Goal: Task Accomplishment & Management: Use online tool/utility

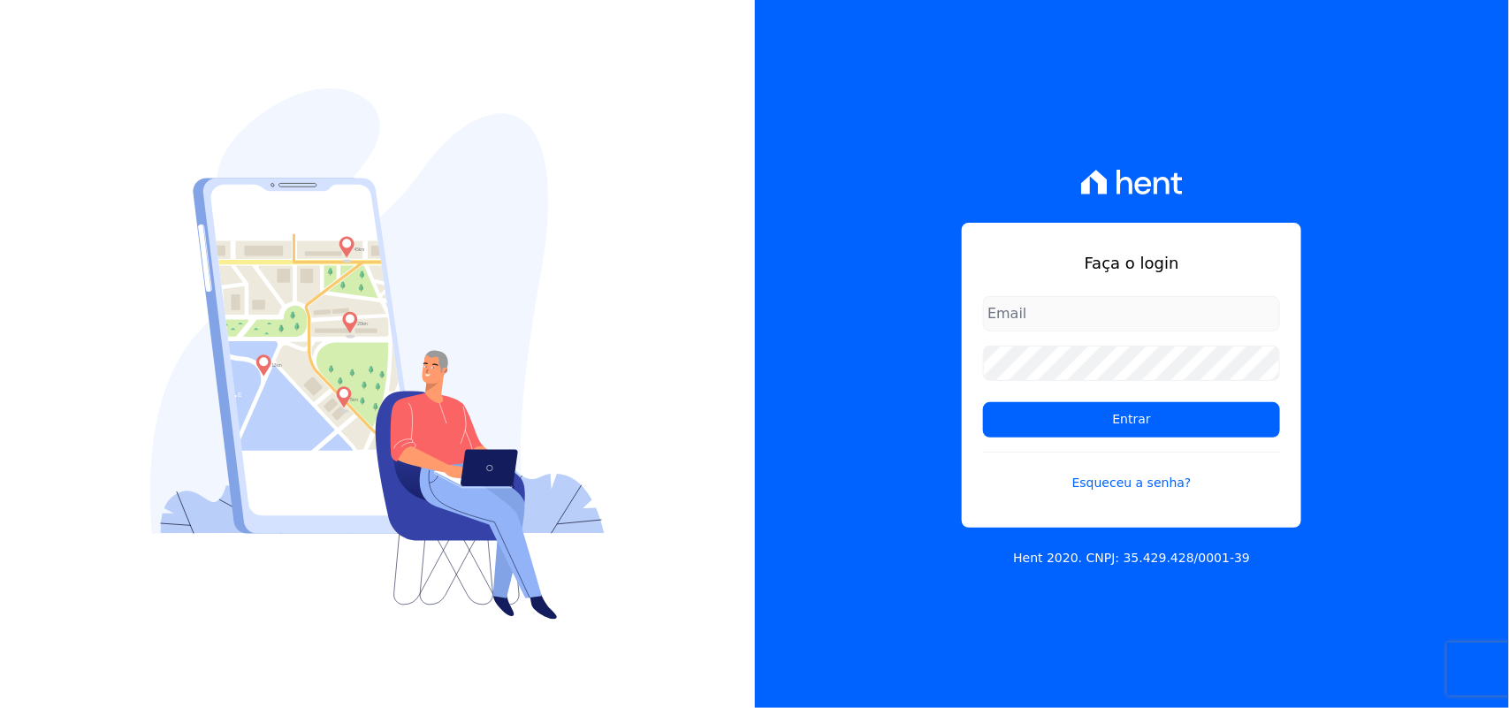
type input "[PERSON_NAME][EMAIL_ADDRESS][PERSON_NAME][DOMAIN_NAME]"
click at [1058, 447] on form "renato.rodrigues@viasul.com Entrar Esqueceu a senha?" at bounding box center [1131, 404] width 297 height 217
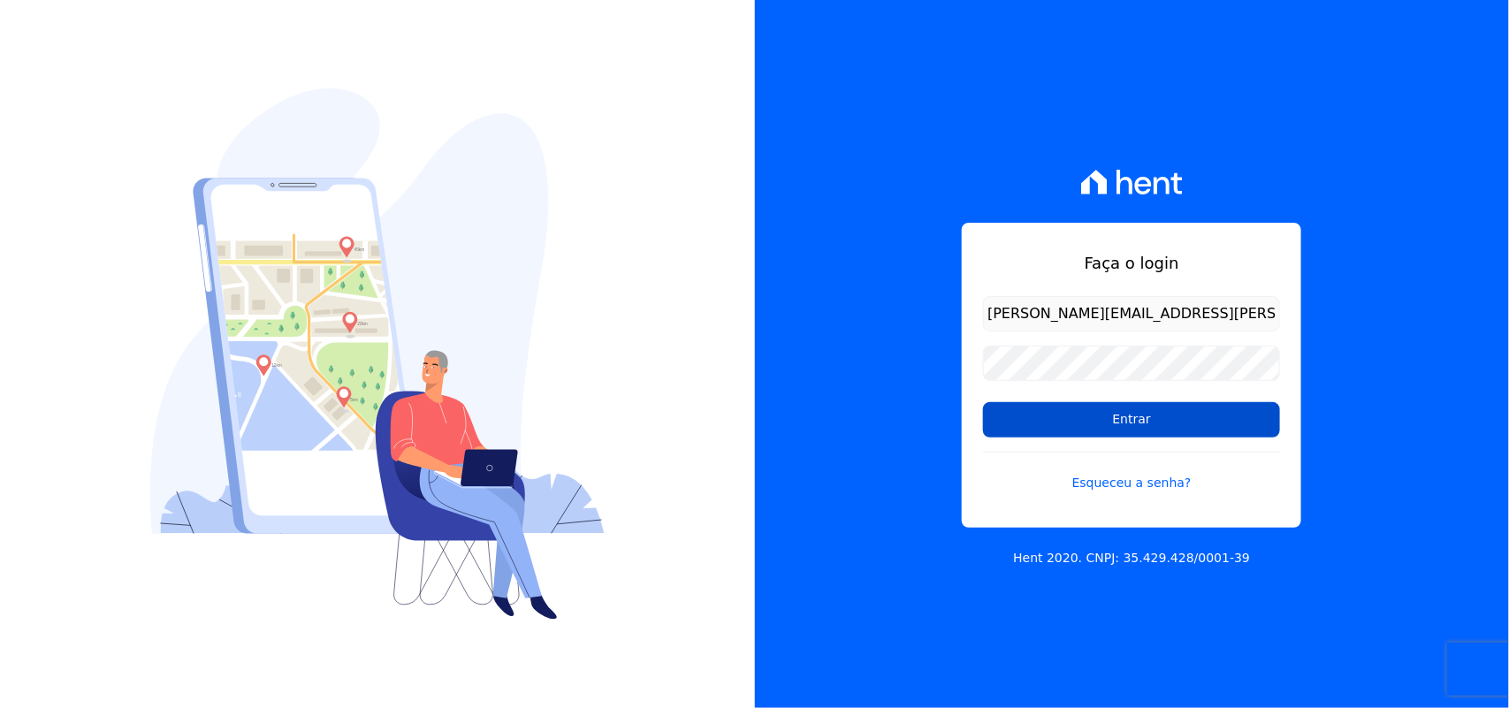
click at [1069, 424] on input "Entrar" at bounding box center [1131, 419] width 297 height 35
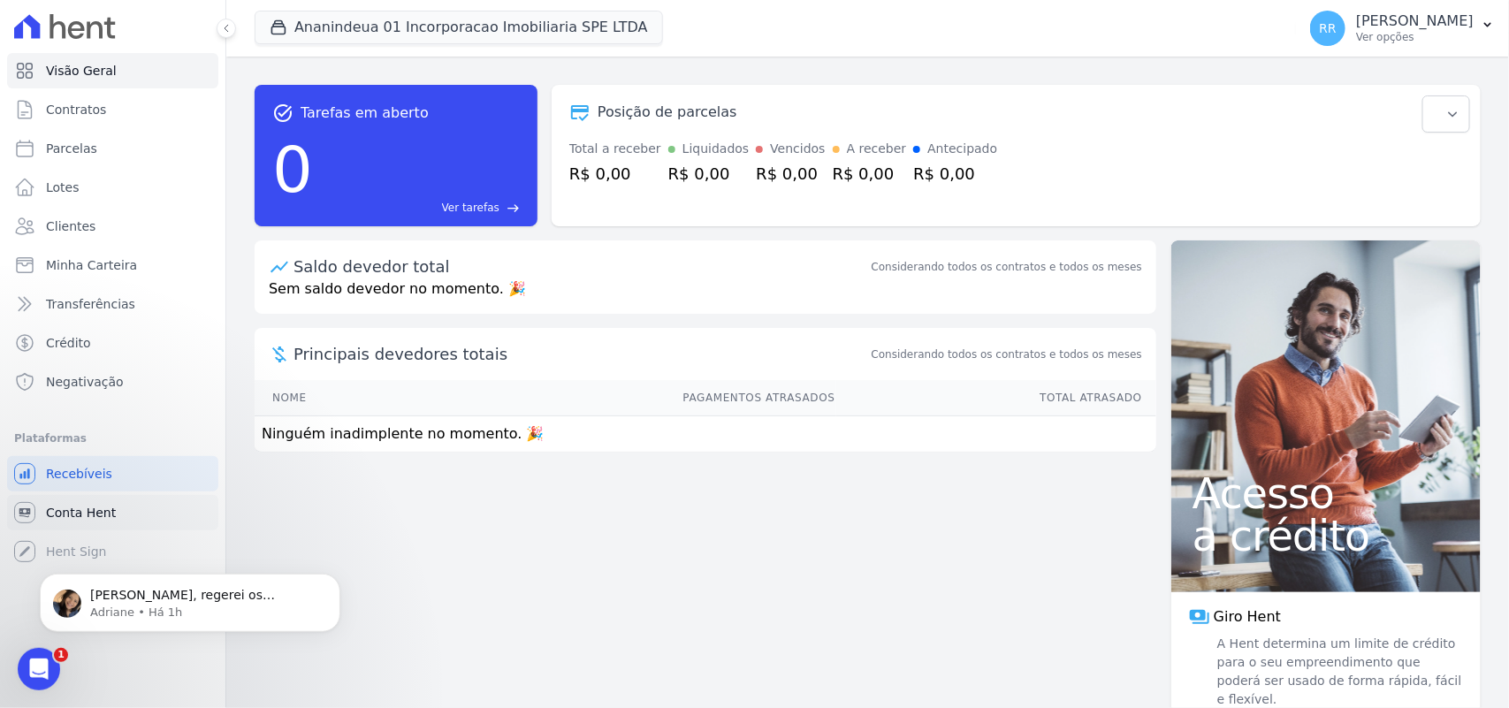
click at [91, 506] on span "Conta Hent" at bounding box center [81, 513] width 70 height 18
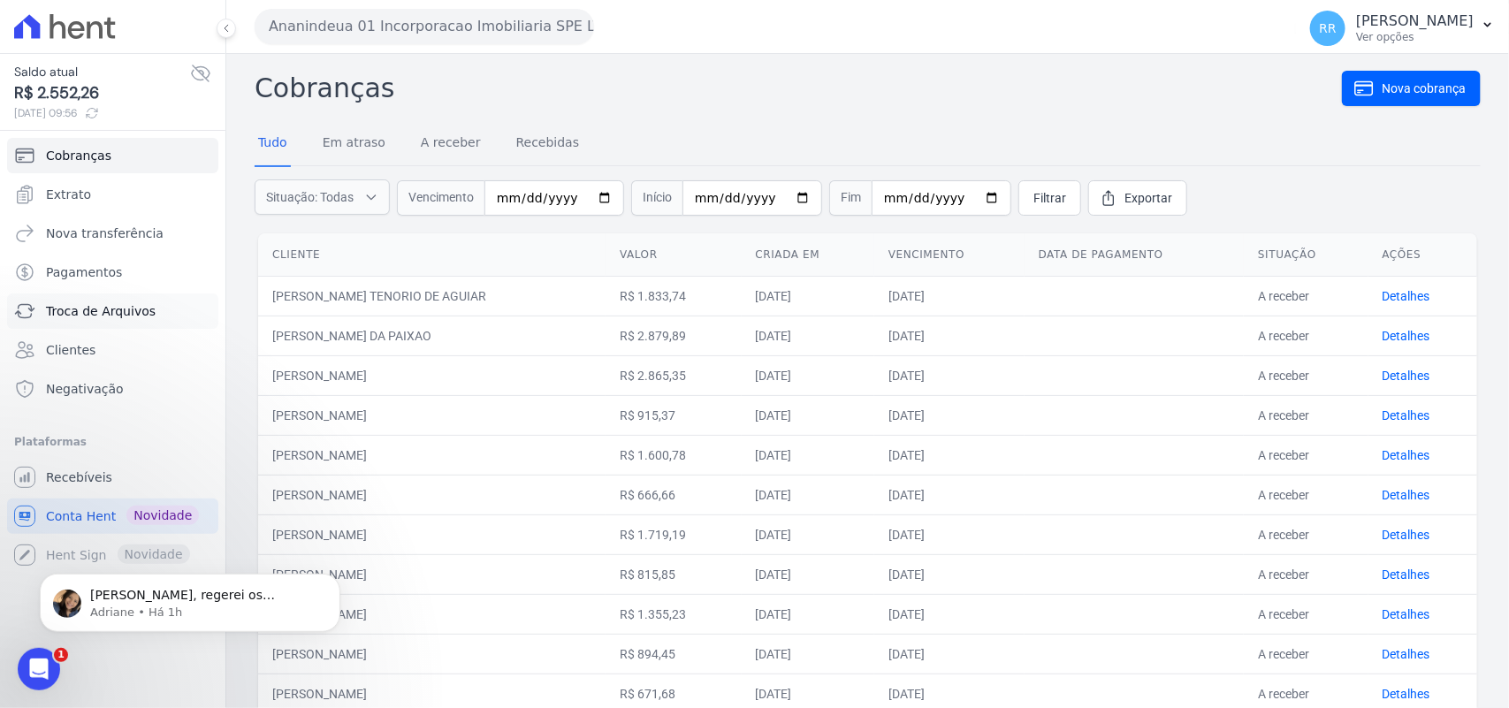
click at [90, 324] on link "Troca de Arquivos" at bounding box center [112, 310] width 211 height 35
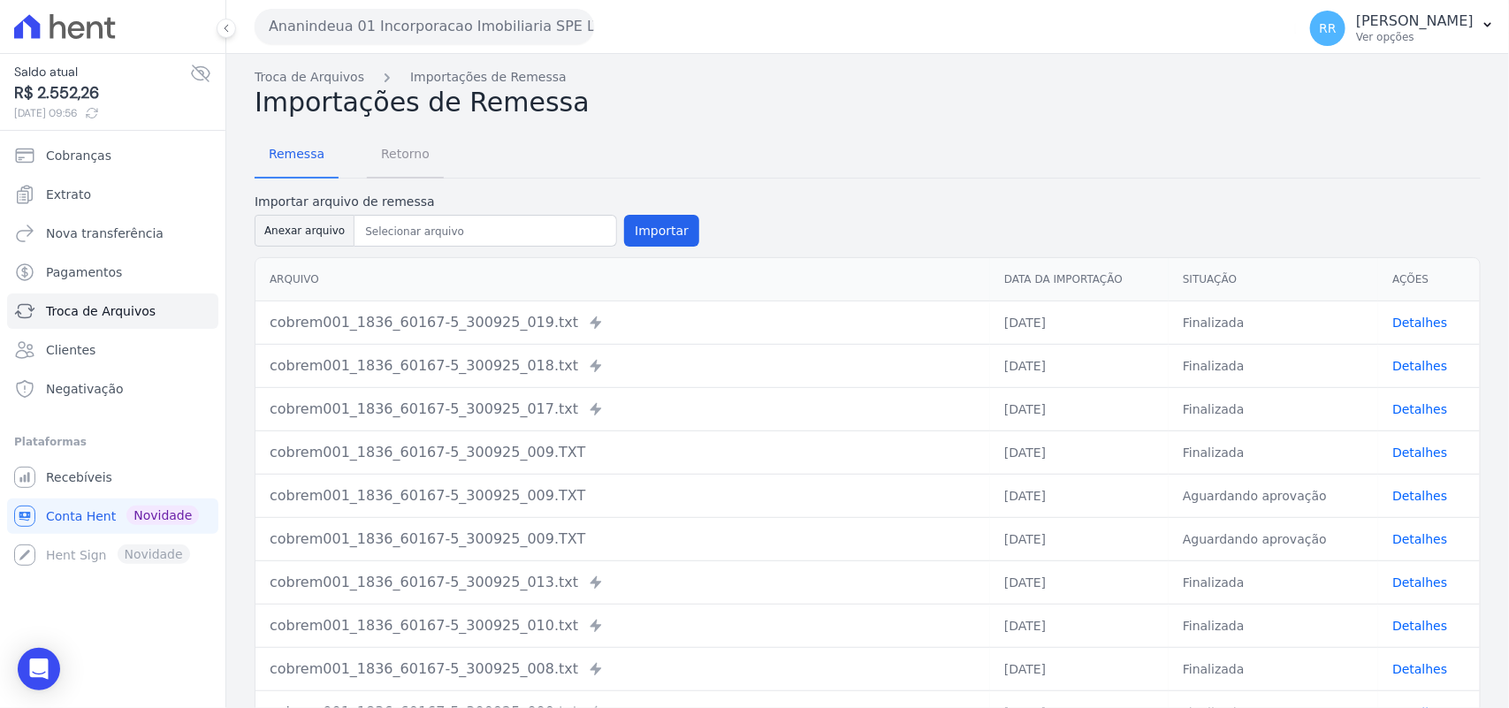
click at [416, 146] on span "Retorno" at bounding box center [405, 153] width 70 height 35
click at [399, 14] on button "Ananindeua 01 Incorporacao Imobiliaria SPE LTDA" at bounding box center [424, 26] width 339 height 35
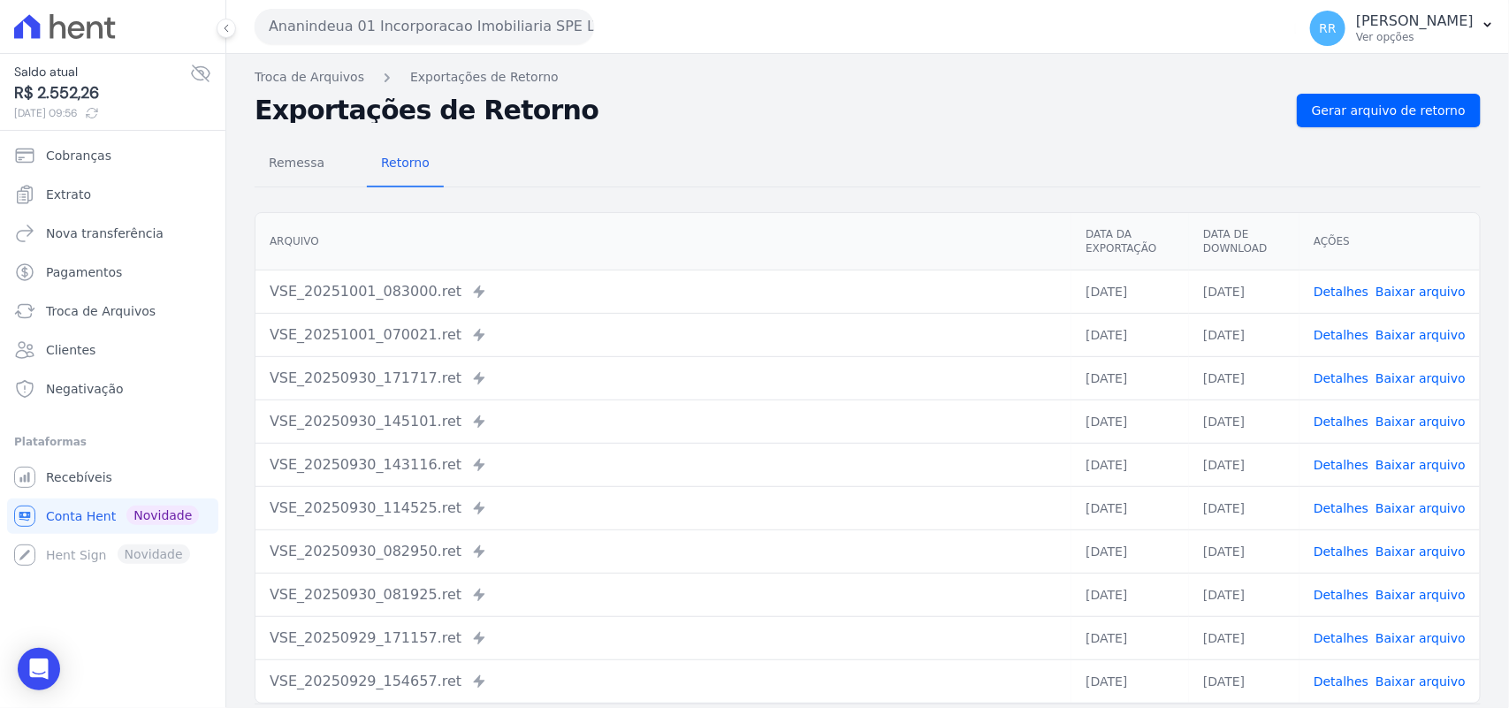
click at [365, 31] on button "Ananindeua 01 Incorporacao Imobiliaria SPE LTDA" at bounding box center [424, 26] width 339 height 35
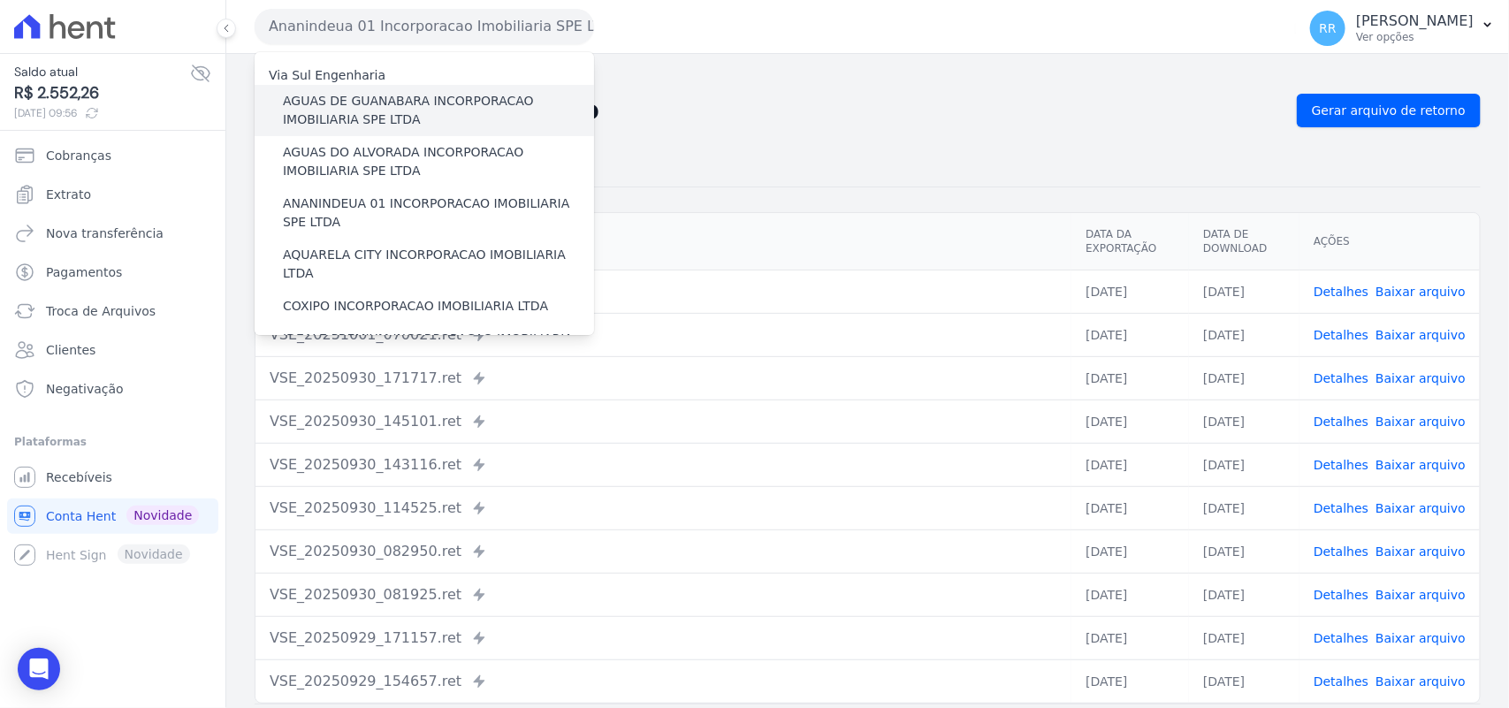
click at [352, 103] on label "AGUAS DE GUANABARA INCORPORACAO IMOBILIARIA SPE LTDA" at bounding box center [438, 110] width 311 height 37
click at [0, 0] on input "AGUAS DE GUANABARA INCORPORACAO IMOBILIARIA SPE LTDA" at bounding box center [0, 0] width 0 height 0
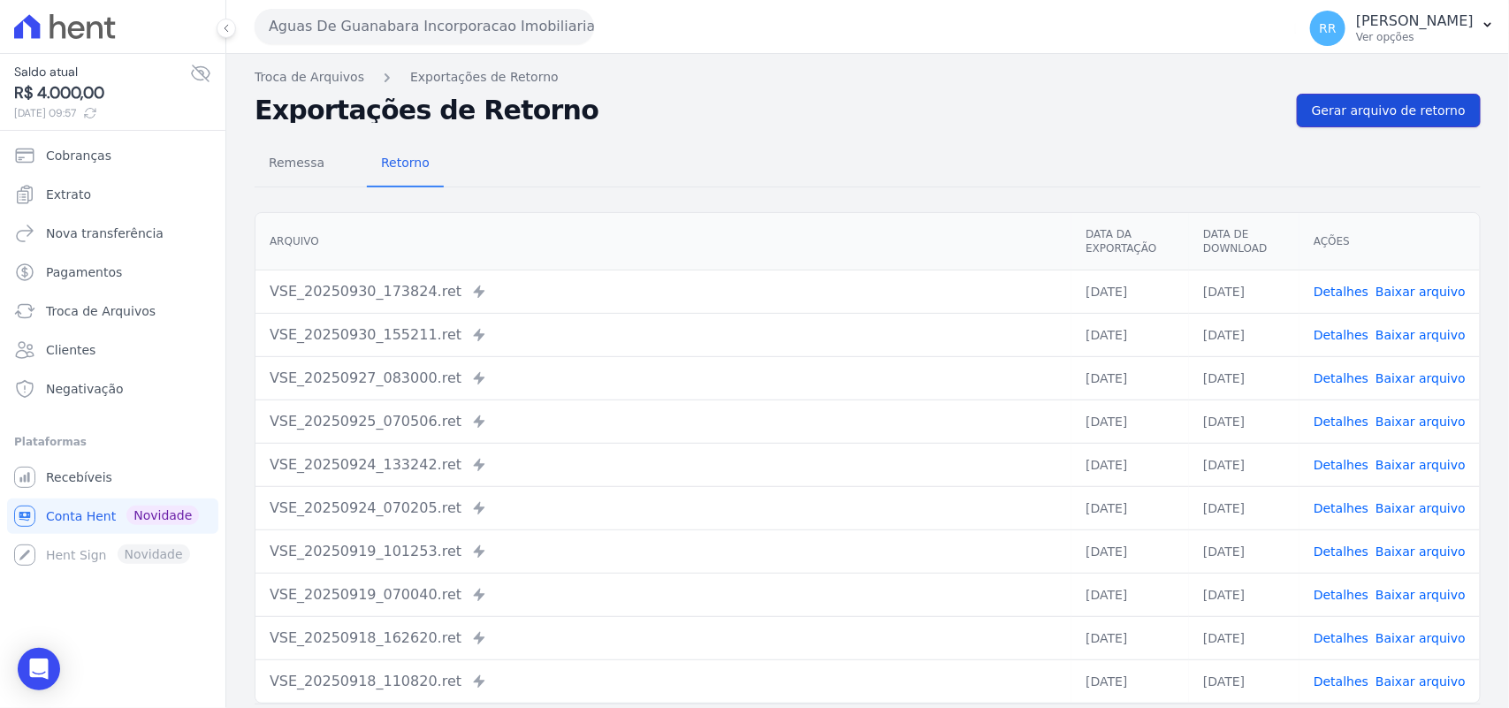
click at [1388, 110] on span "Gerar arquivo de retorno" at bounding box center [1388, 111] width 154 height 18
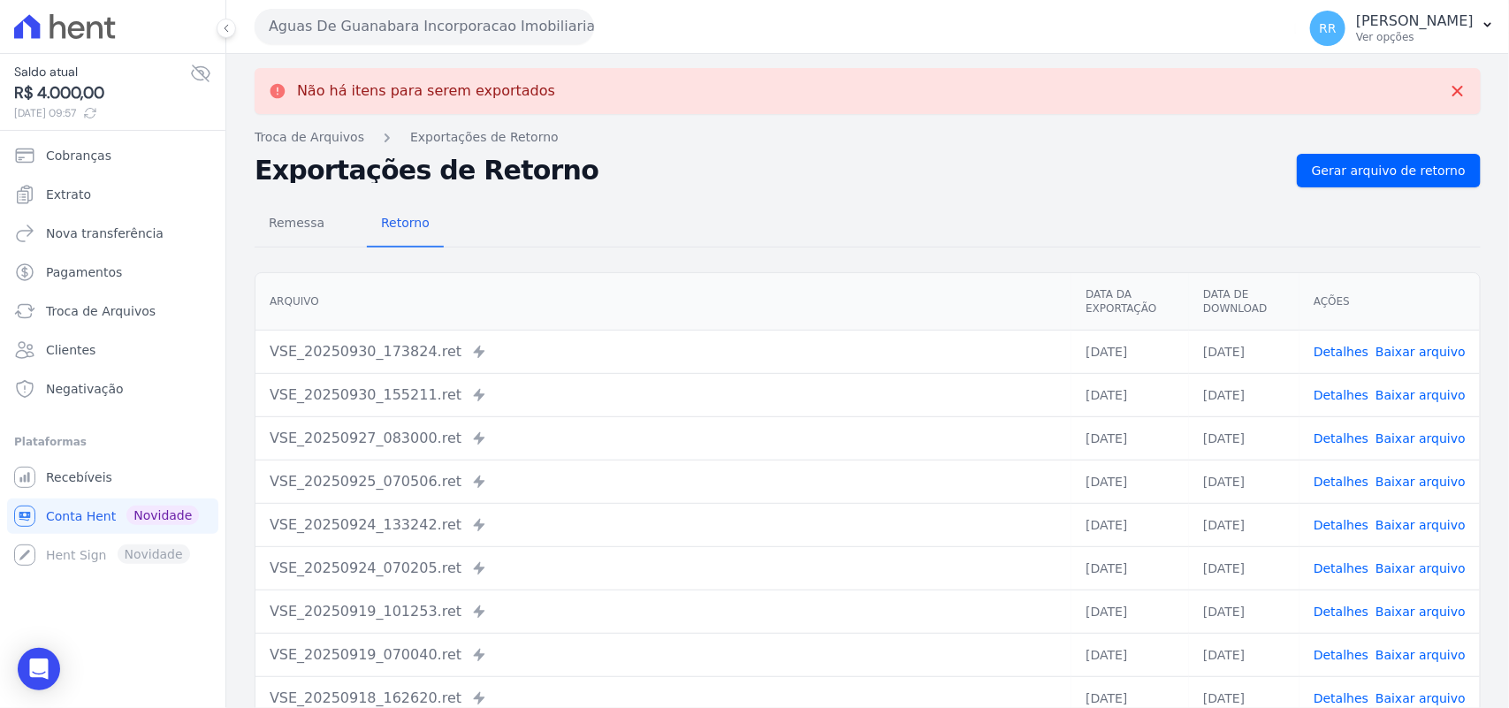
click at [515, 34] on button "Aguas De Guanabara Incorporacao Imobiliaria SPE LTDA" at bounding box center [424, 26] width 339 height 35
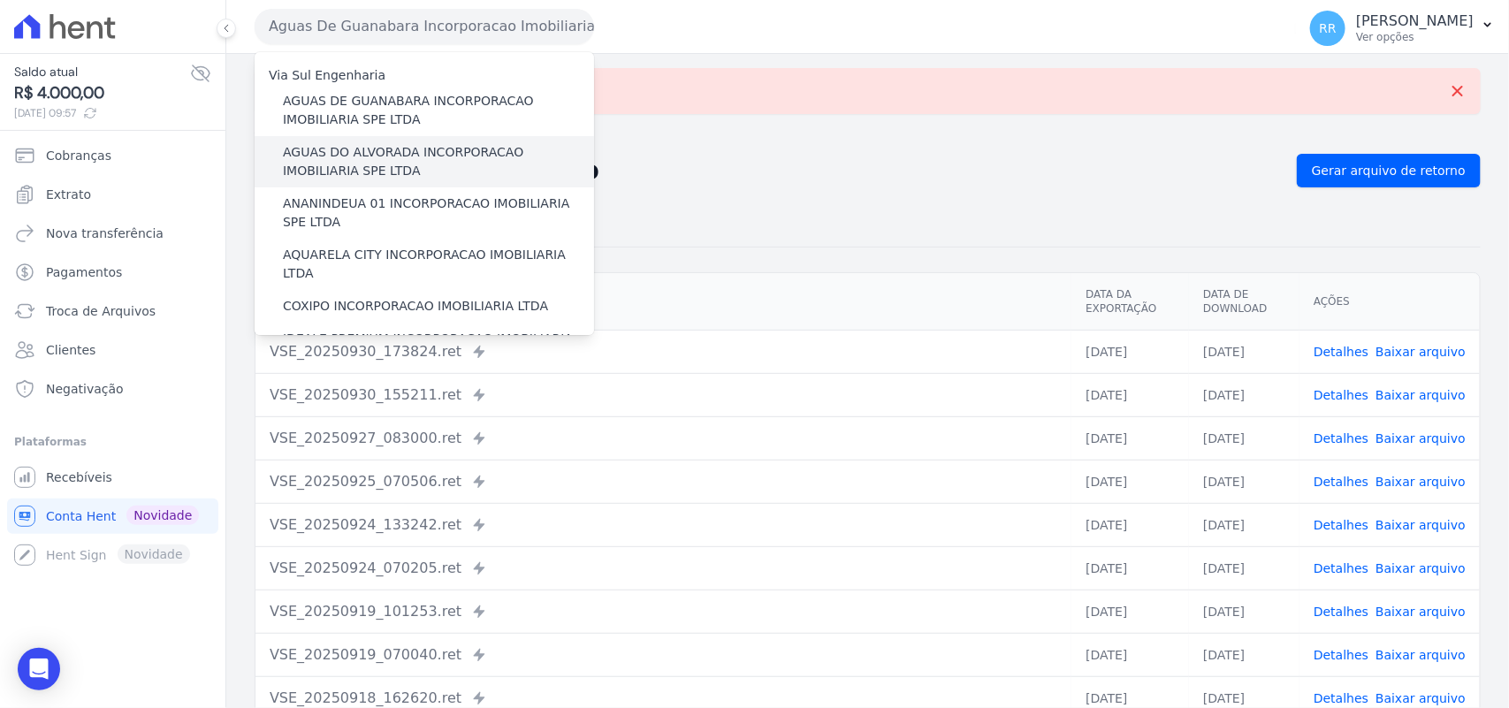
click at [368, 152] on label "AGUAS DO ALVORADA INCORPORACAO IMOBILIARIA SPE LTDA" at bounding box center [438, 161] width 311 height 37
click at [0, 0] on input "AGUAS DO ALVORADA INCORPORACAO IMOBILIARIA SPE LTDA" at bounding box center [0, 0] width 0 height 0
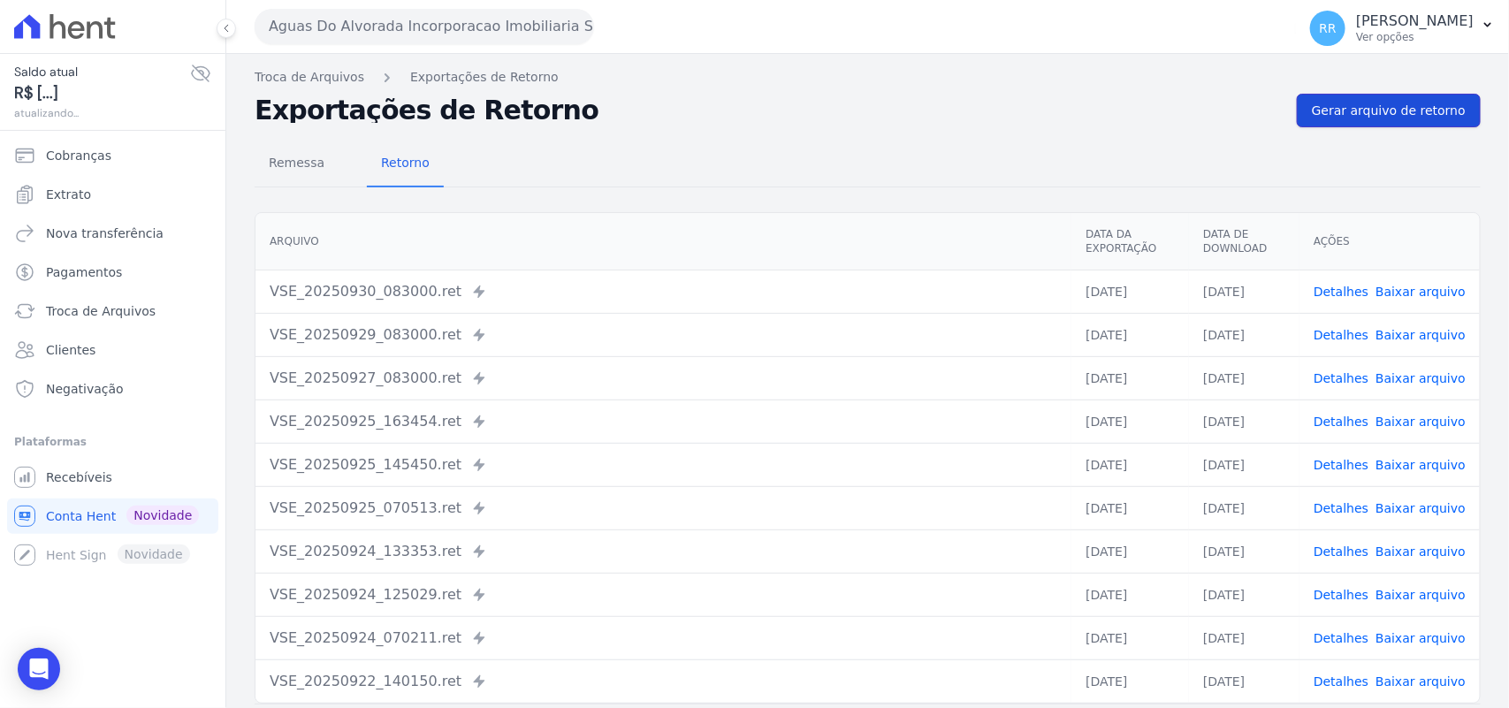
click at [1386, 119] on span "Gerar arquivo de retorno" at bounding box center [1388, 111] width 154 height 18
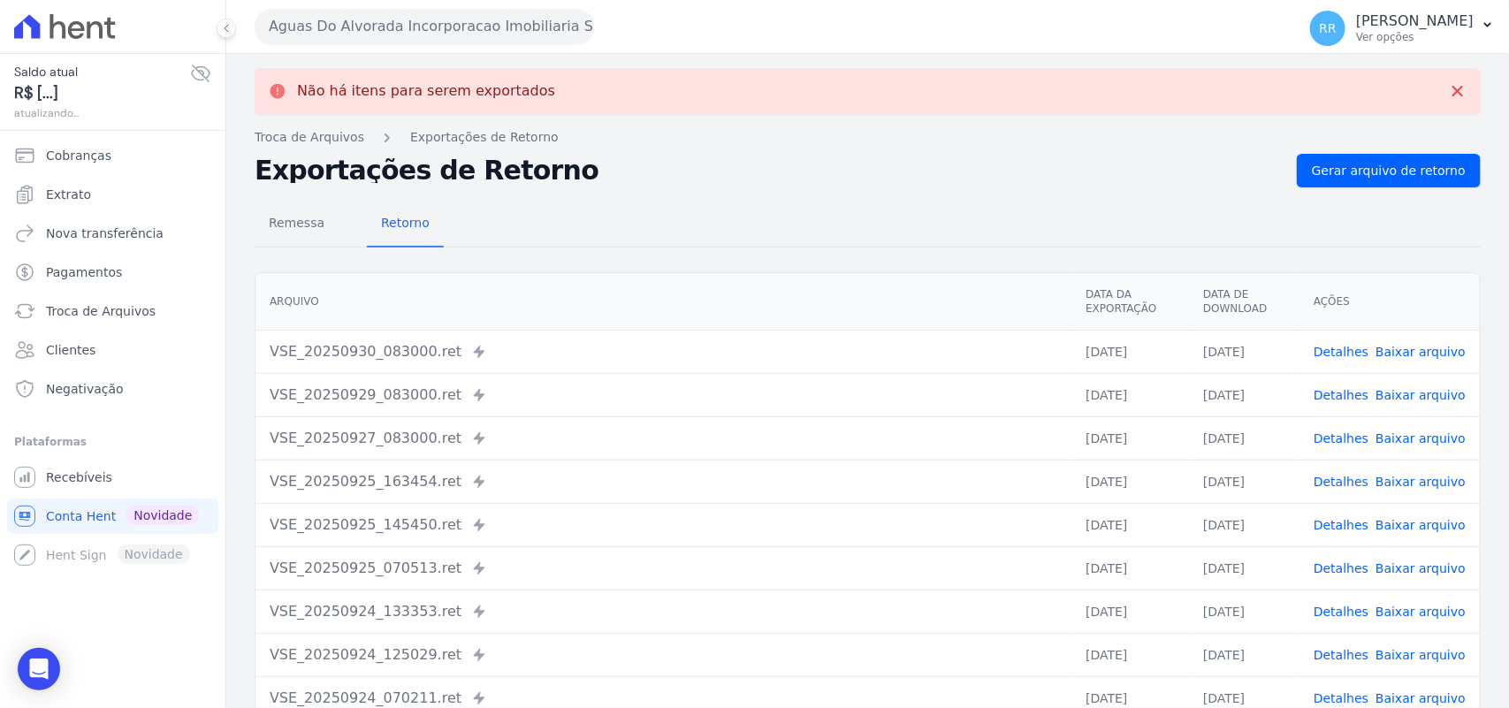
click at [409, 22] on button "Aguas Do Alvorada Incorporacao Imobiliaria SPE LTDA" at bounding box center [424, 26] width 339 height 35
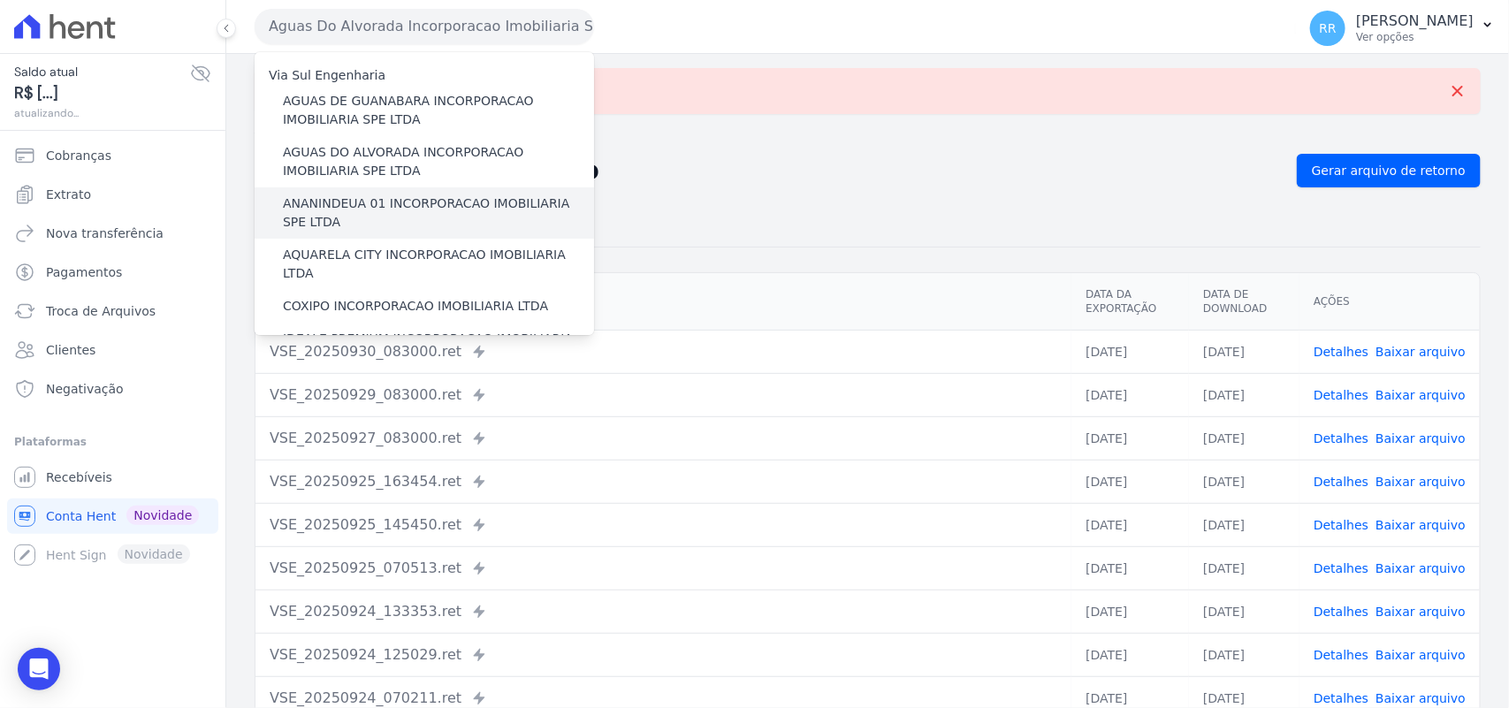
click at [336, 222] on label "ANANINDEUA 01 INCORPORACAO IMOBILIARIA SPE LTDA" at bounding box center [438, 212] width 311 height 37
click at [0, 0] on input "ANANINDEUA 01 INCORPORACAO IMOBILIARIA SPE LTDA" at bounding box center [0, 0] width 0 height 0
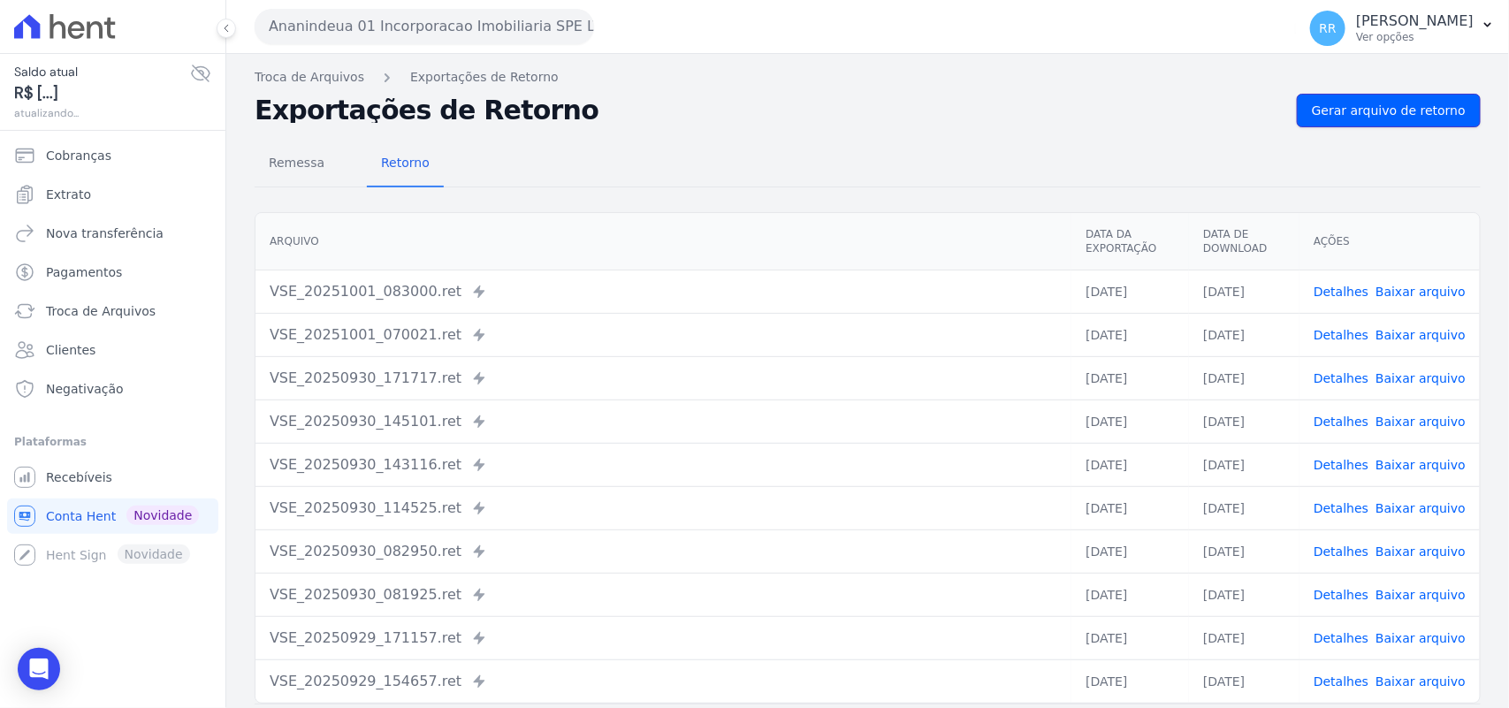
click at [1376, 103] on span "Gerar arquivo de retorno" at bounding box center [1388, 111] width 154 height 18
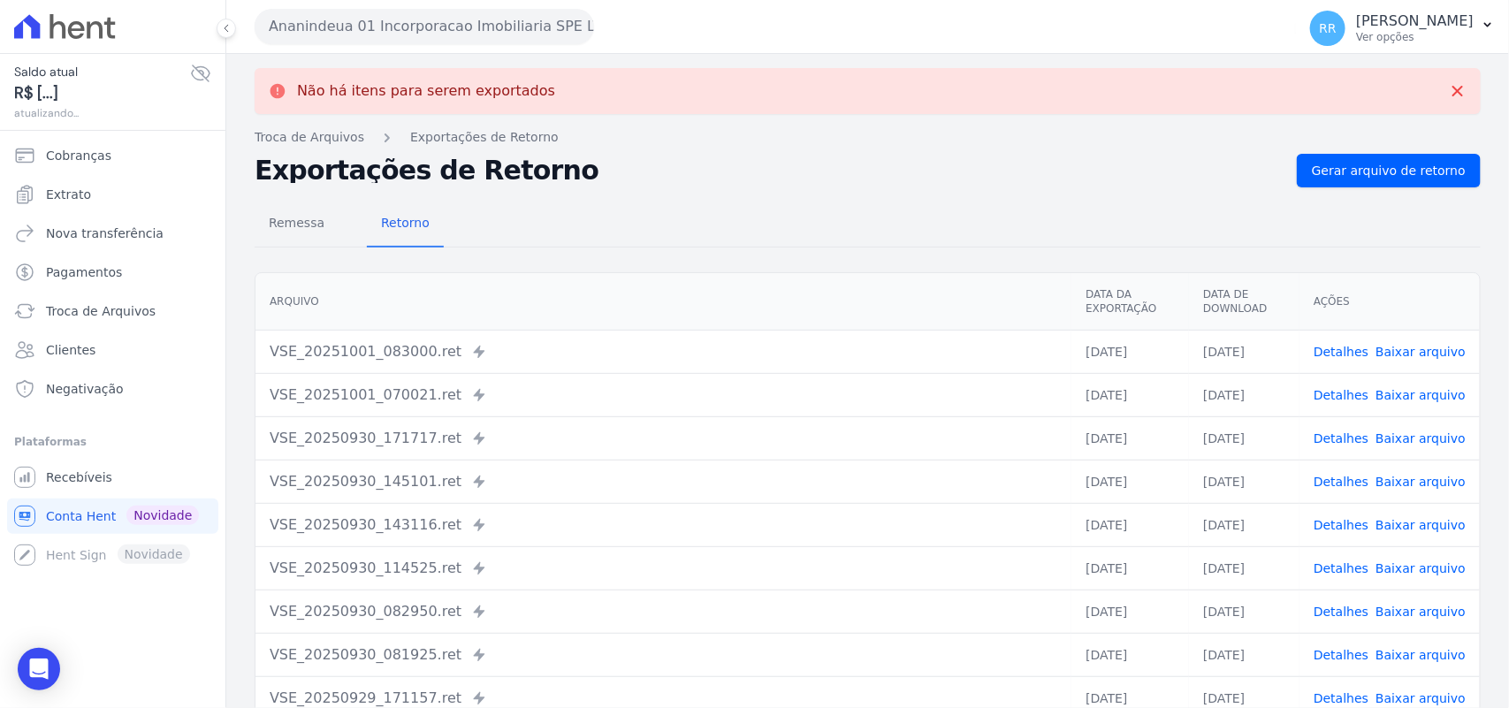
click at [505, 19] on button "Ananindeua 01 Incorporacao Imobiliaria SPE LTDA" at bounding box center [424, 26] width 339 height 35
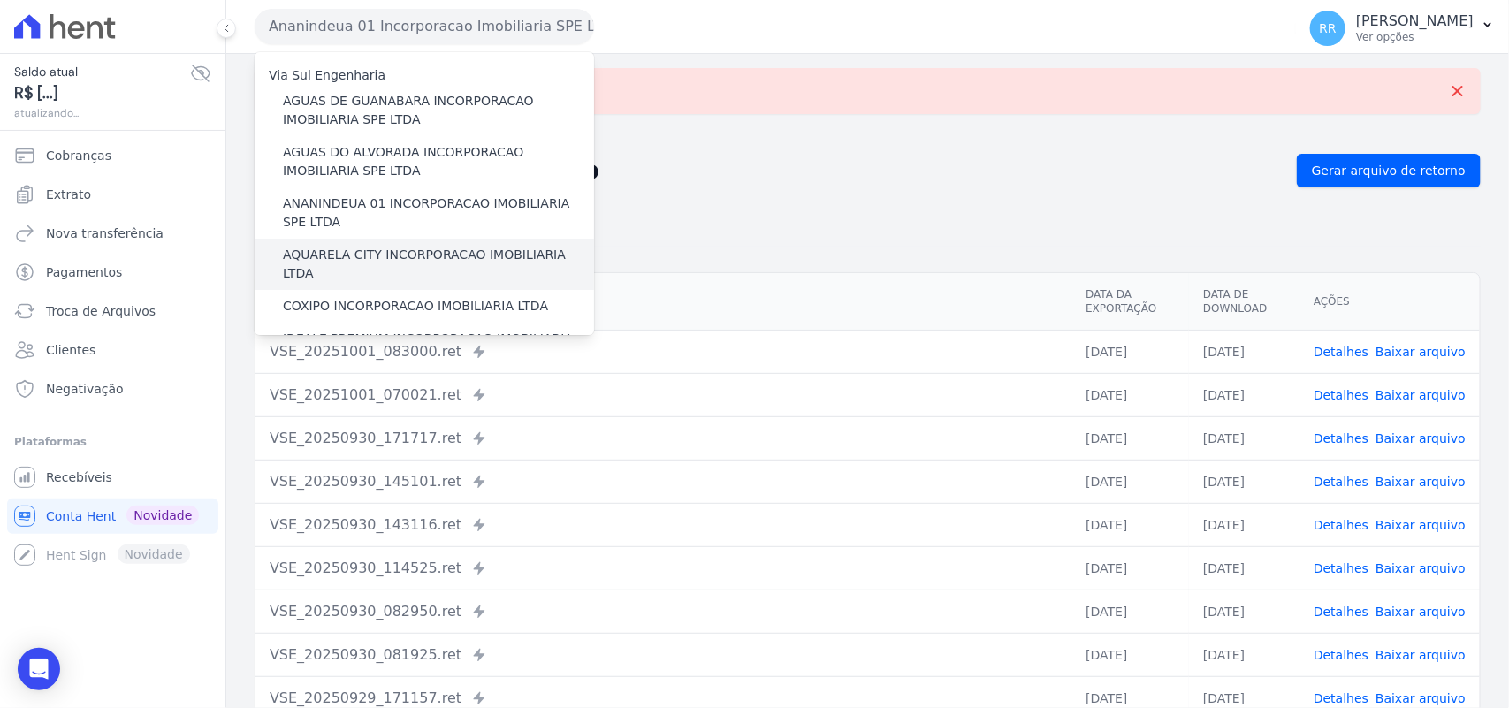
click at [385, 262] on label "AQUARELA CITY INCORPORACAO IMOBILIARIA LTDA" at bounding box center [438, 264] width 311 height 37
click at [0, 0] on input "AQUARELA CITY INCORPORACAO IMOBILIARIA LTDA" at bounding box center [0, 0] width 0 height 0
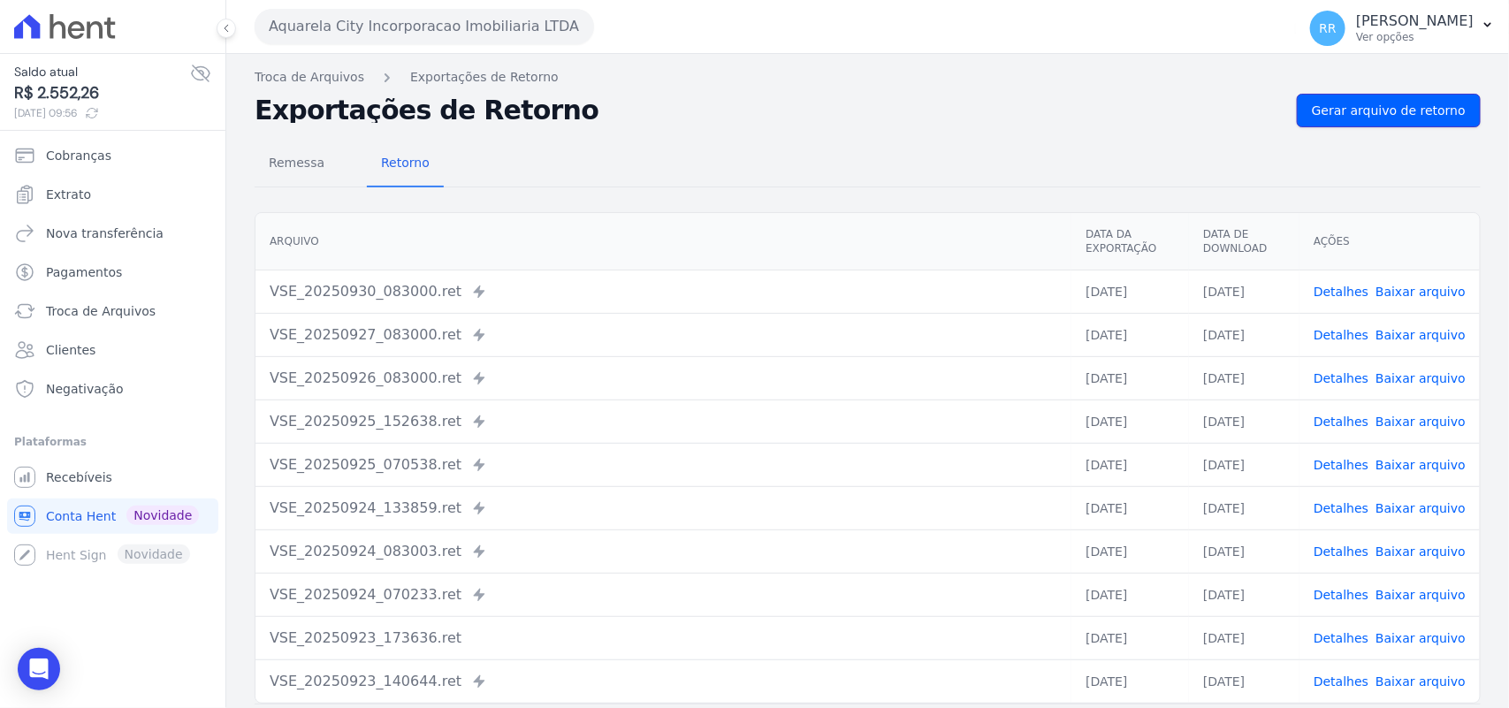
click at [1402, 109] on span "Gerar arquivo de retorno" at bounding box center [1388, 111] width 154 height 18
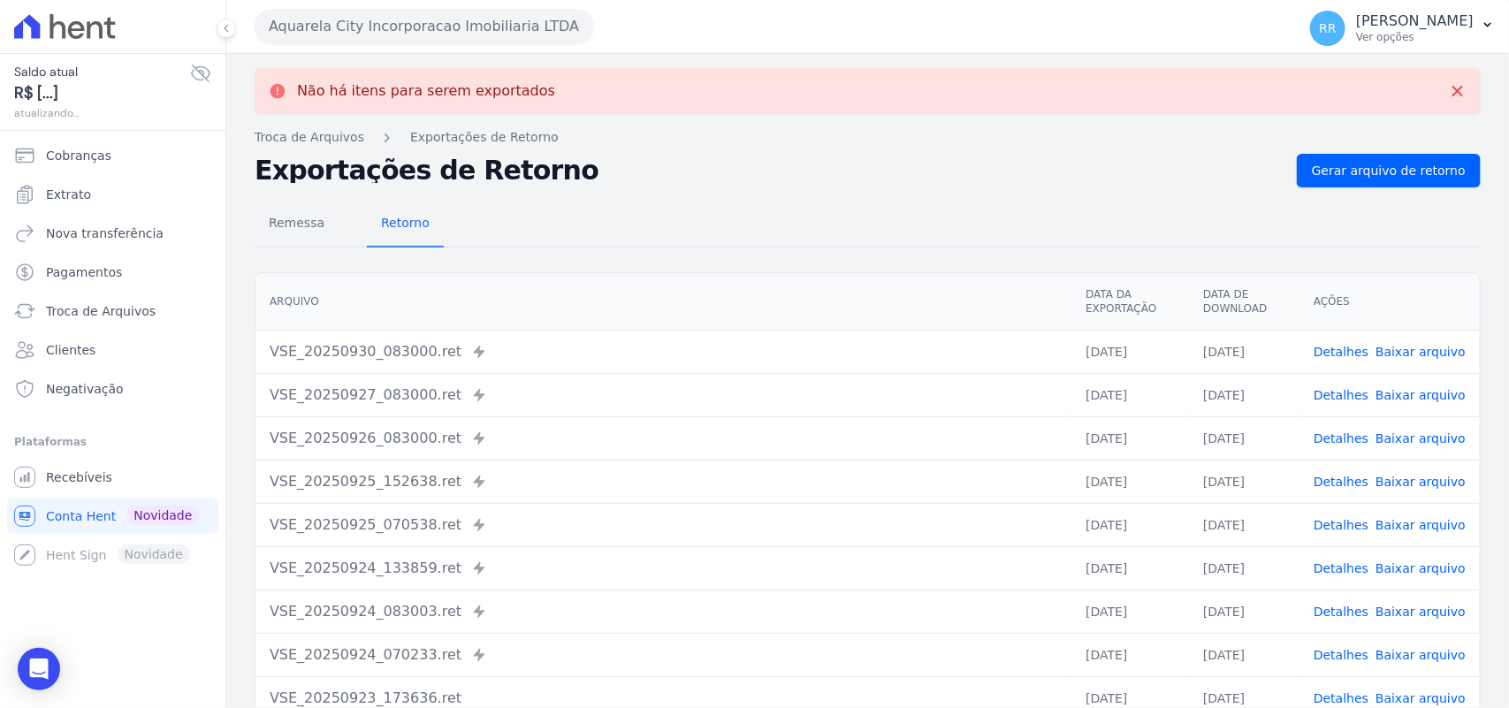
click at [458, 38] on button "Aquarela City Incorporacao Imobiliaria LTDA" at bounding box center [424, 26] width 339 height 35
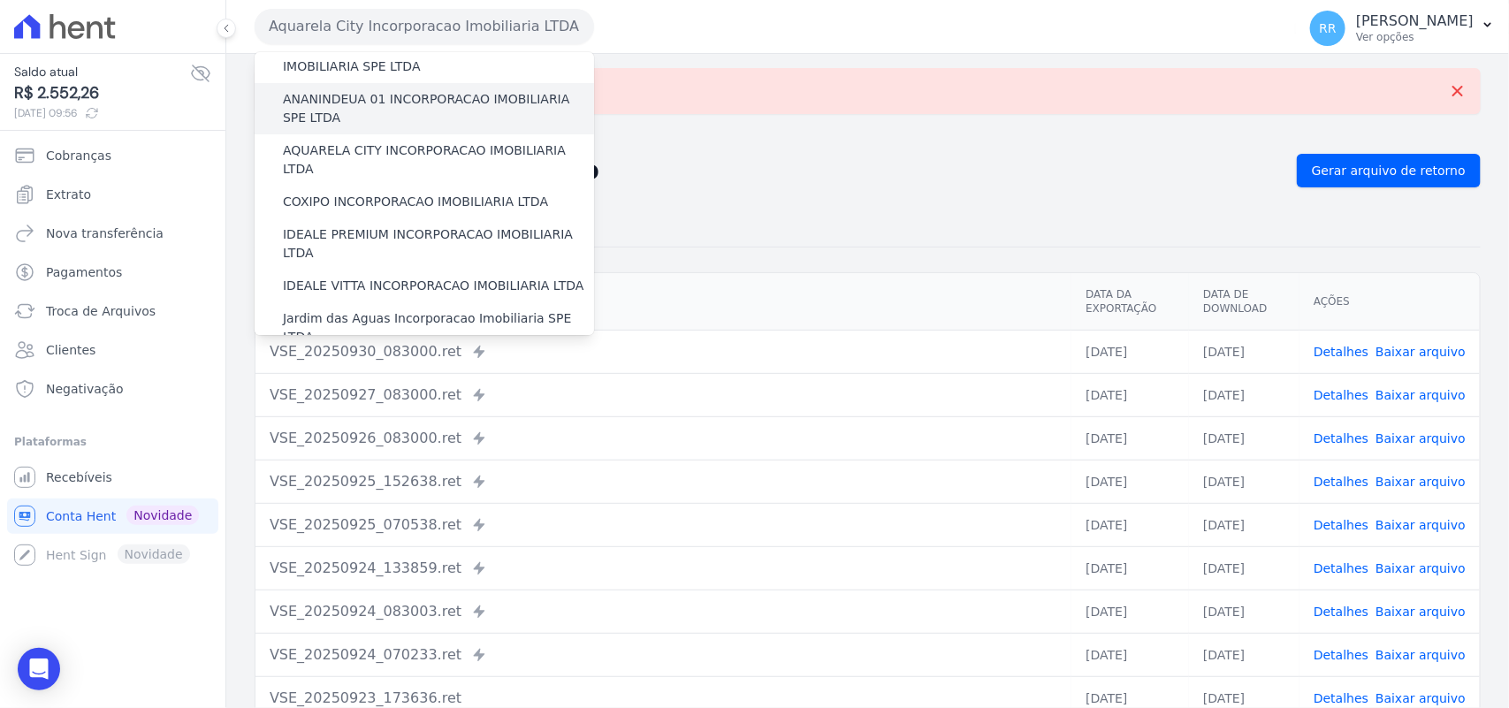
scroll to position [110, 0]
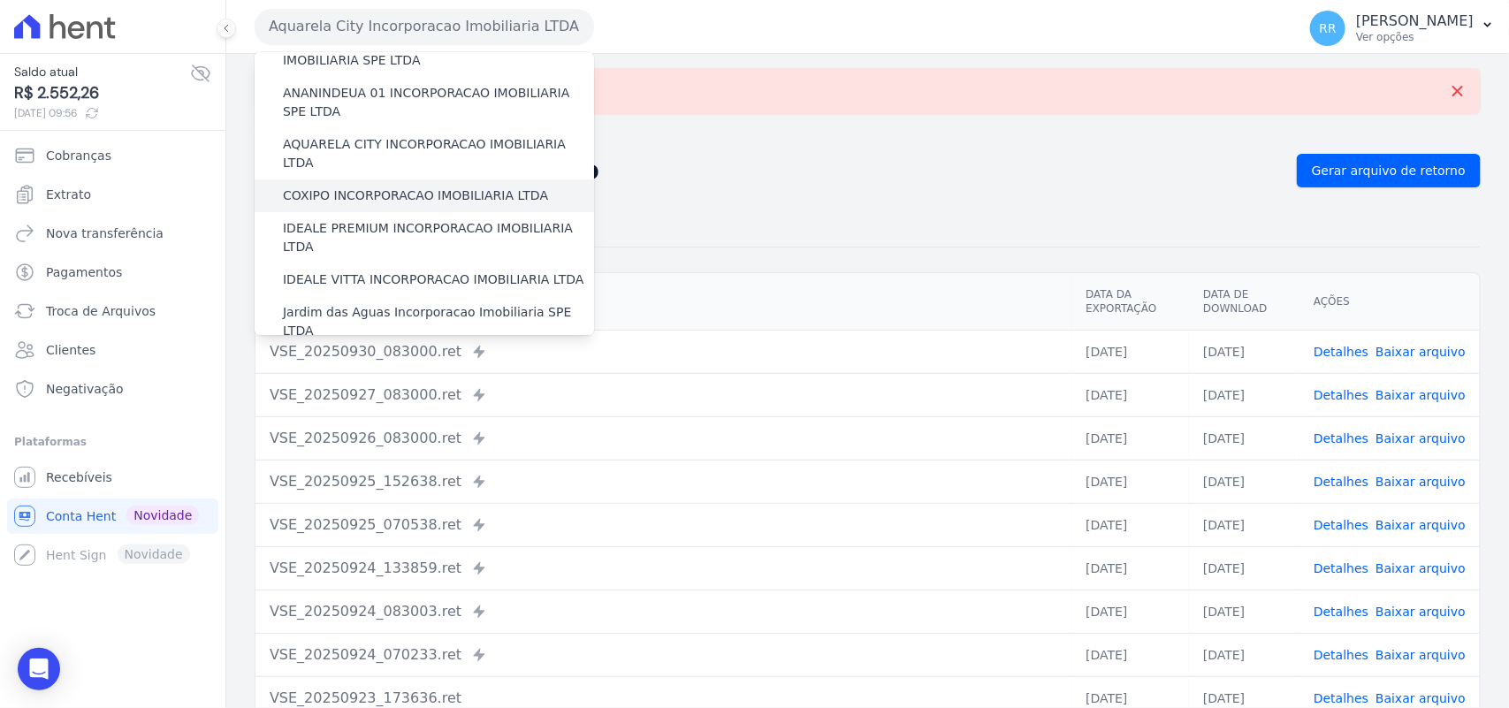
click at [346, 186] on label "COXIPO INCORPORACAO IMOBILIARIA LTDA" at bounding box center [415, 195] width 265 height 19
click at [0, 0] on input "COXIPO INCORPORACAO IMOBILIARIA LTDA" at bounding box center [0, 0] width 0 height 0
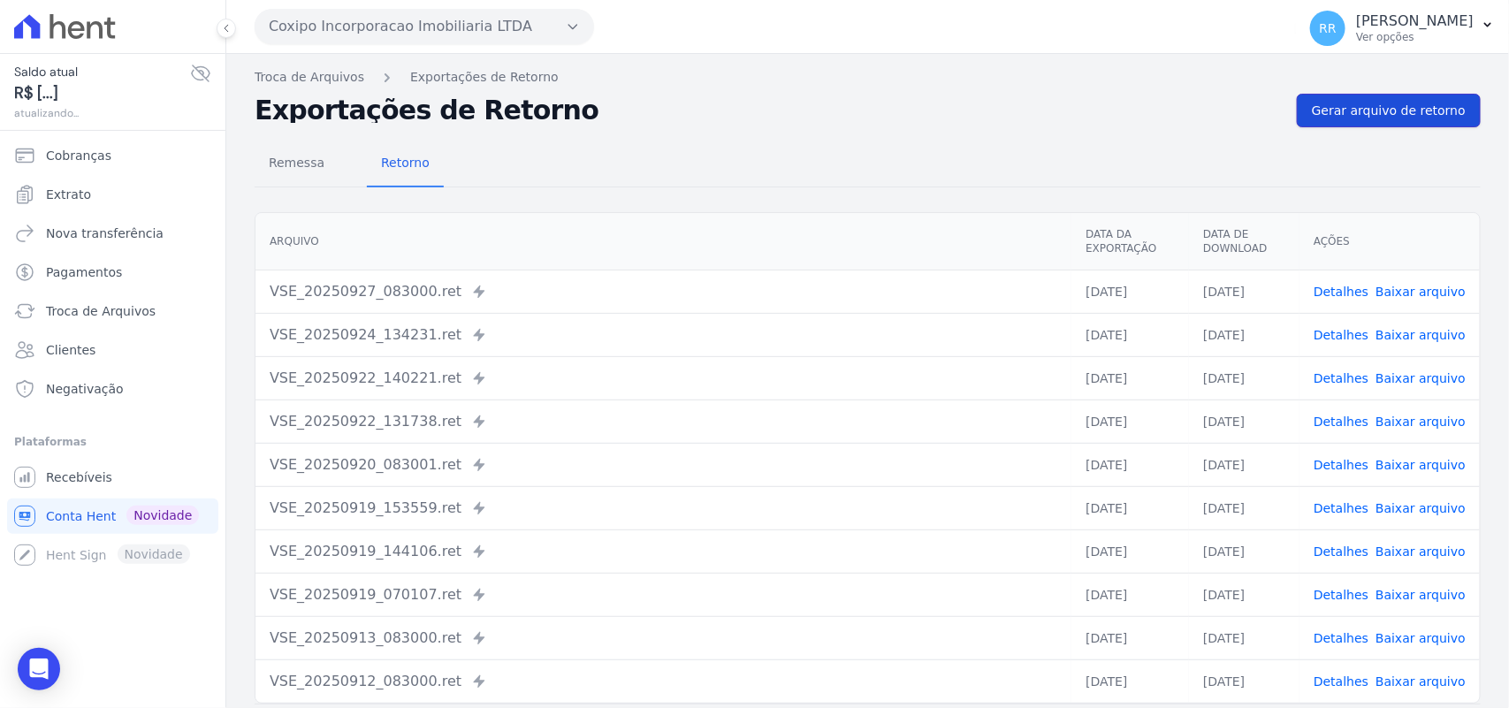
click at [1420, 109] on span "Gerar arquivo de retorno" at bounding box center [1388, 111] width 154 height 18
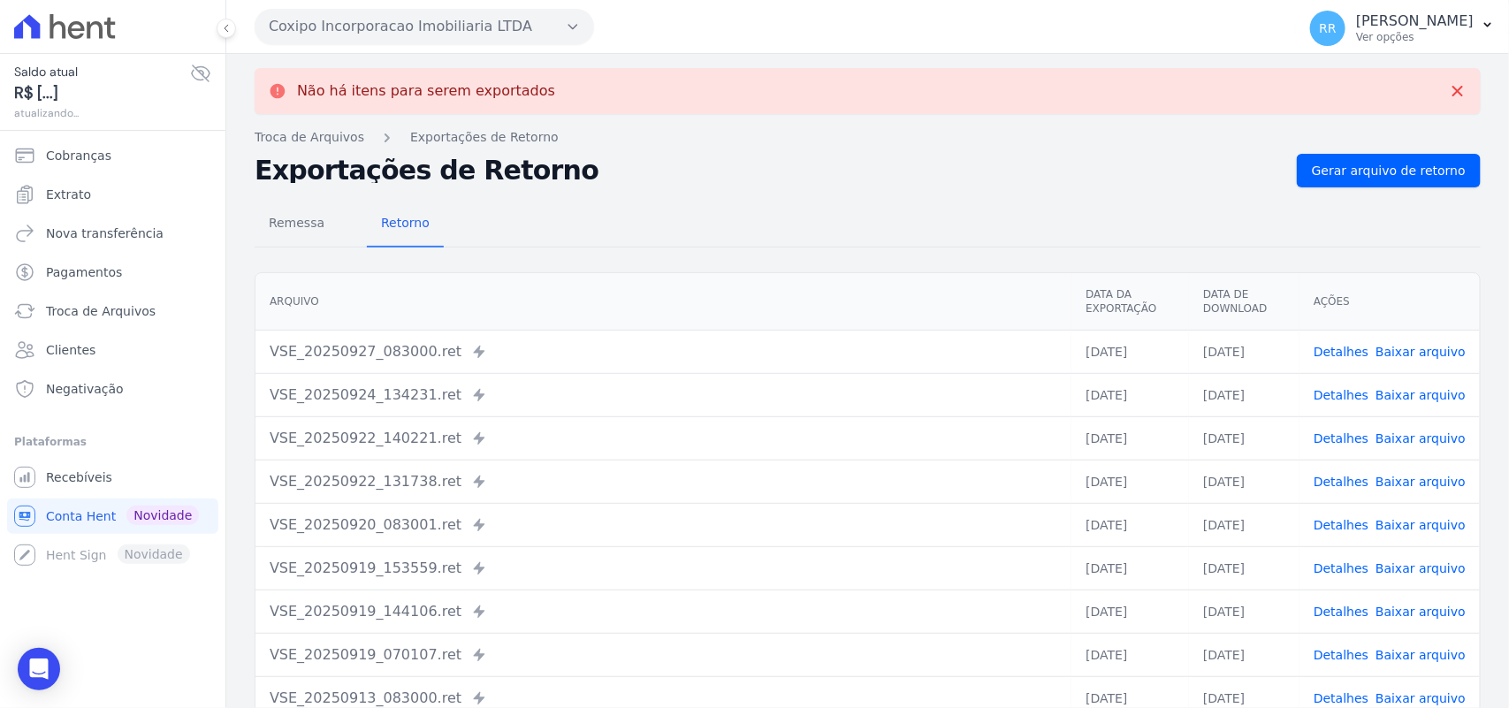
click at [294, 28] on button "Coxipo Incorporacao Imobiliaria LTDA" at bounding box center [424, 26] width 339 height 35
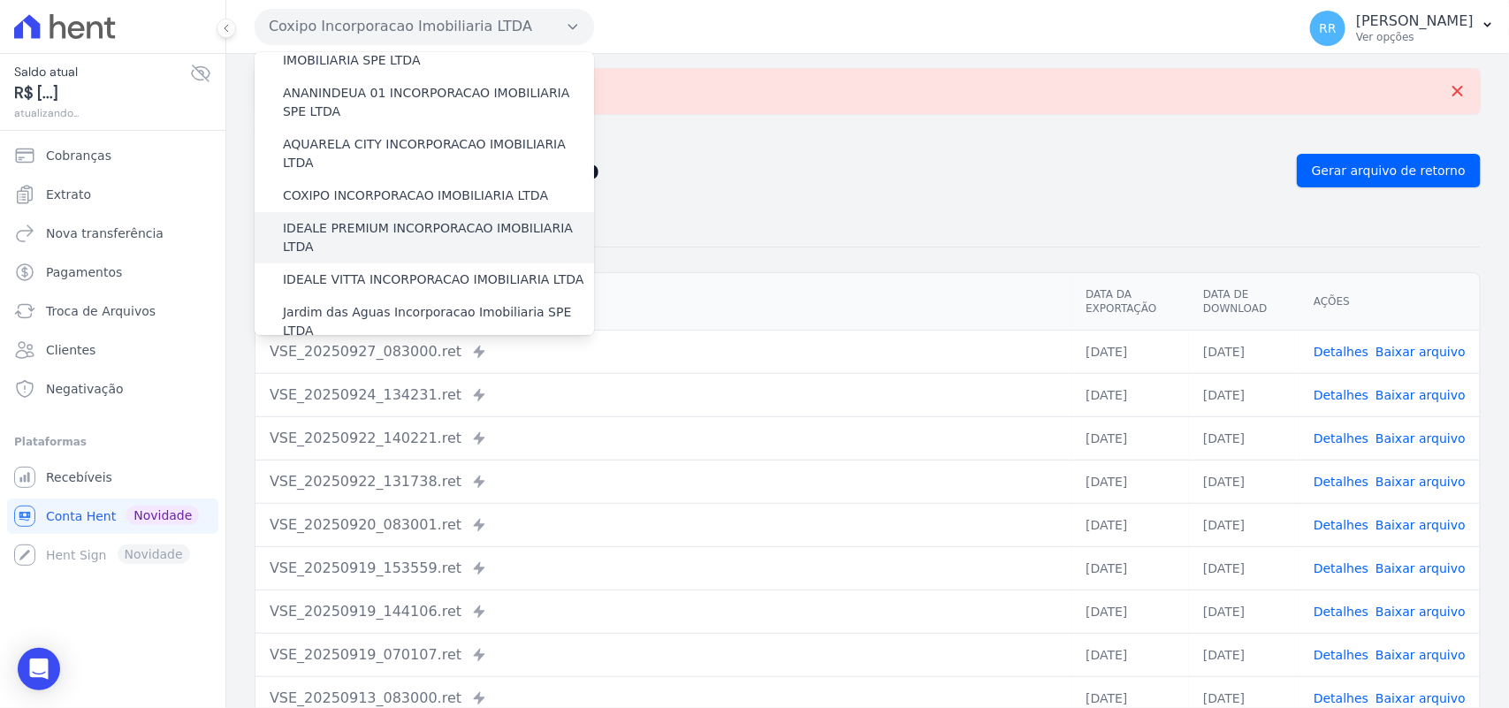
click at [376, 219] on label "IDEALE PREMIUM INCORPORACAO IMOBILIARIA LTDA" at bounding box center [438, 237] width 311 height 37
click at [0, 0] on input "IDEALE PREMIUM INCORPORACAO IMOBILIARIA LTDA" at bounding box center [0, 0] width 0 height 0
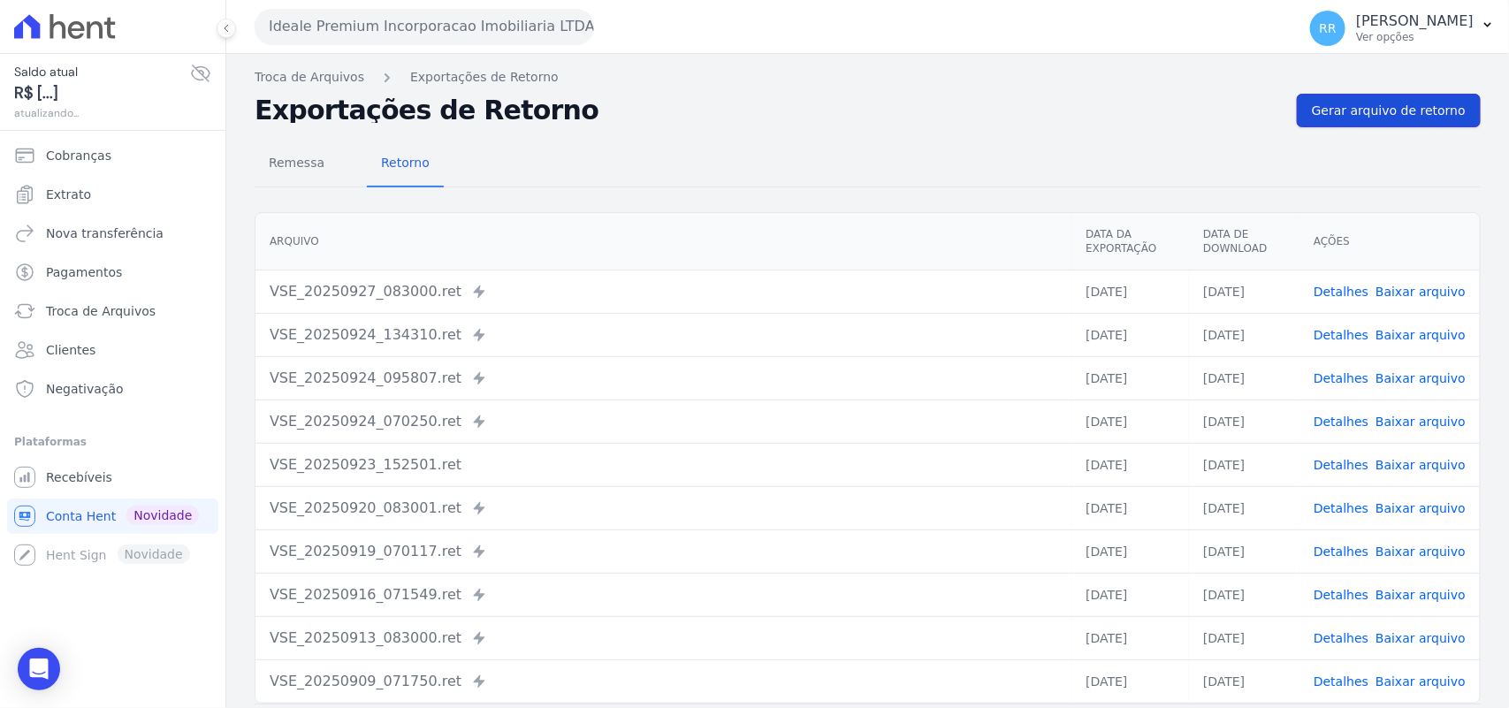
click at [1452, 118] on link "Gerar arquivo de retorno" at bounding box center [1388, 111] width 184 height 34
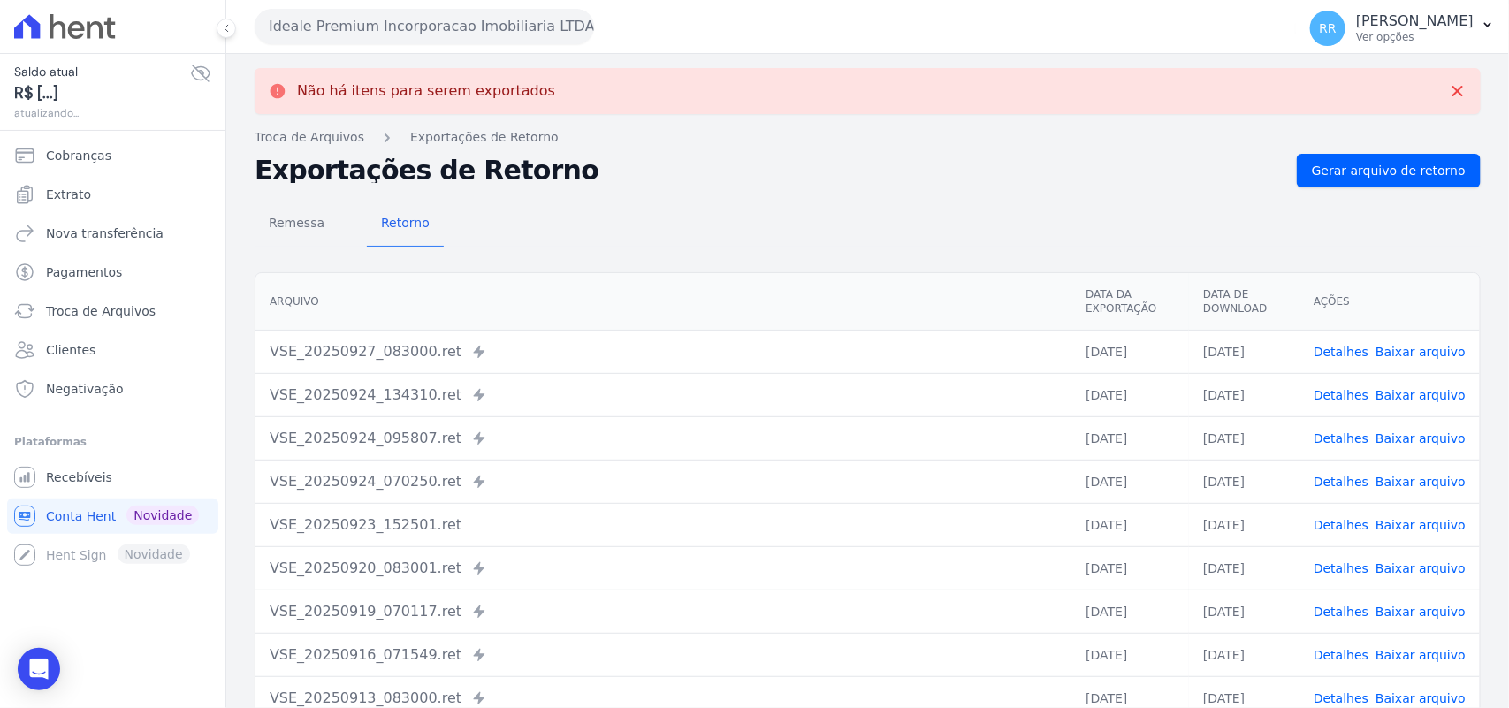
click at [490, 35] on button "Ideale Premium Incorporacao Imobiliaria LTDA" at bounding box center [424, 26] width 339 height 35
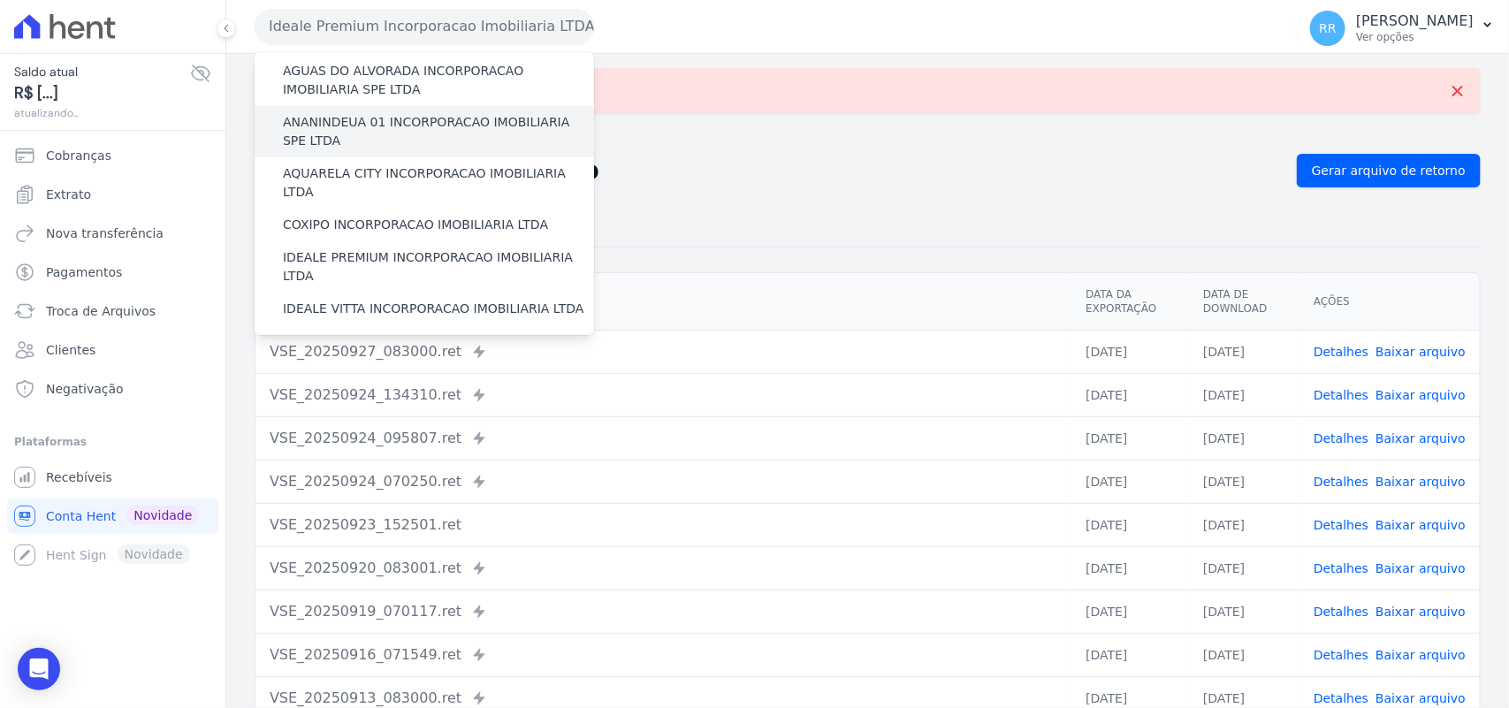
scroll to position [184, 0]
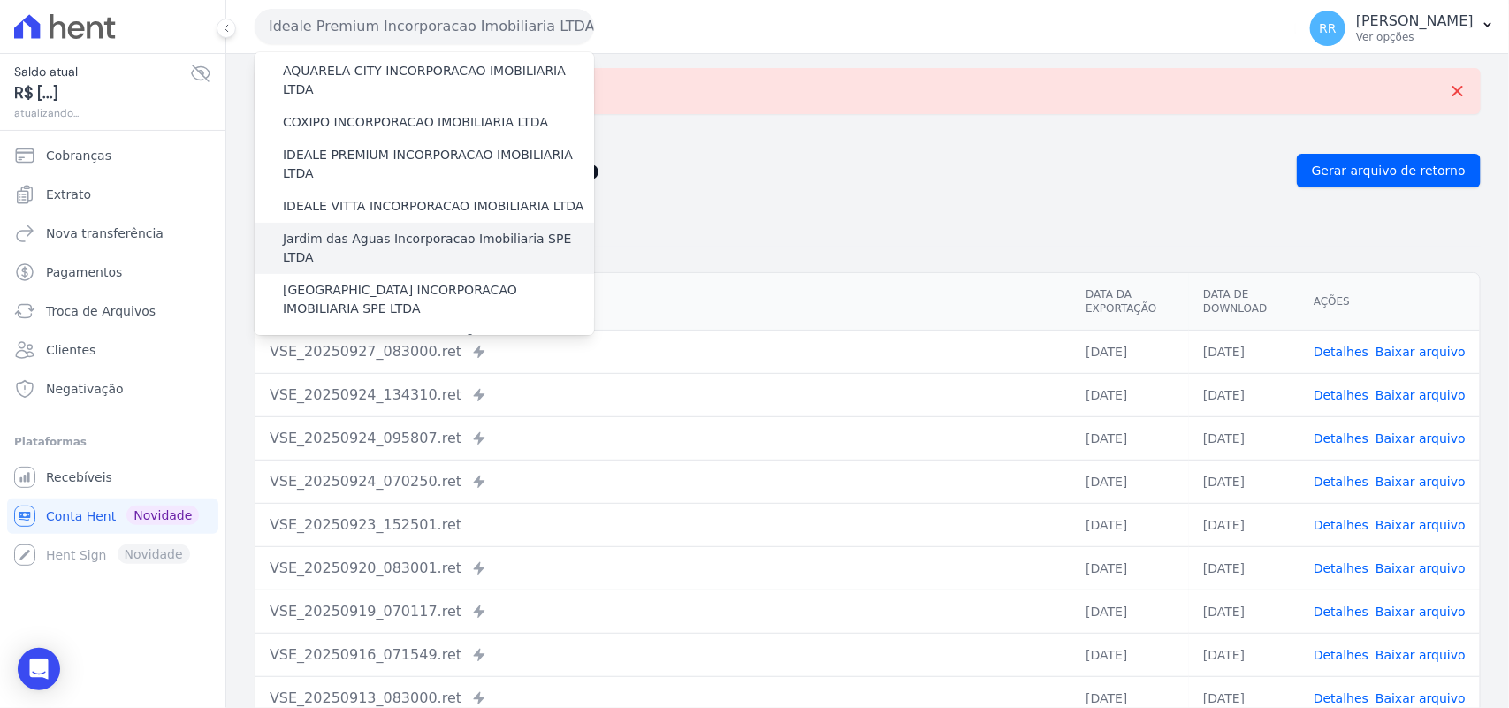
click at [323, 230] on label "Jardim das Aguas Incorporacao Imobiliaria SPE LTDA" at bounding box center [438, 248] width 311 height 37
click at [0, 0] on input "Jardim das Aguas Incorporacao Imobiliaria SPE LTDA" at bounding box center [0, 0] width 0 height 0
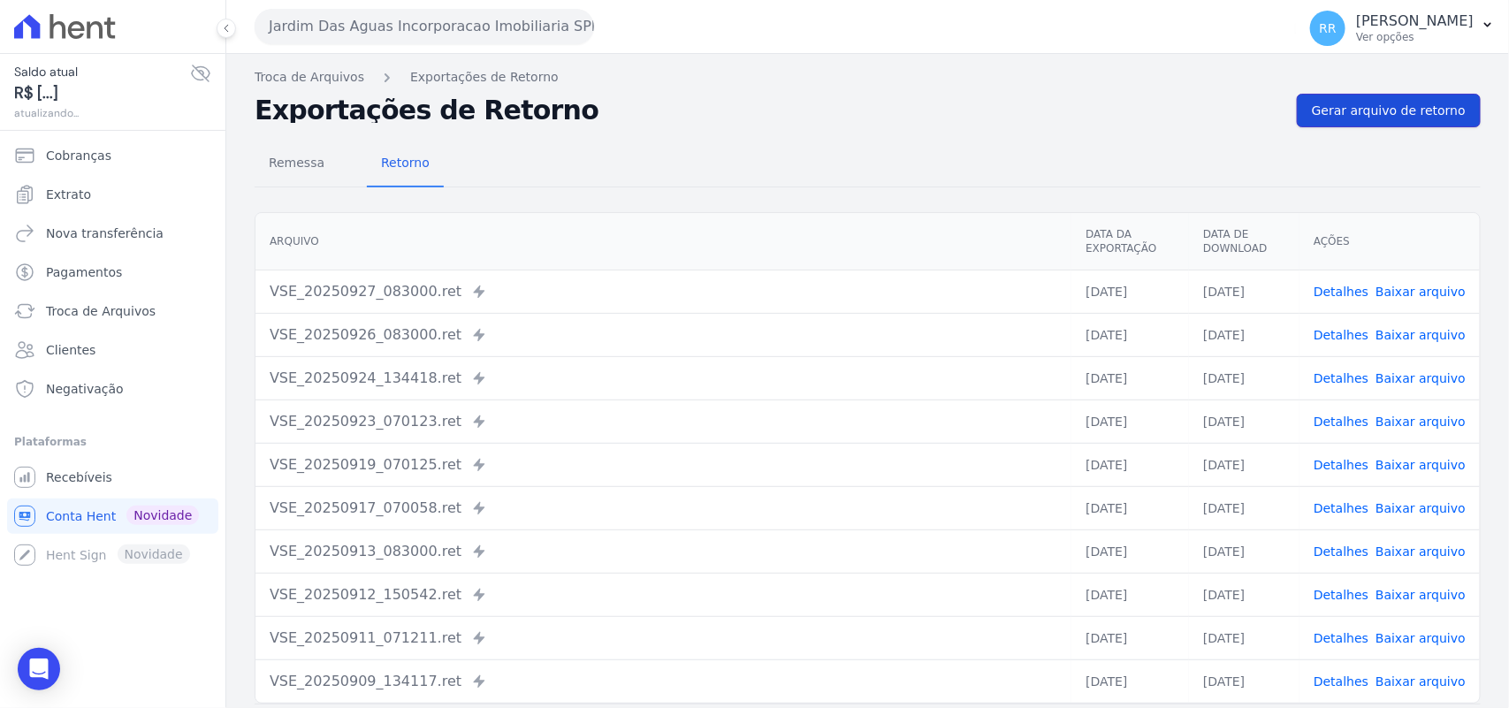
click at [1455, 119] on link "Gerar arquivo de retorno" at bounding box center [1388, 111] width 184 height 34
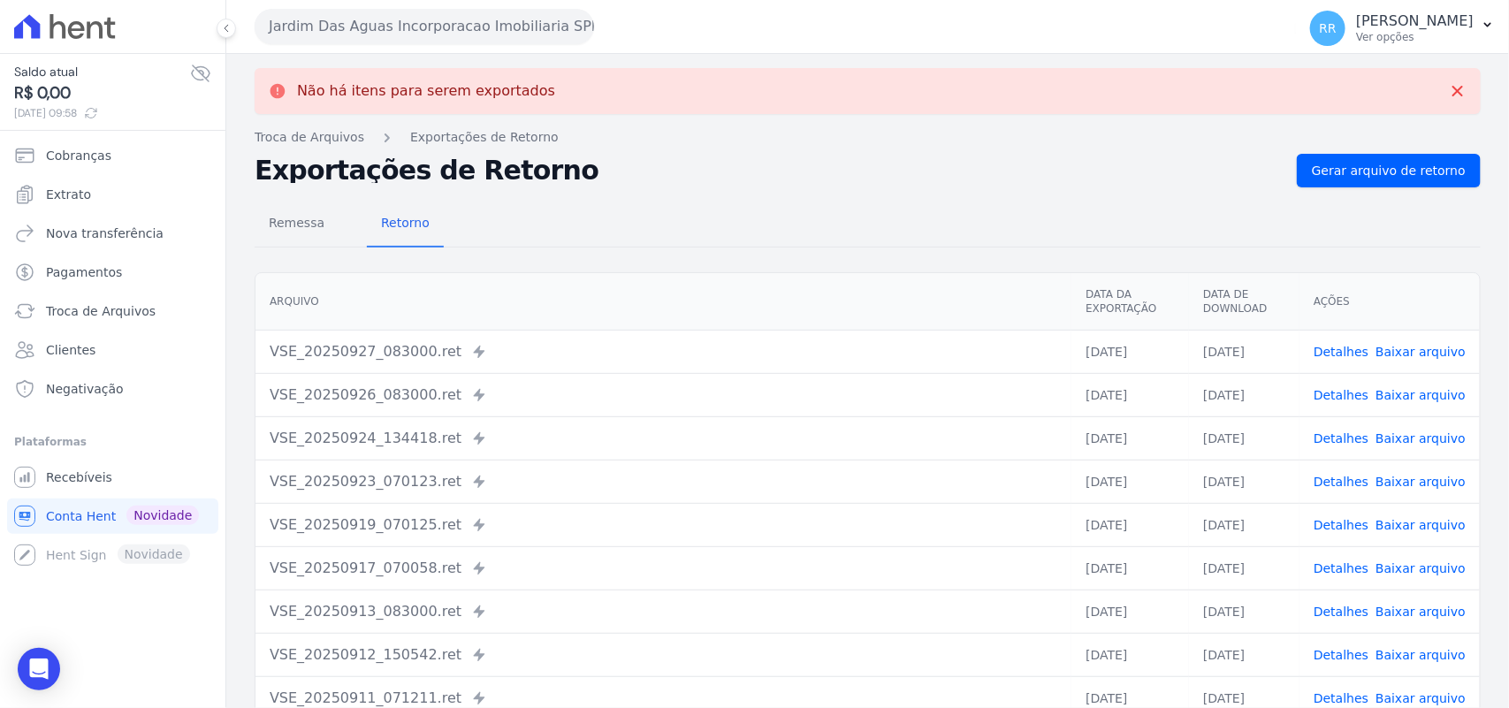
click at [362, 37] on button "Jardim Das Aguas Incorporacao Imobiliaria SPE LTDA" at bounding box center [424, 26] width 339 height 35
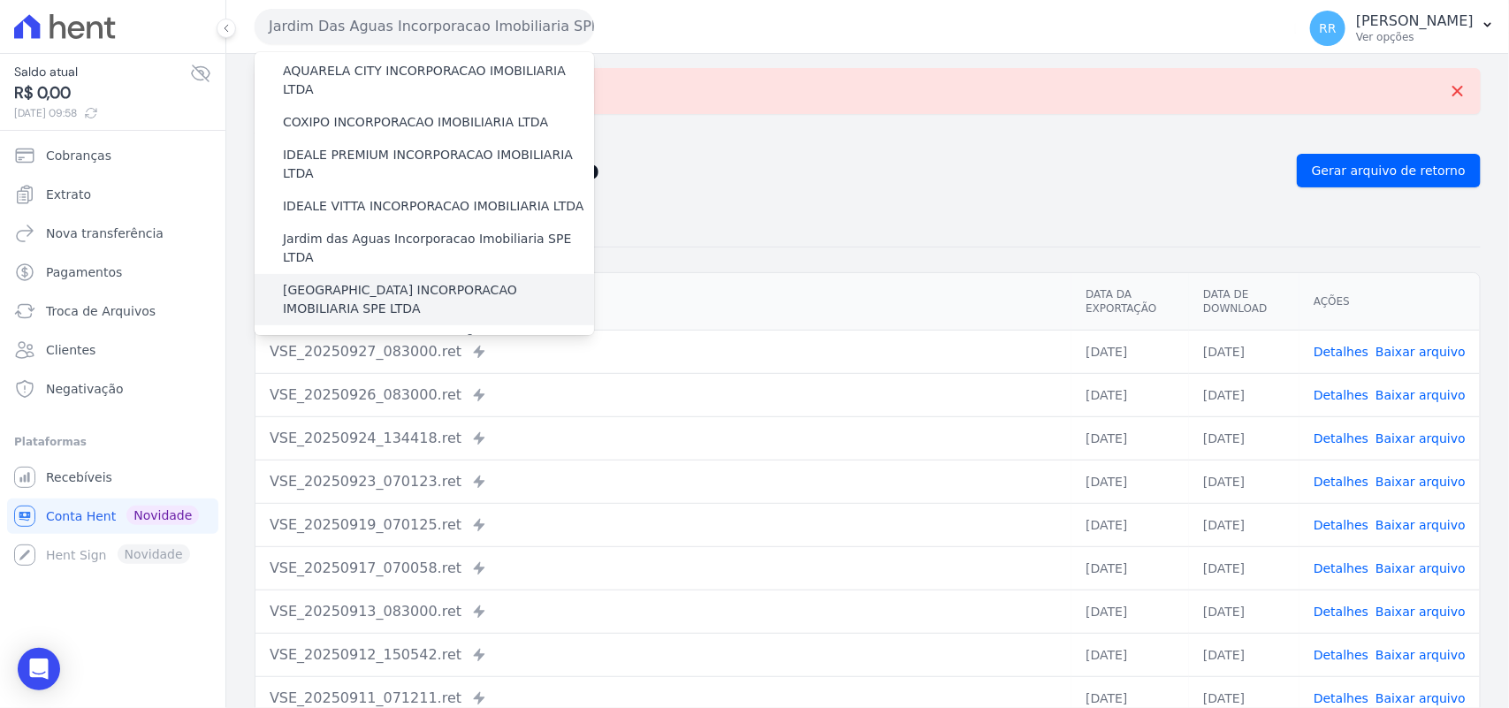
click at [333, 281] on label "[GEOGRAPHIC_DATA] INCORPORACAO IMOBILIARIA SPE LTDA" at bounding box center [438, 299] width 311 height 37
click at [0, 0] on input "[GEOGRAPHIC_DATA] INCORPORACAO IMOBILIARIA SPE LTDA" at bounding box center [0, 0] width 0 height 0
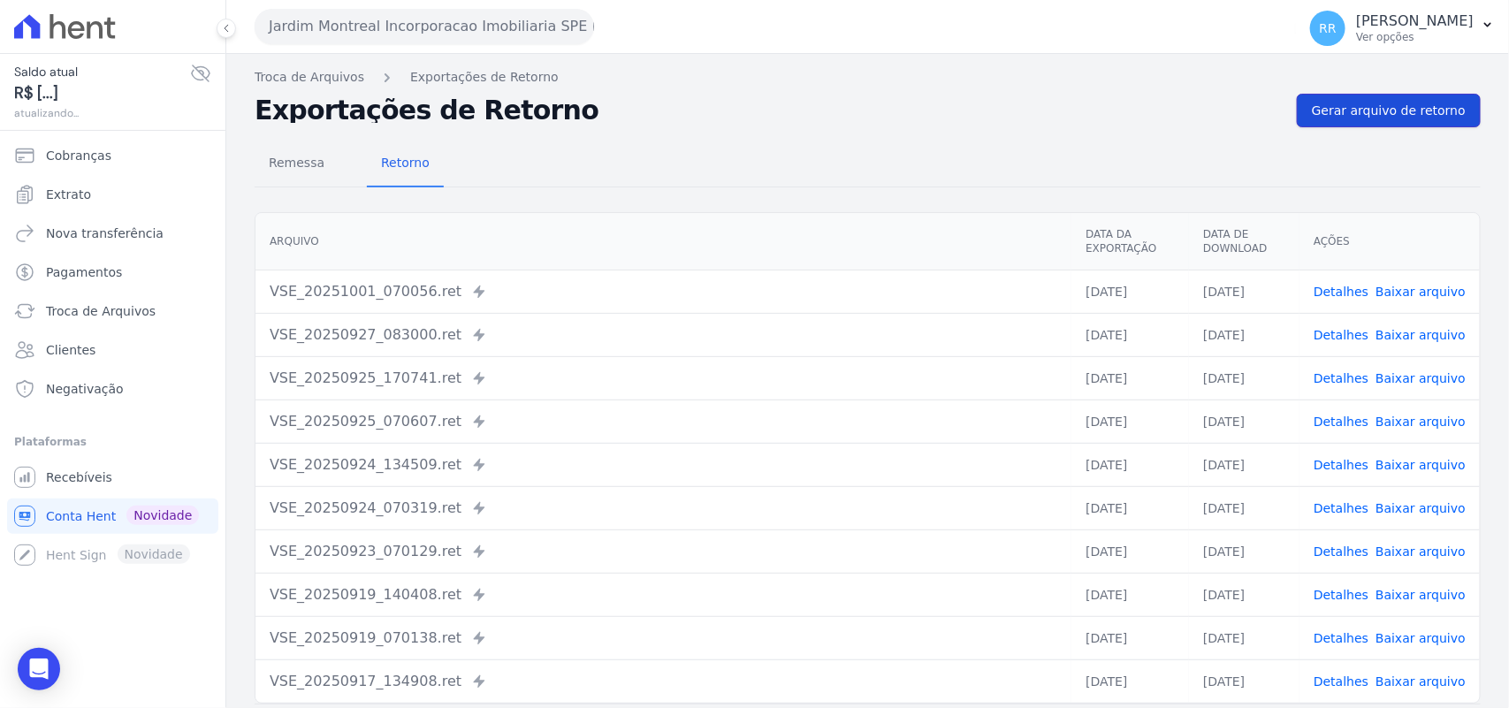
click at [1326, 94] on link "Gerar arquivo de retorno" at bounding box center [1388, 111] width 184 height 34
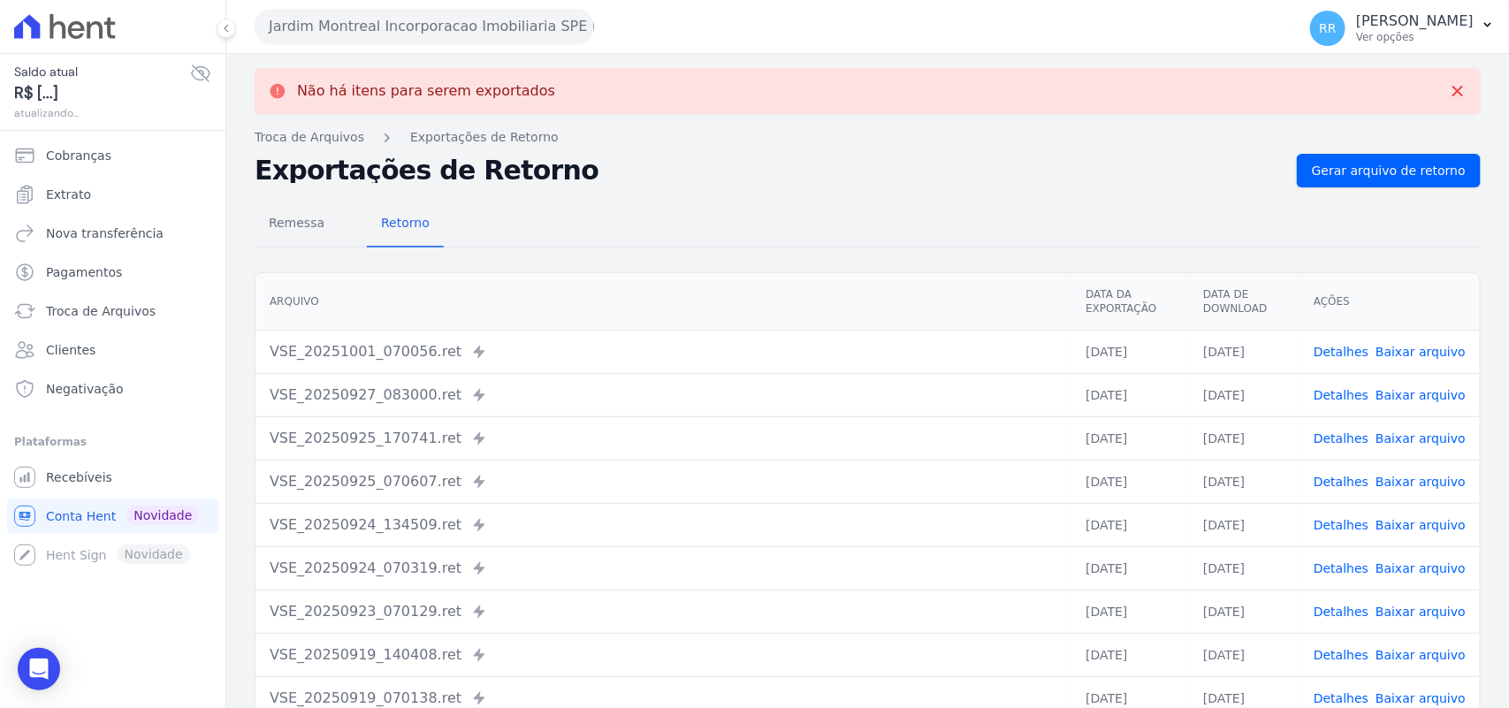
click at [425, 37] on button "Jardim Montreal Incorporacao Imobiliaria SPE LTDA" at bounding box center [424, 26] width 339 height 35
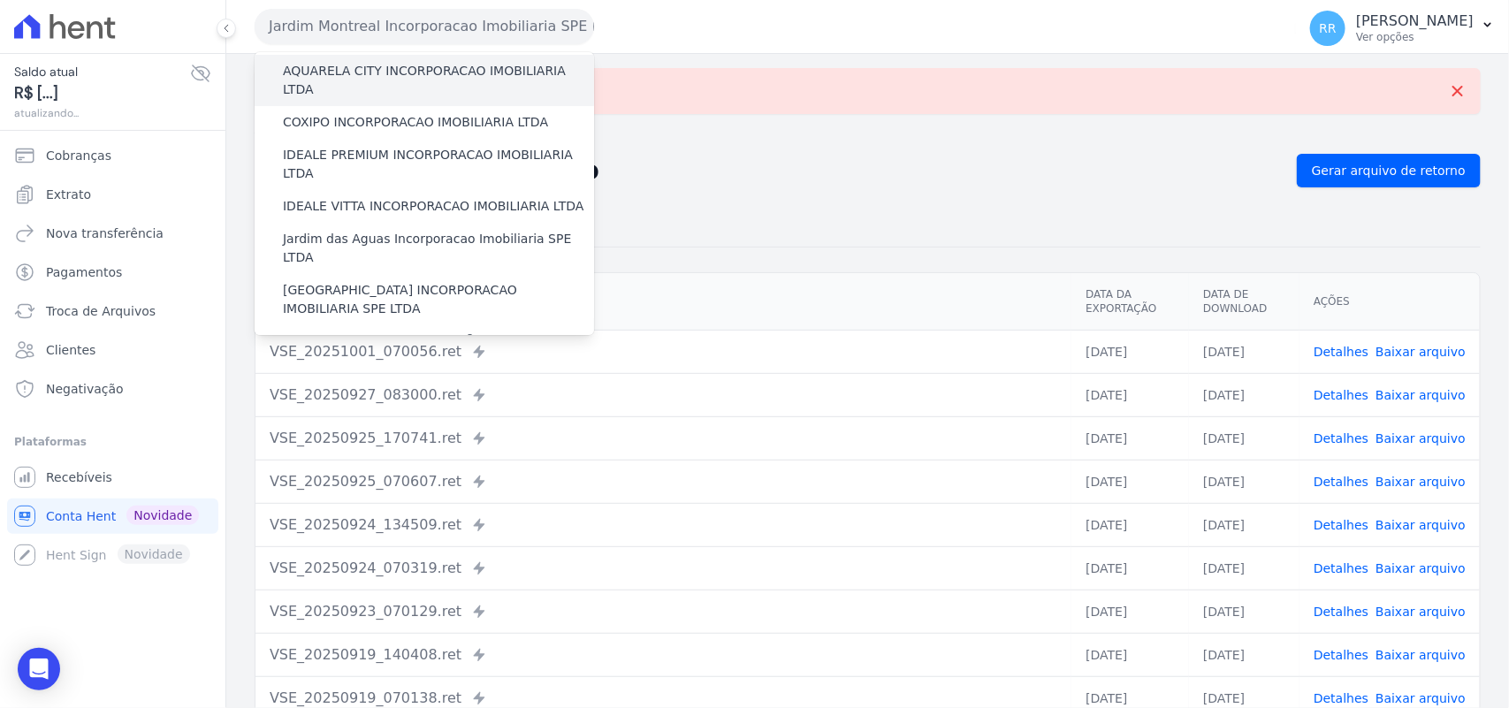
scroll to position [221, 0]
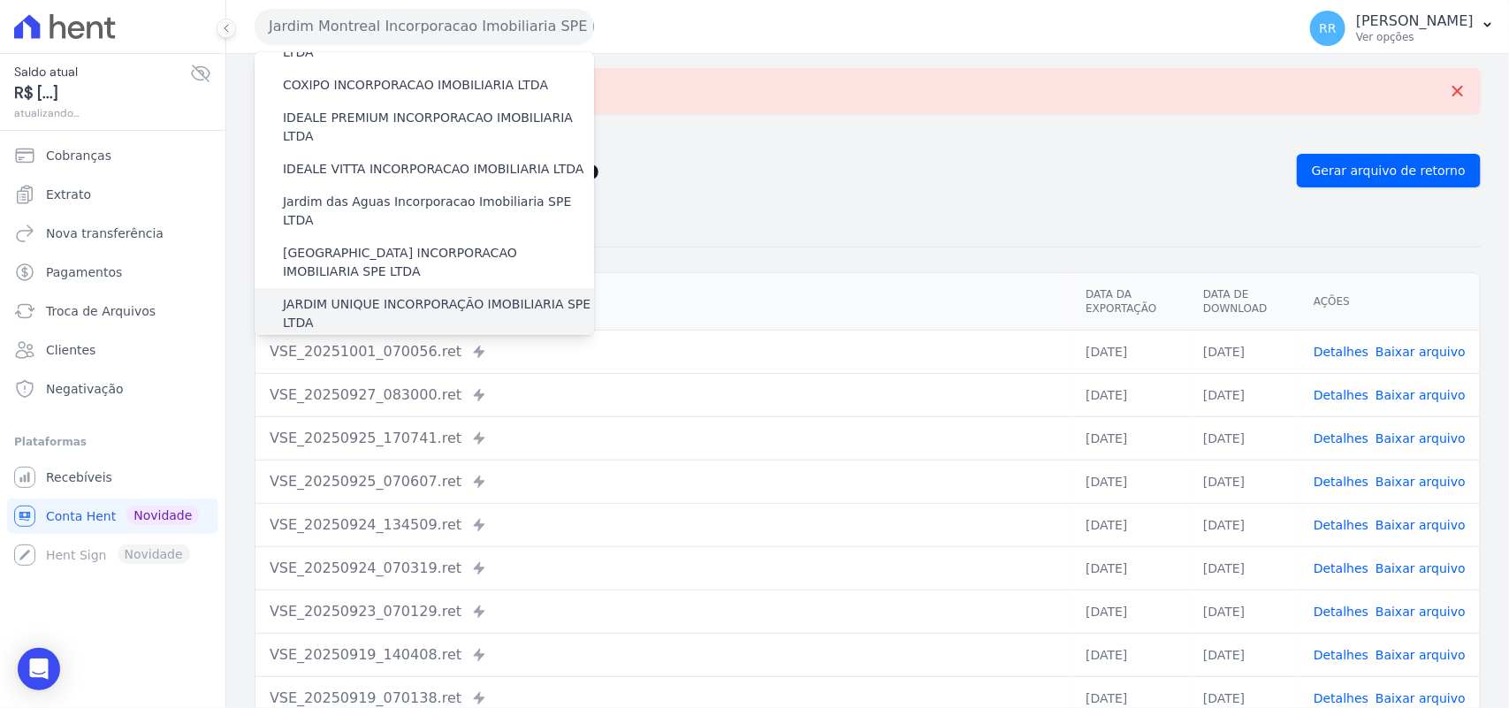
click at [372, 295] on label "JARDIM UNIQUE INCORPORAÇÃO IMOBILIARIA SPE LTDA" at bounding box center [438, 313] width 311 height 37
click at [0, 0] on input "JARDIM UNIQUE INCORPORAÇÃO IMOBILIARIA SPE LTDA" at bounding box center [0, 0] width 0 height 0
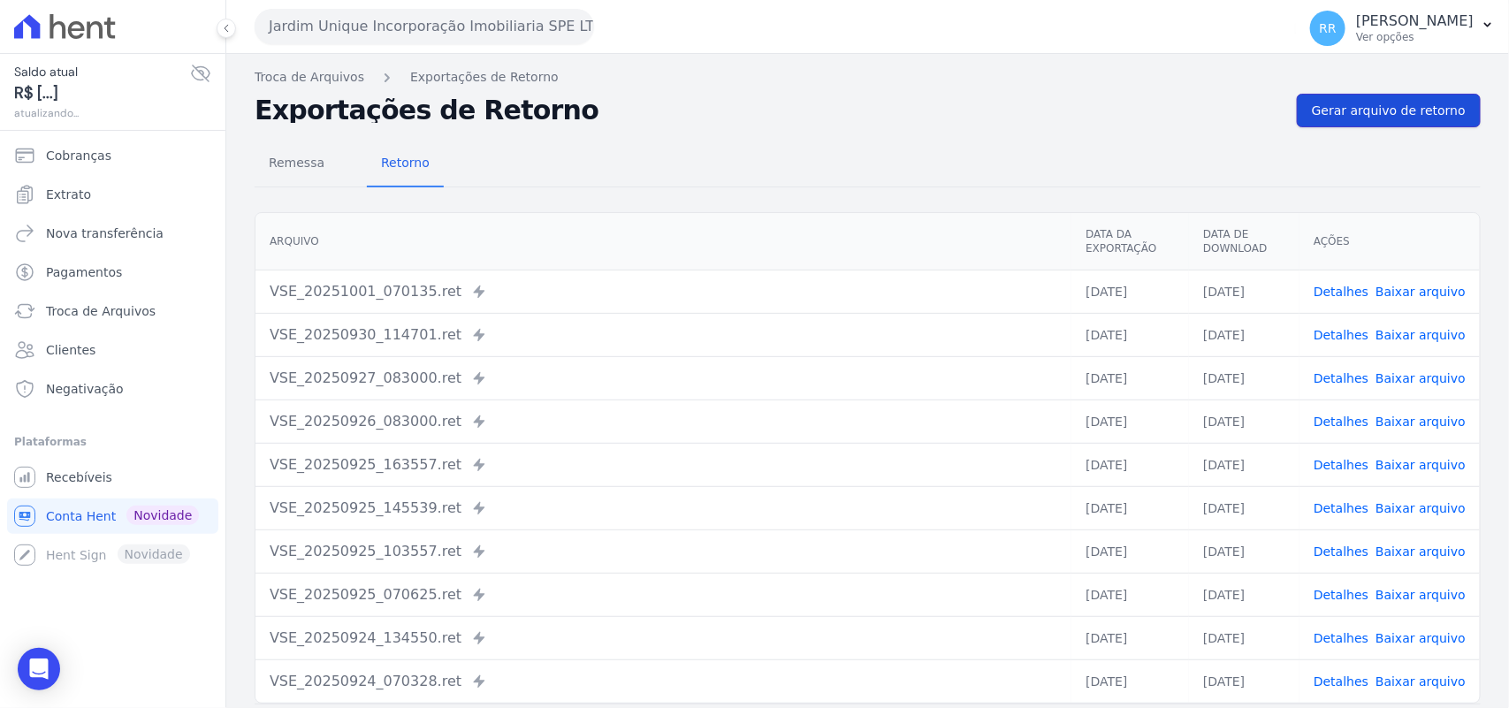
click at [1424, 102] on span "Gerar arquivo de retorno" at bounding box center [1388, 111] width 154 height 18
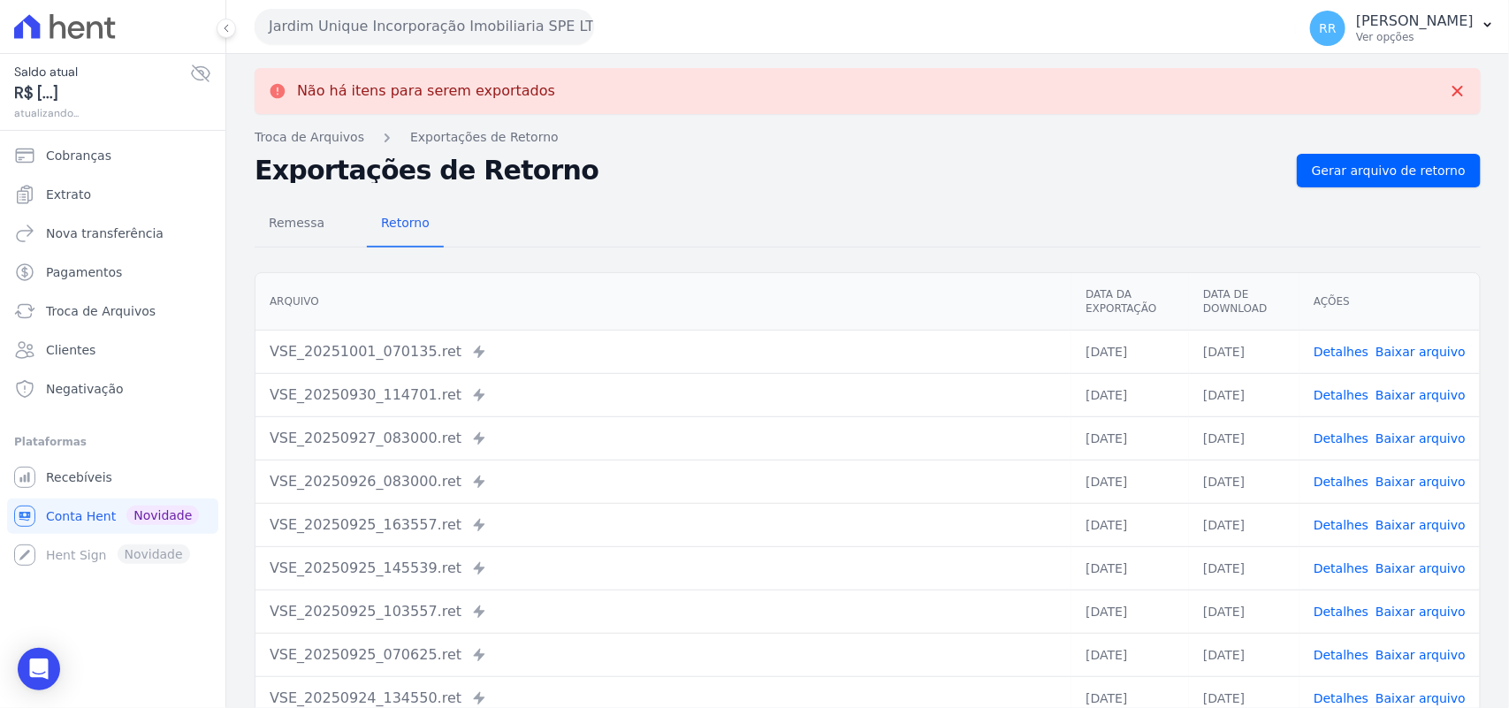
click at [460, 29] on button "Jardim Unique Incorporação Imobiliaria SPE LTDA" at bounding box center [424, 26] width 339 height 35
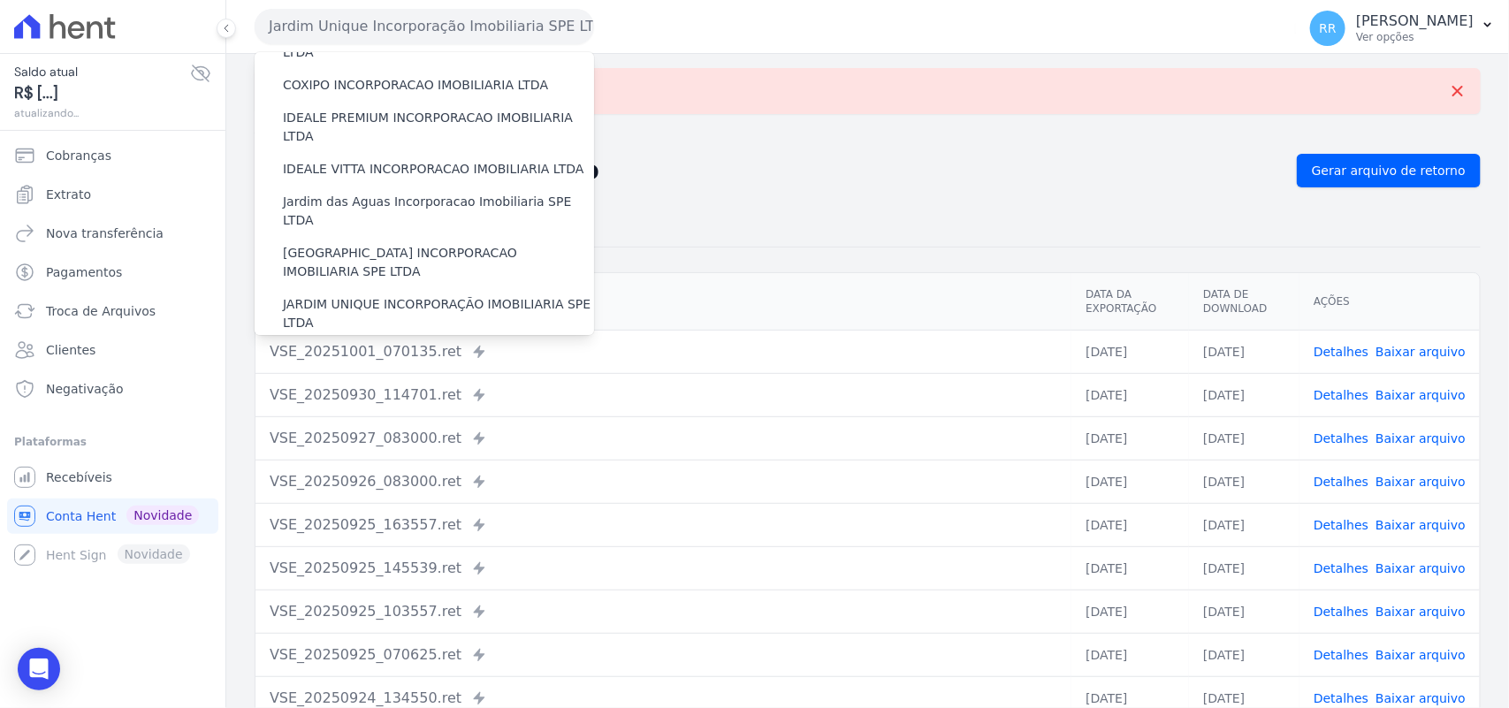
click at [353, 346] on label "JARDINS DO APORE INCORPORACAO IMOBILIARIA SPE LTDA" at bounding box center [438, 364] width 311 height 37
click at [0, 0] on input "JARDINS DO APORE INCORPORACAO IMOBILIARIA SPE LTDA" at bounding box center [0, 0] width 0 height 0
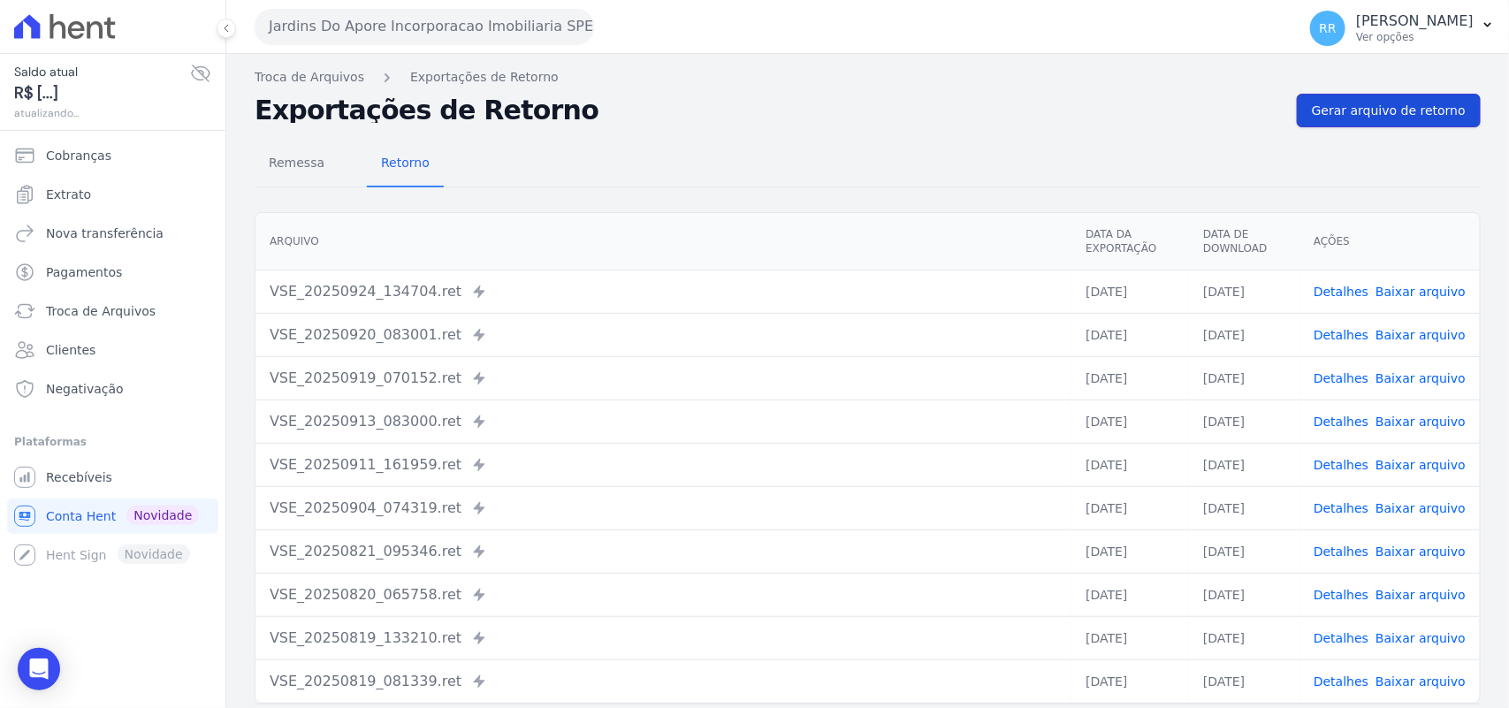
click at [1376, 104] on span "Gerar arquivo de retorno" at bounding box center [1388, 111] width 154 height 18
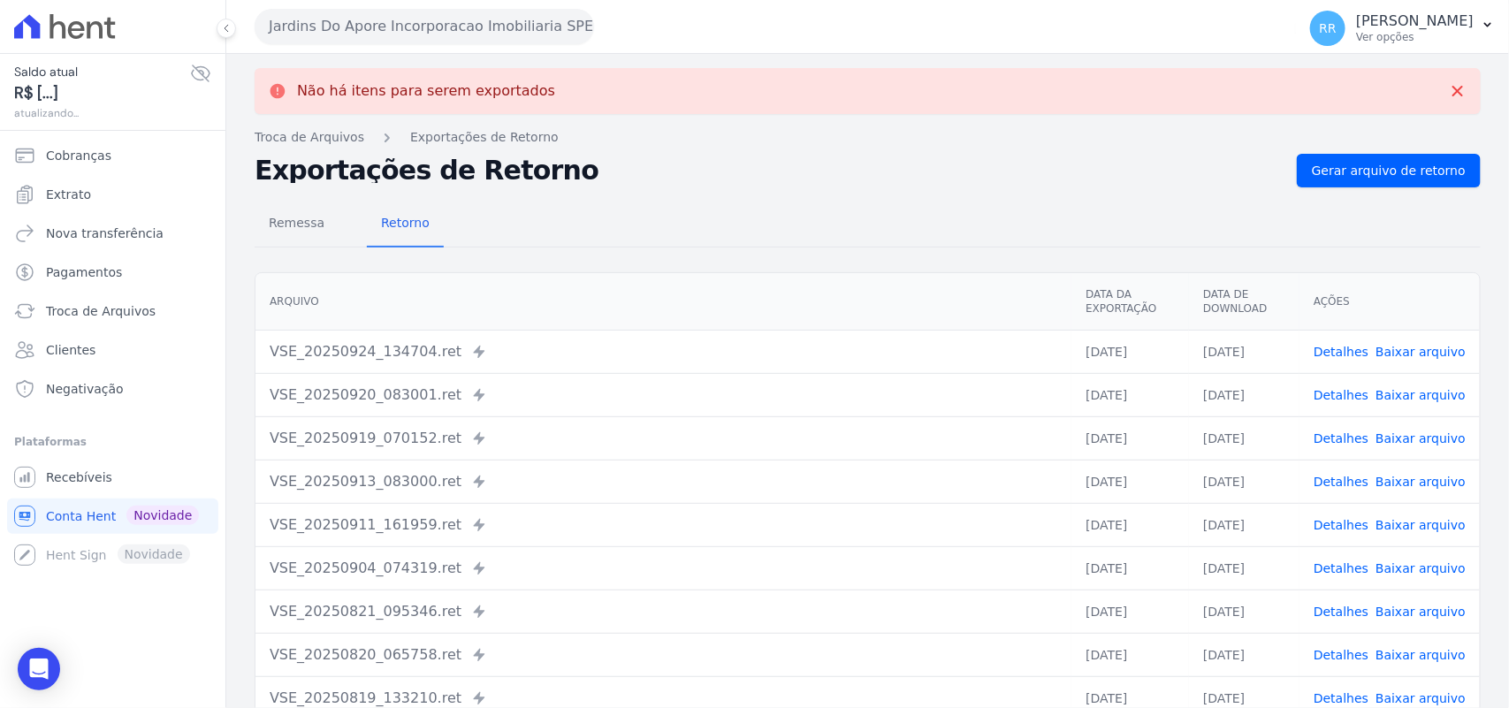
click at [442, 27] on button "Jardins Do Apore Incorporacao Imobiliaria SPE LTDA" at bounding box center [424, 26] width 339 height 35
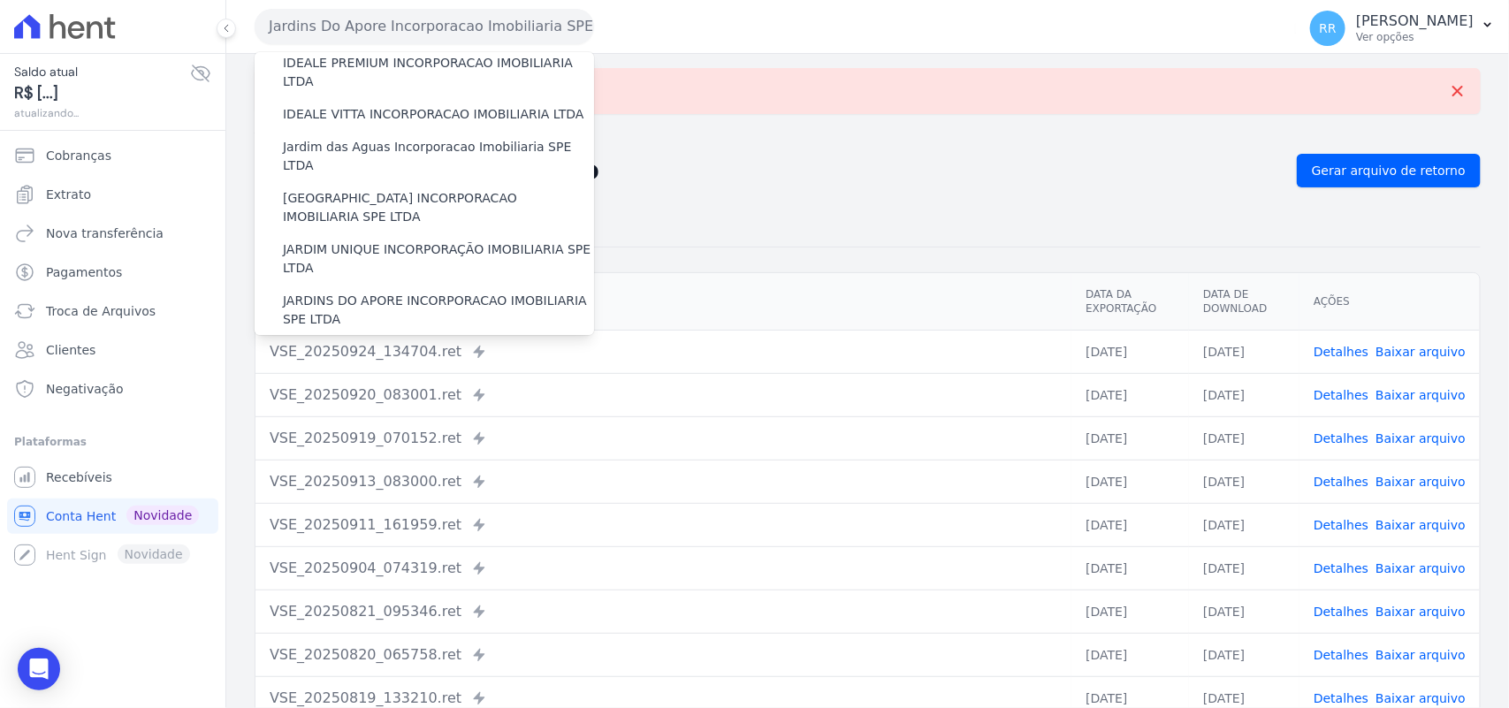
scroll to position [405, 0]
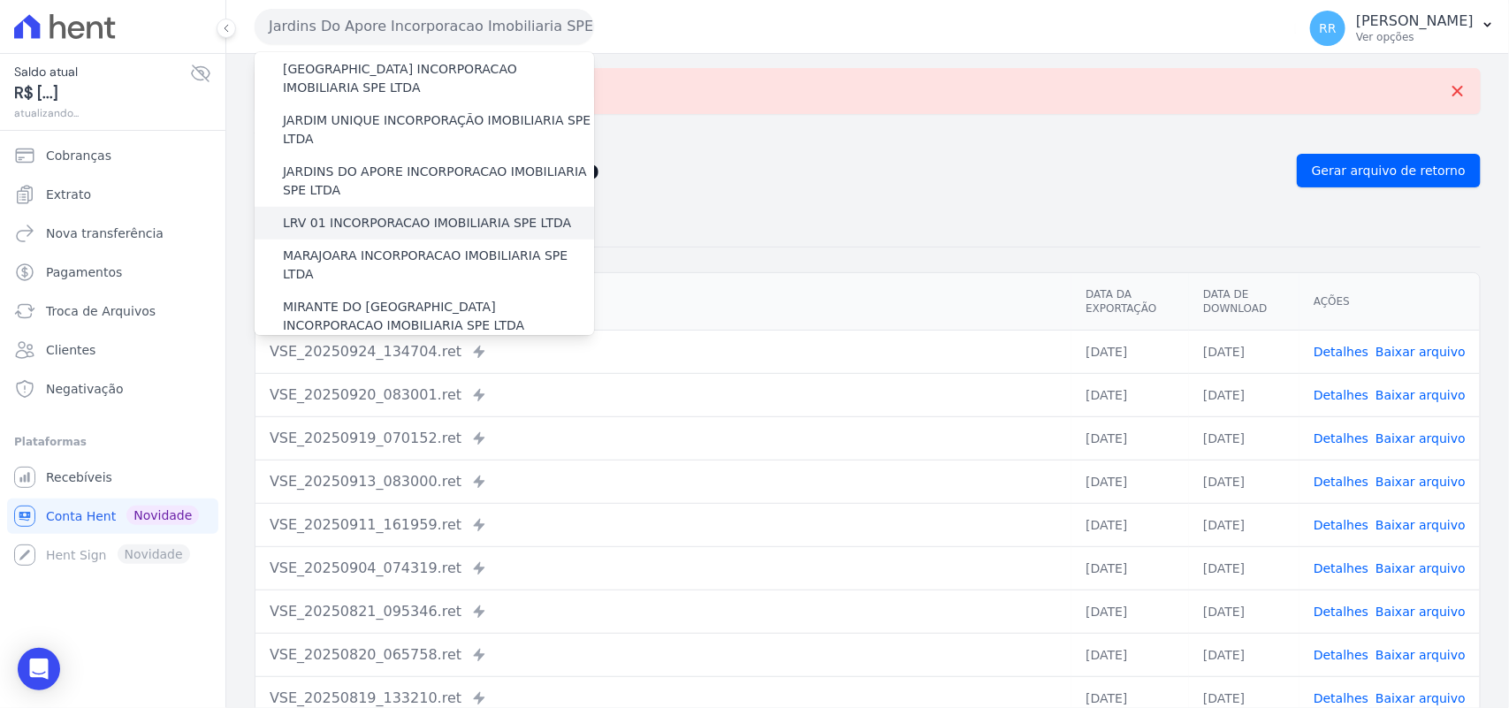
click at [374, 214] on label "LRV 01 INCORPORACAO IMOBILIARIA SPE LTDA" at bounding box center [427, 223] width 288 height 19
click at [0, 0] on input "LRV 01 INCORPORACAO IMOBILIARIA SPE LTDA" at bounding box center [0, 0] width 0 height 0
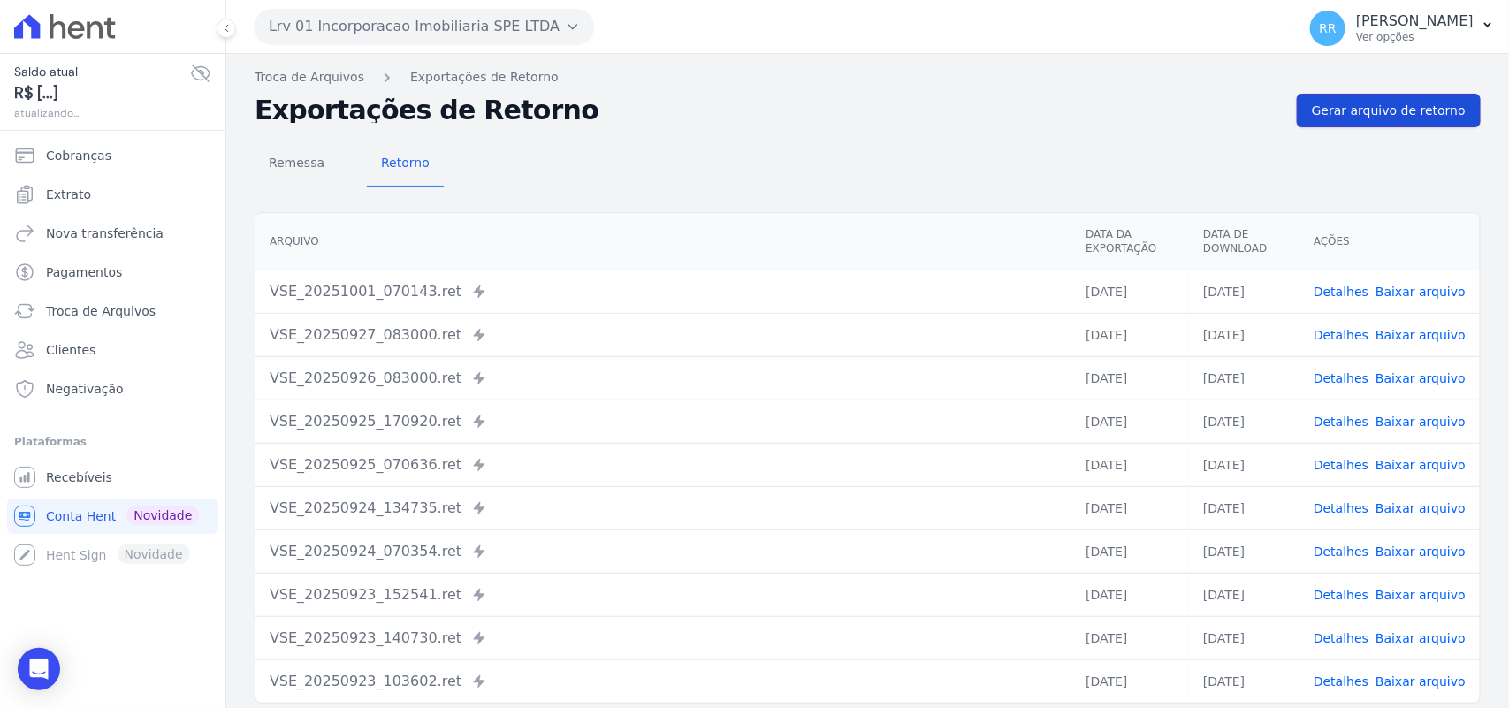
click at [1405, 113] on span "Gerar arquivo de retorno" at bounding box center [1388, 111] width 154 height 18
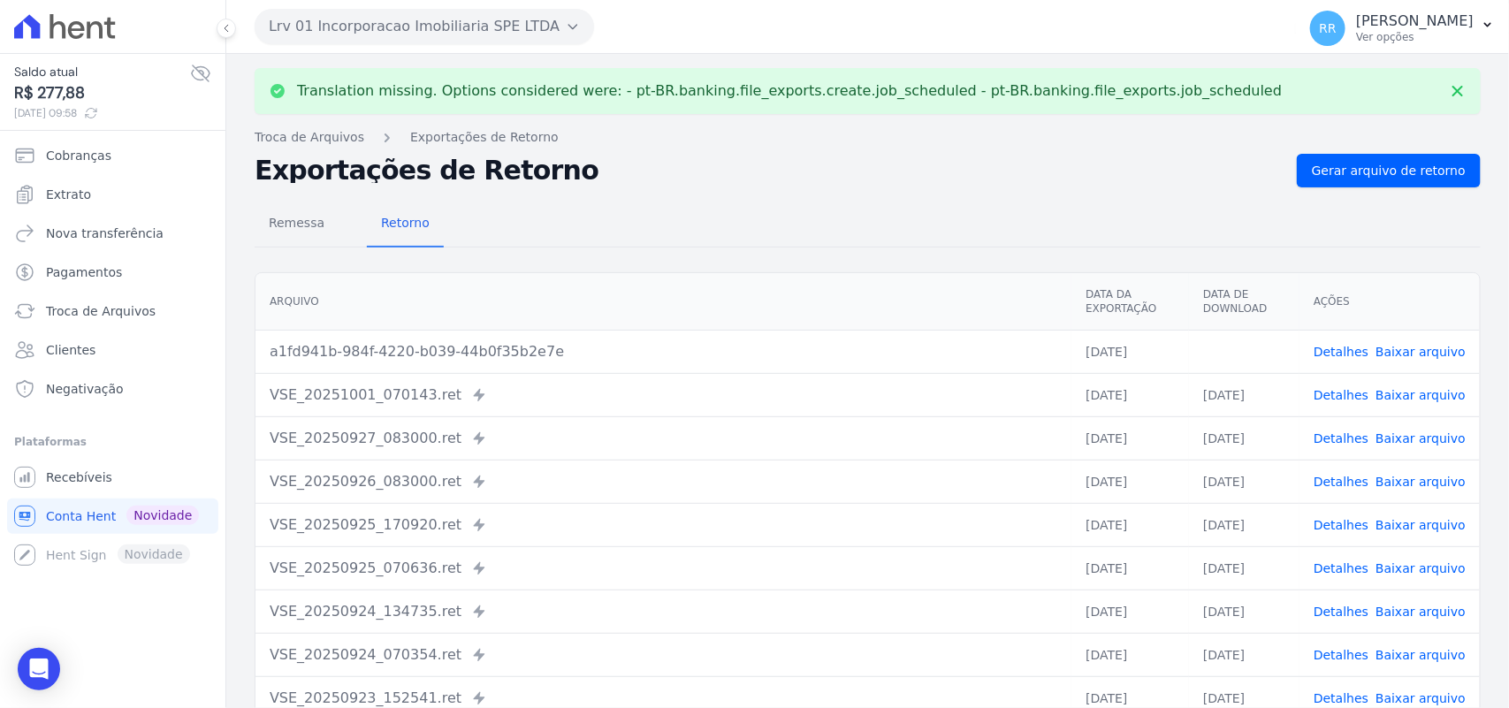
click at [1401, 354] on link "Baixar arquivo" at bounding box center [1420, 352] width 90 height 14
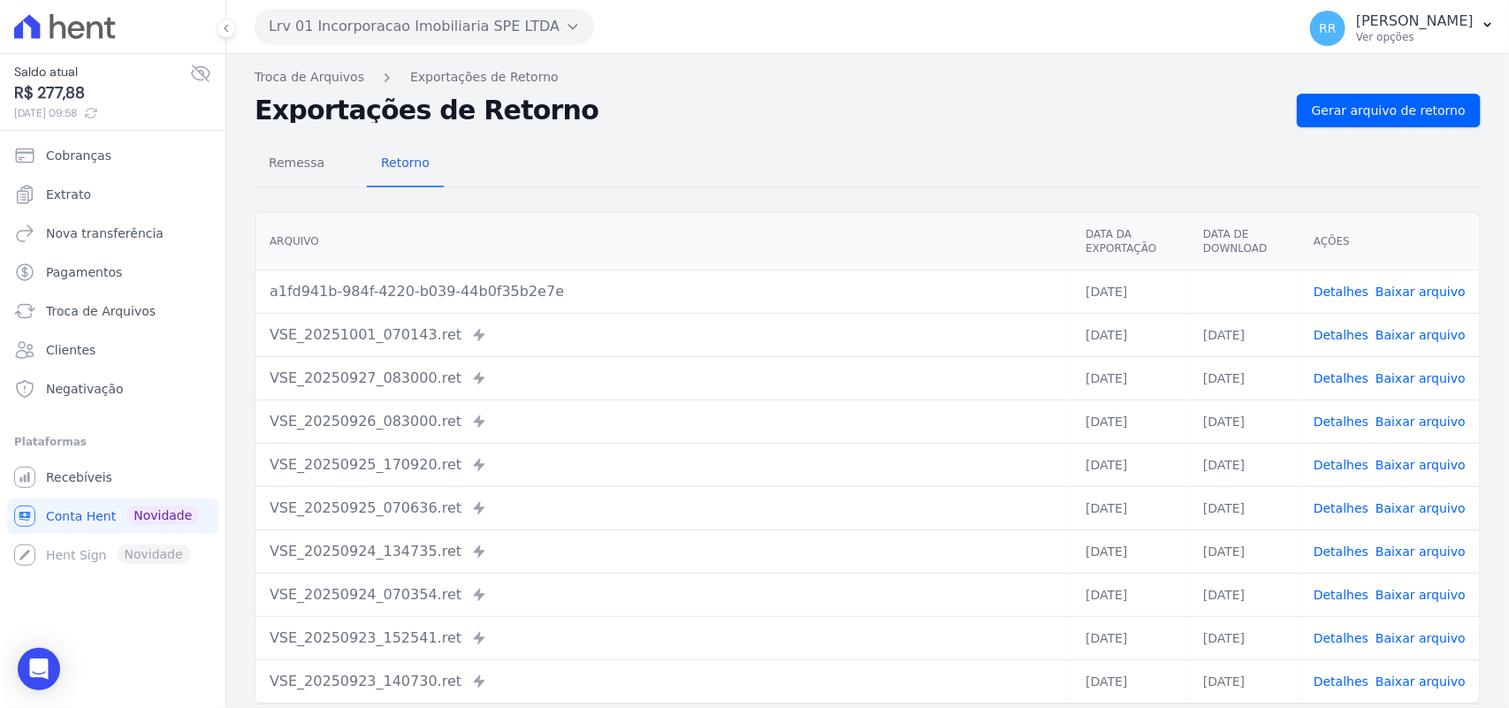
click at [677, 124] on div "Exportações de Retorno Gerar arquivo de retorno" at bounding box center [868, 111] width 1226 height 34
click at [354, 13] on button "Lrv 01 Incorporacao Imobiliaria SPE LTDA" at bounding box center [424, 26] width 339 height 35
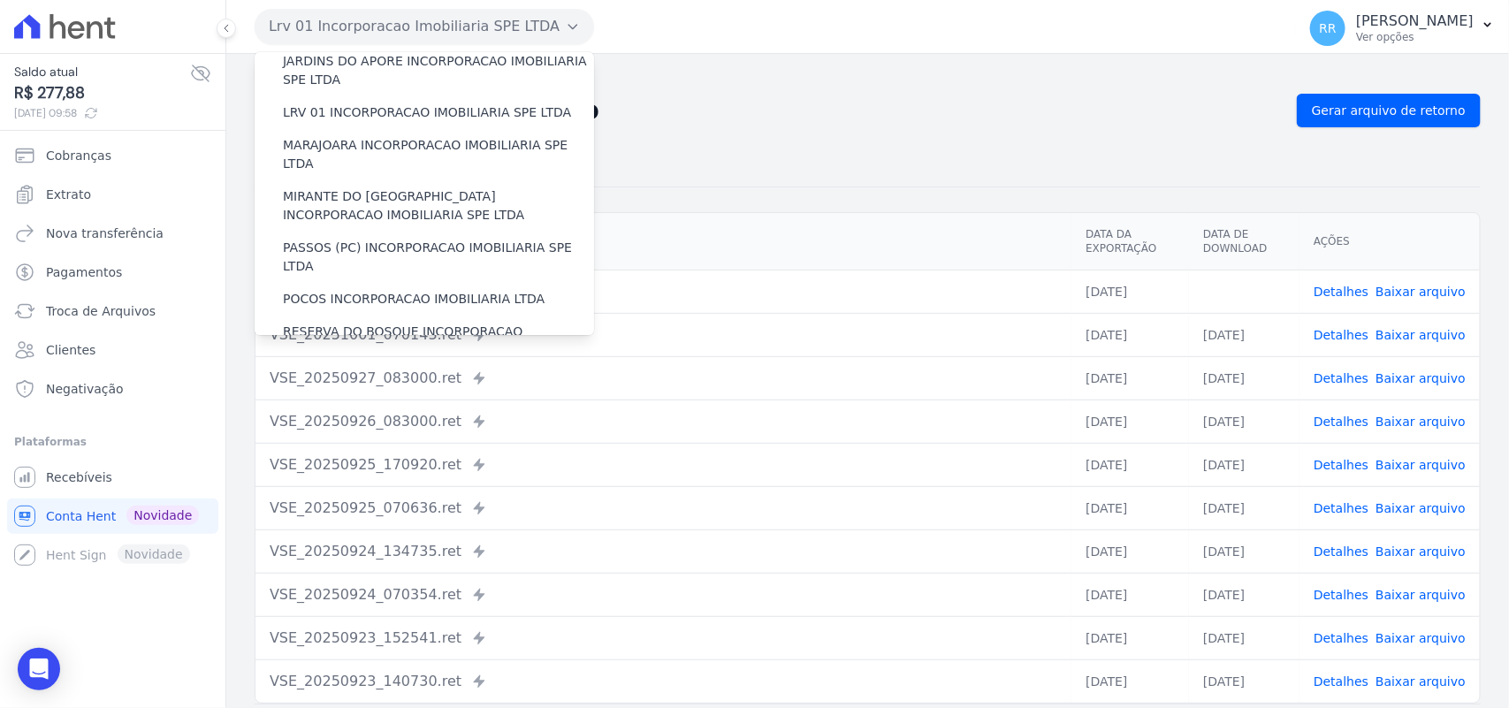
scroll to position [478, 0]
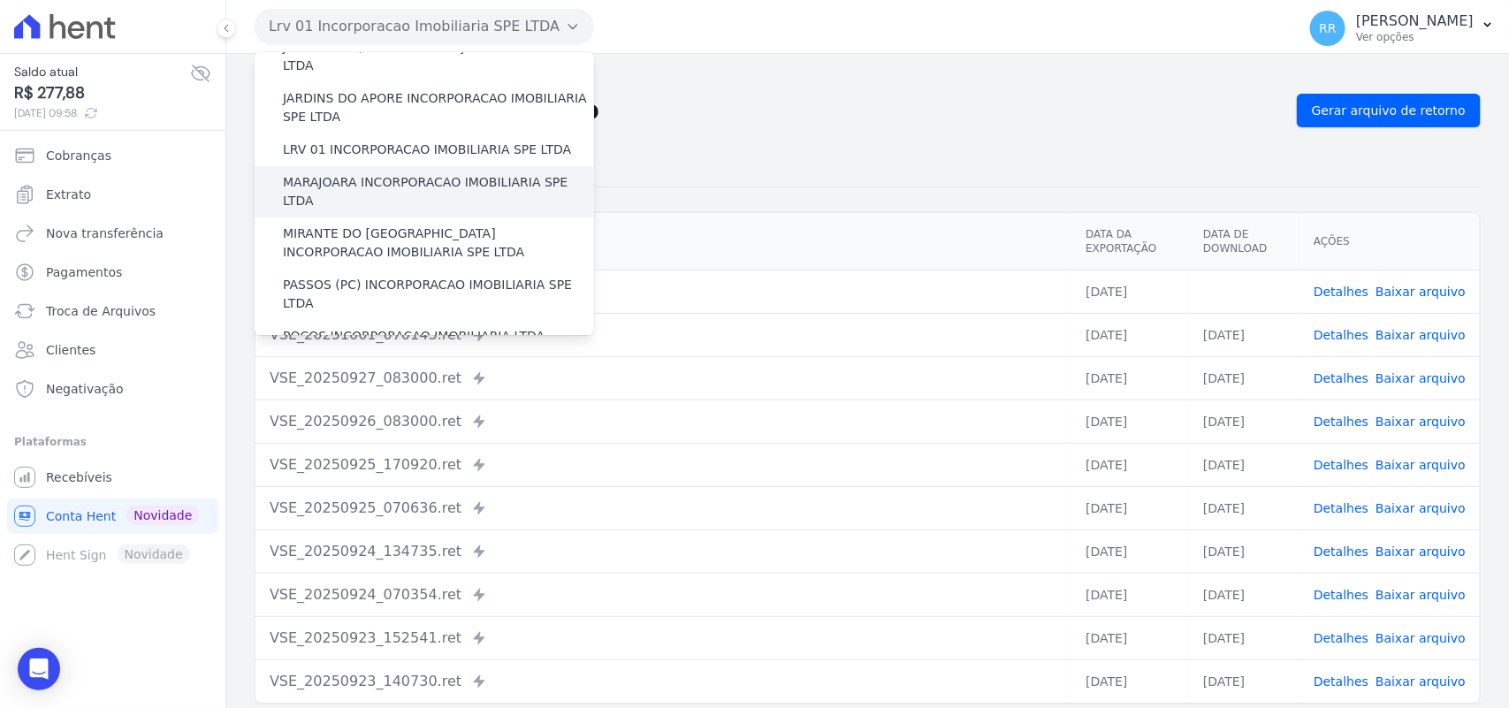
click at [354, 173] on label "MARAJOARA INCORPORACAO IMOBILIARIA SPE LTDA" at bounding box center [438, 191] width 311 height 37
click at [0, 0] on input "MARAJOARA INCORPORACAO IMOBILIARIA SPE LTDA" at bounding box center [0, 0] width 0 height 0
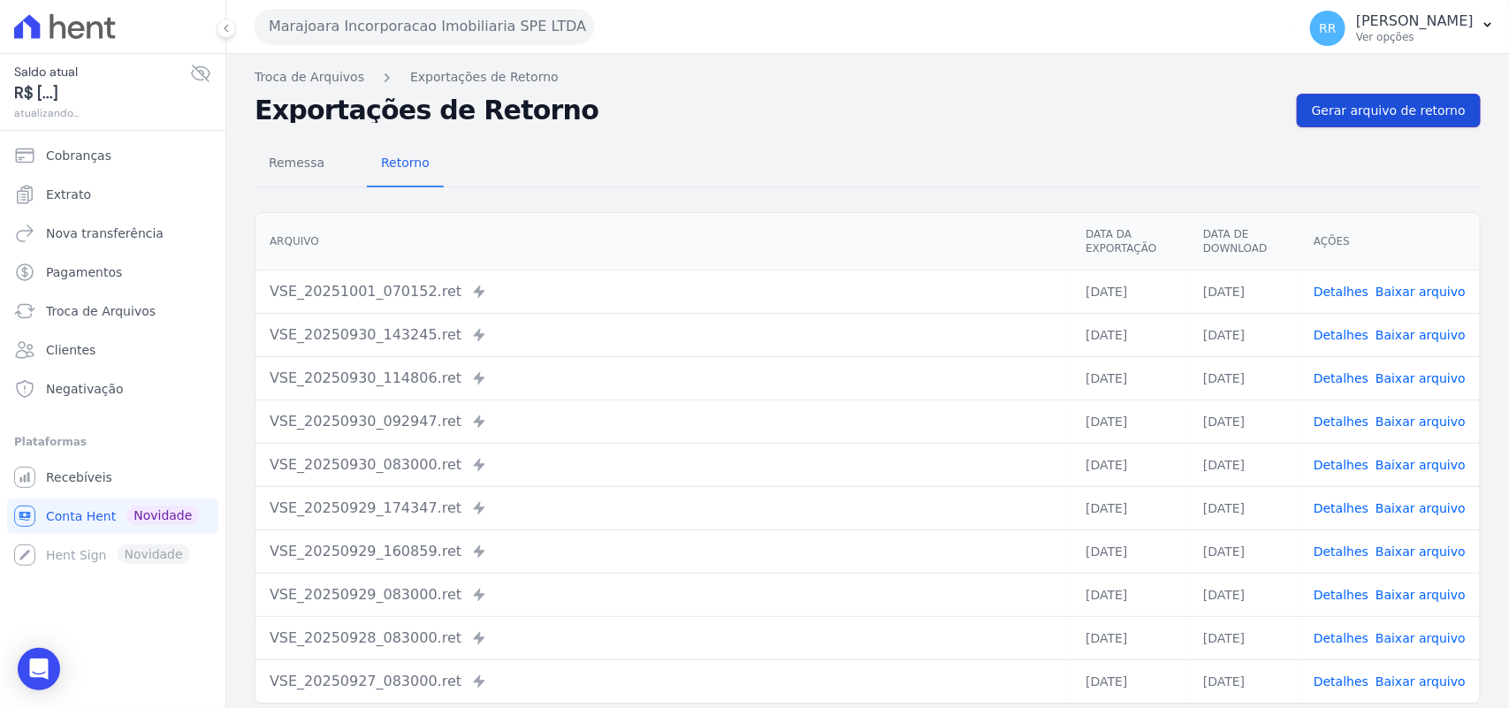
click at [1379, 104] on span "Gerar arquivo de retorno" at bounding box center [1388, 111] width 154 height 18
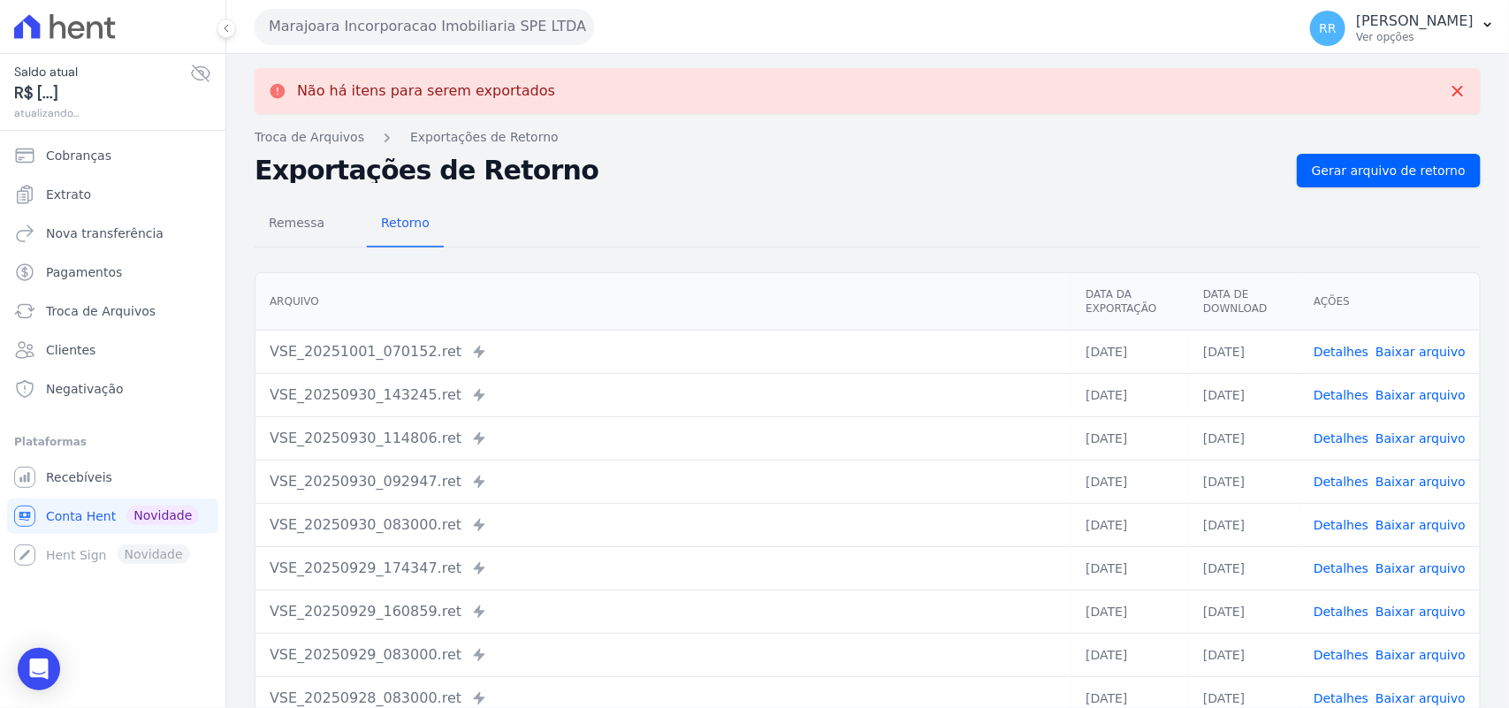
click at [462, 46] on div "Marajoara Incorporacao Imobiliaria SPE LTDA Via Sul Engenharia AGUAS DE [GEOGRA…" at bounding box center [772, 26] width 1034 height 55
click at [456, 19] on button "Marajoara Incorporacao Imobiliaria SPE LTDA" at bounding box center [424, 26] width 339 height 35
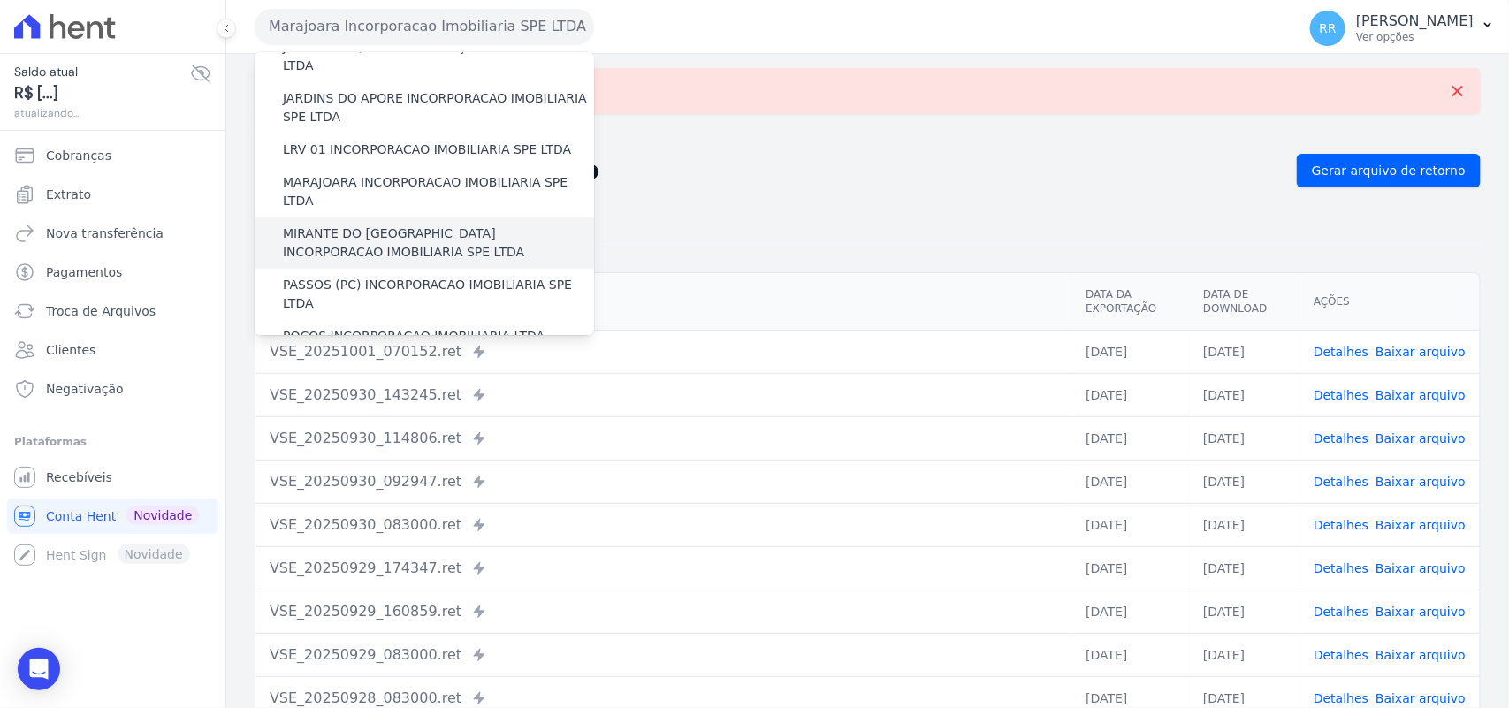
click at [398, 224] on label "MIRANTE DO [GEOGRAPHIC_DATA] INCORPORACAO IMOBILIARIA SPE LTDA" at bounding box center [438, 242] width 311 height 37
click at [0, 0] on input "MIRANTE DO [GEOGRAPHIC_DATA] INCORPORACAO IMOBILIARIA SPE LTDA" at bounding box center [0, 0] width 0 height 0
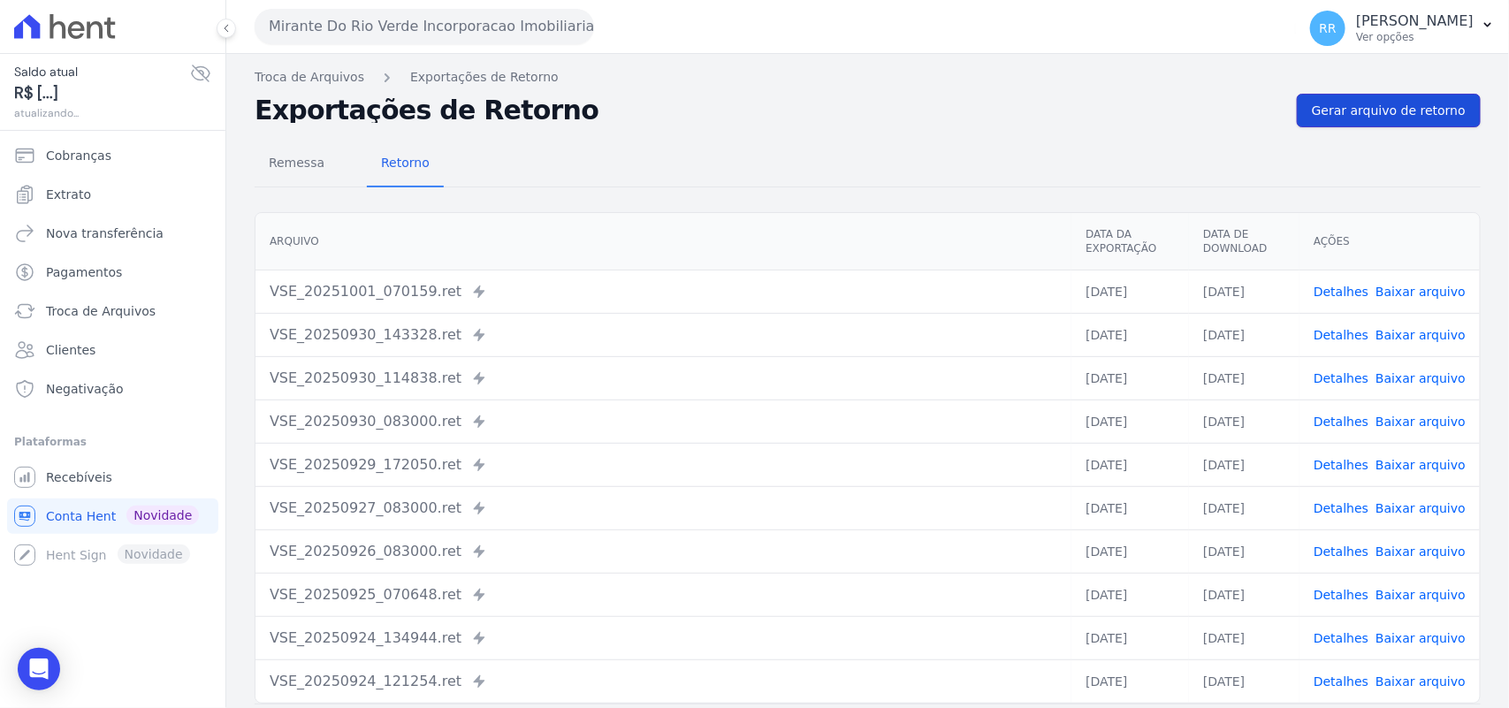
click at [1396, 104] on span "Gerar arquivo de retorno" at bounding box center [1388, 111] width 154 height 18
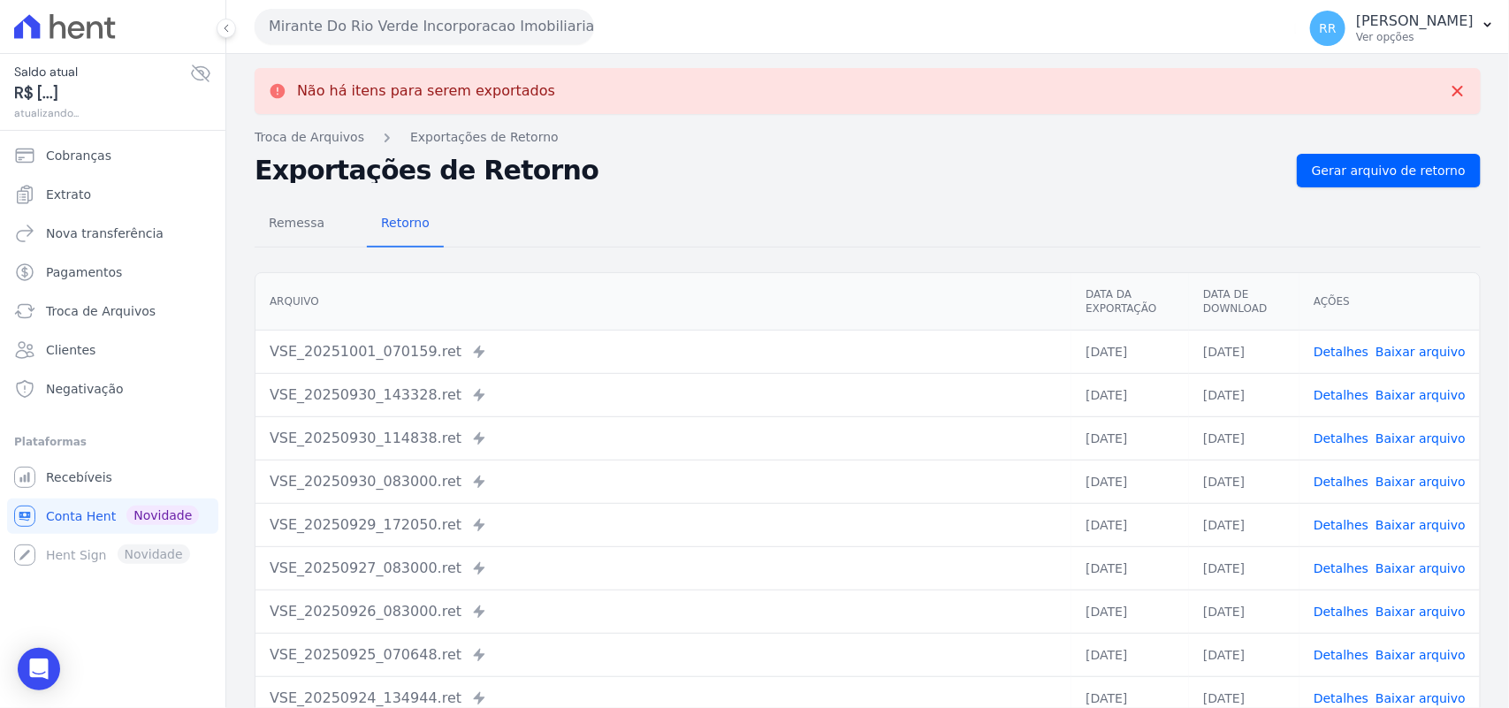
drag, startPoint x: 412, startPoint y: 49, endPoint x: 411, endPoint y: 24, distance: 24.8
click at [411, 24] on button "Mirante Do Rio Verde Incorporacao Imobiliaria SPE LTDA" at bounding box center [424, 26] width 339 height 35
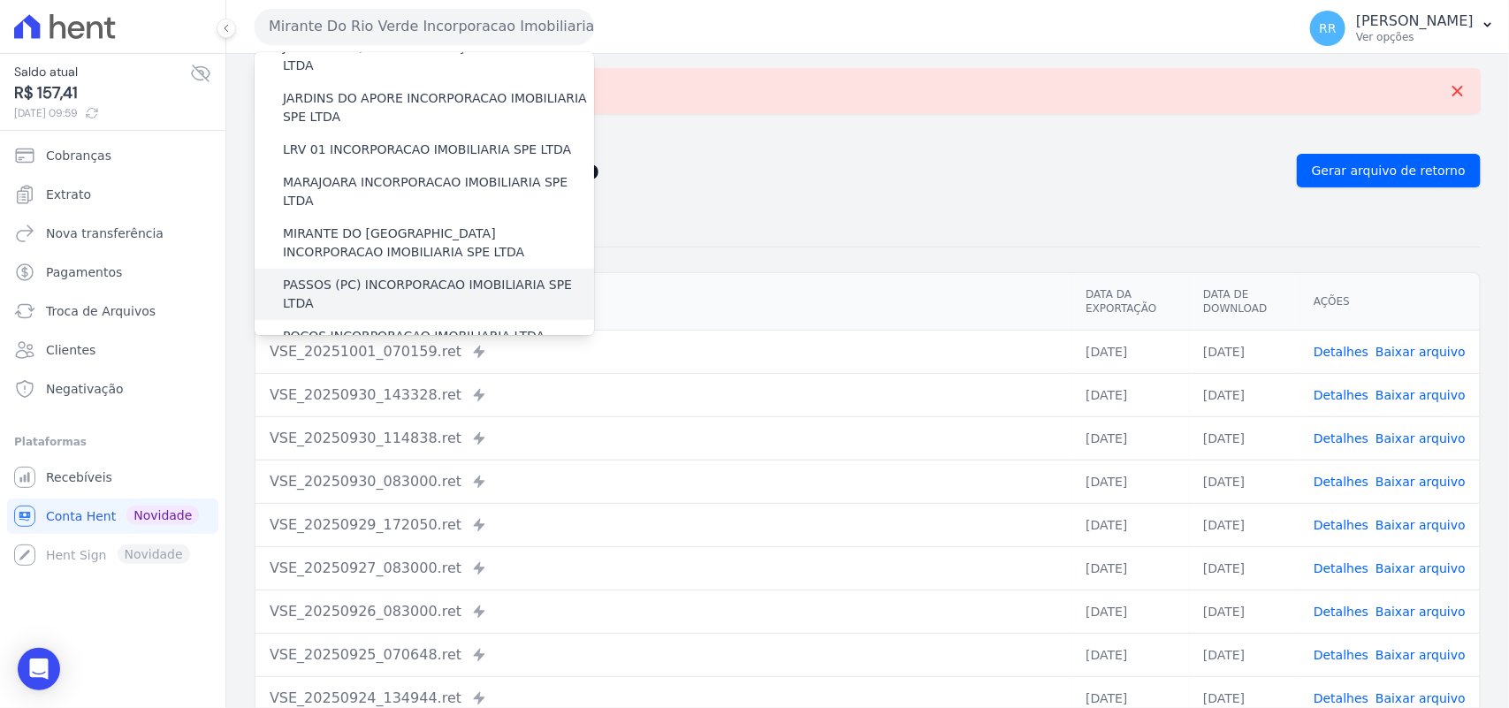
click at [368, 276] on label "PASSOS (PC) INCORPORACAO IMOBILIARIA SPE LTDA" at bounding box center [438, 294] width 311 height 37
click at [0, 0] on input "PASSOS (PC) INCORPORACAO IMOBILIARIA SPE LTDA" at bounding box center [0, 0] width 0 height 0
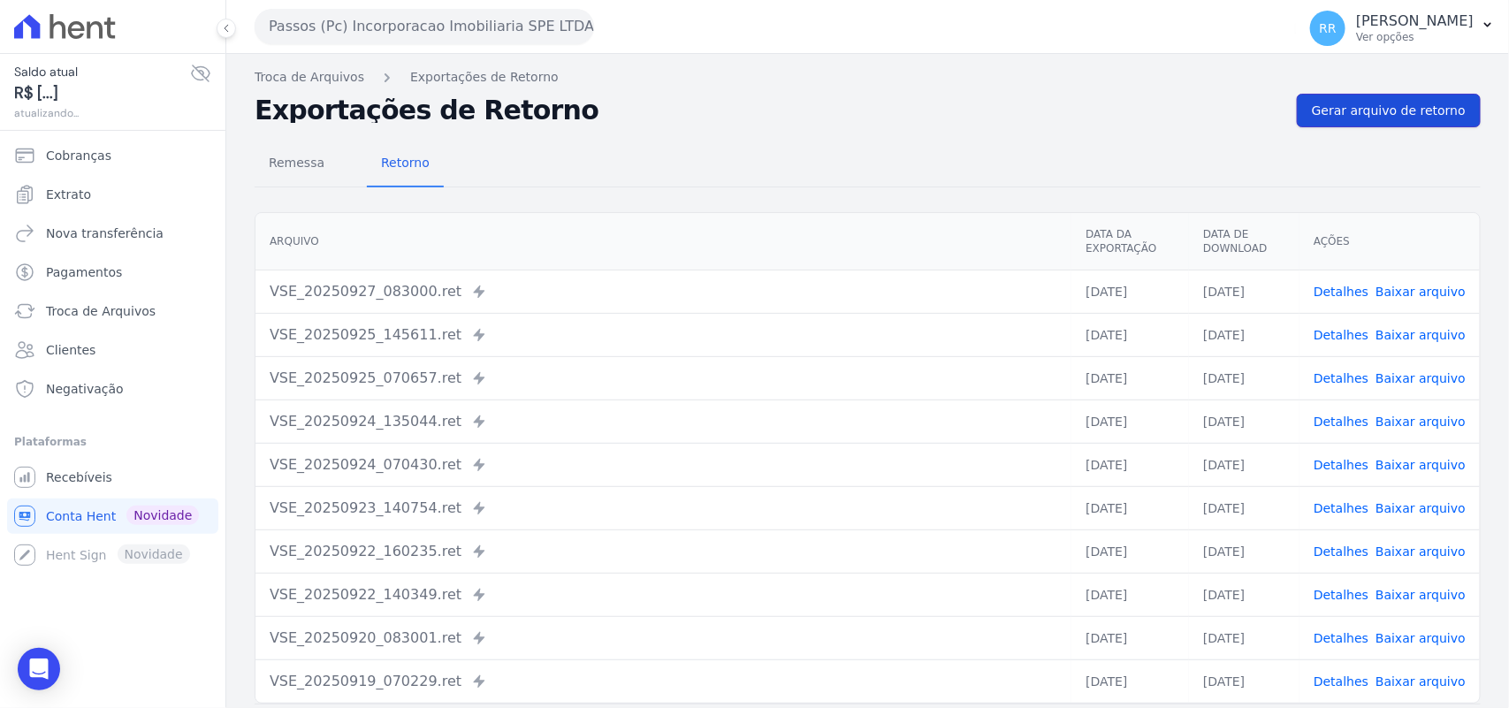
click at [1401, 108] on span "Gerar arquivo de retorno" at bounding box center [1388, 111] width 154 height 18
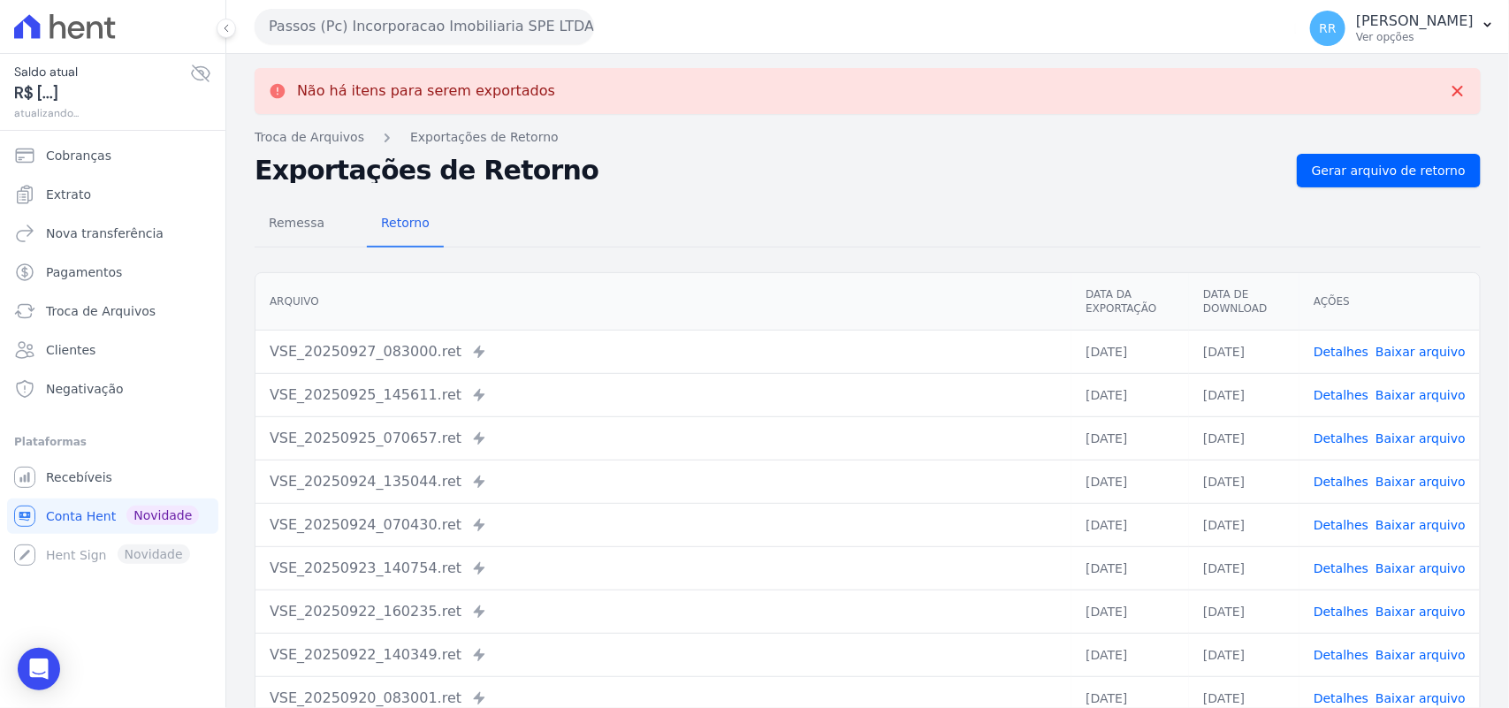
click at [389, 36] on button "Passos (Pc) Incorporacao Imobiliaria SPE LTDA" at bounding box center [424, 26] width 339 height 35
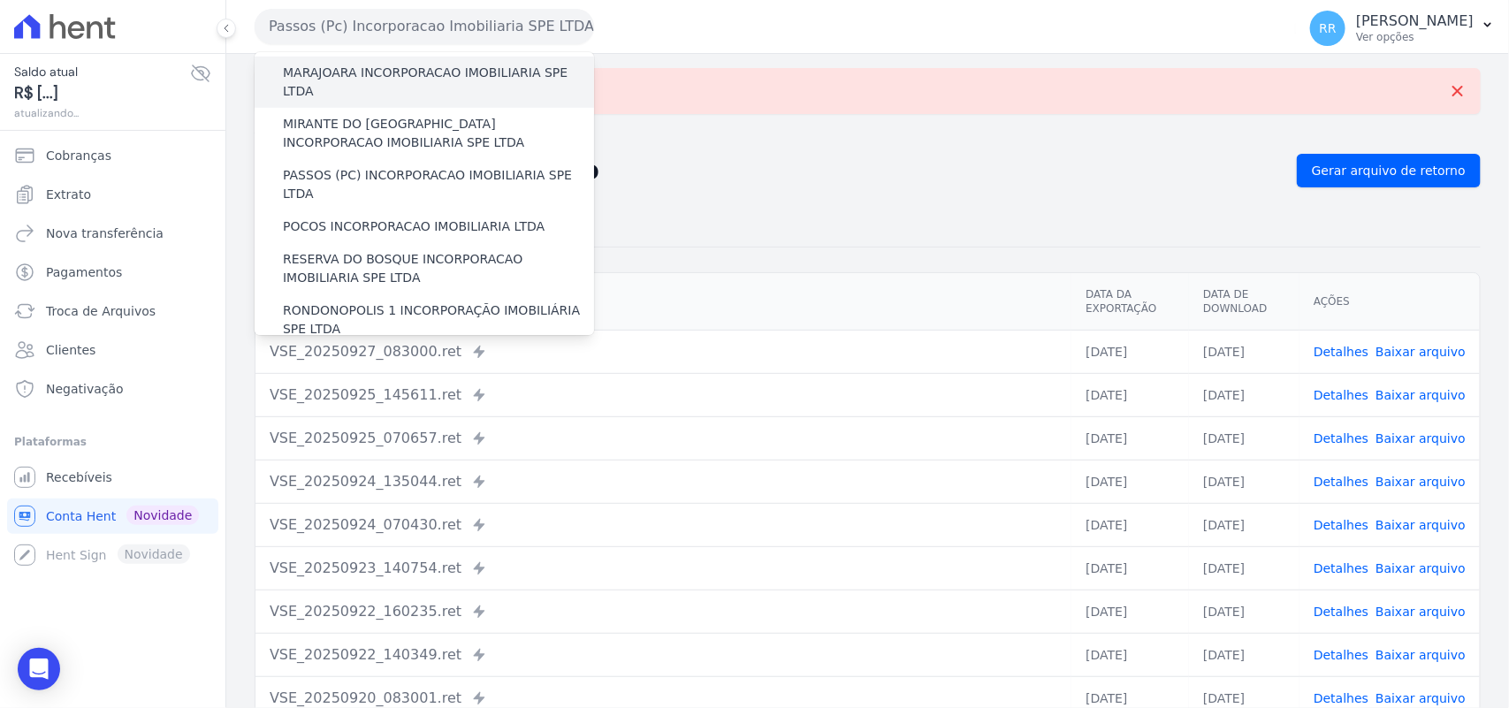
scroll to position [626, 0]
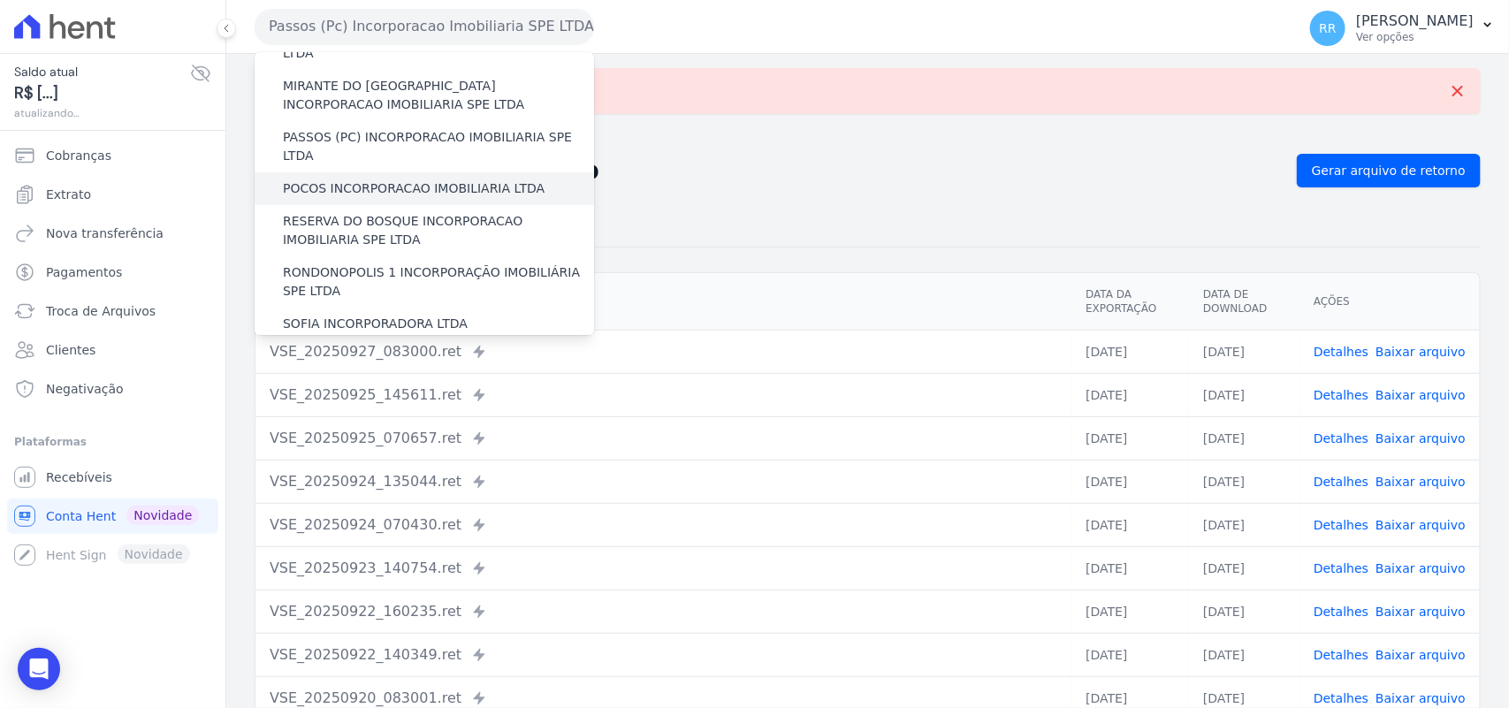
click at [374, 172] on div "POCOS INCORPORACAO IMOBILIARIA LTDA" at bounding box center [424, 188] width 339 height 33
click at [378, 179] on label "POCOS INCORPORACAO IMOBILIARIA LTDA" at bounding box center [414, 188] width 262 height 19
click at [0, 0] on input "POCOS INCORPORACAO IMOBILIARIA LTDA" at bounding box center [0, 0] width 0 height 0
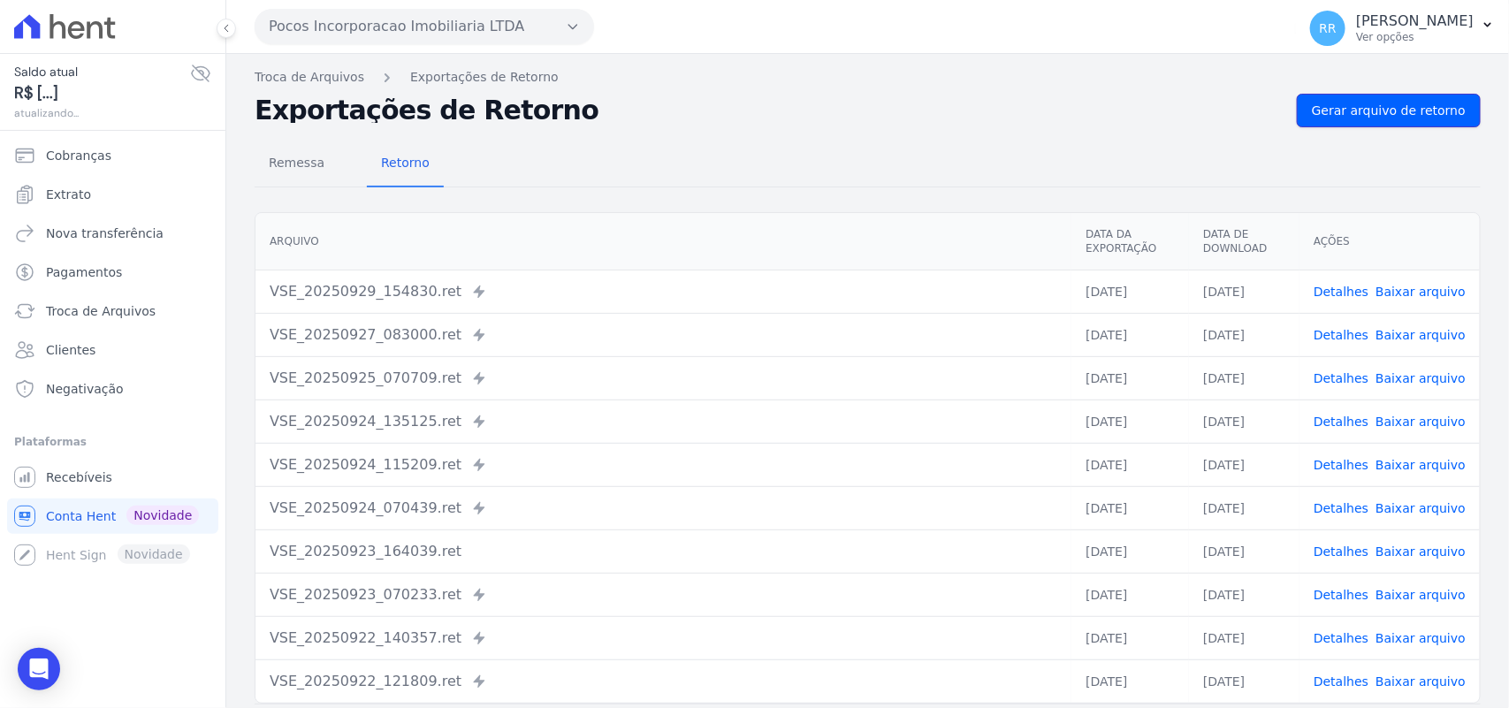
click at [1425, 111] on span "Gerar arquivo de retorno" at bounding box center [1388, 111] width 154 height 18
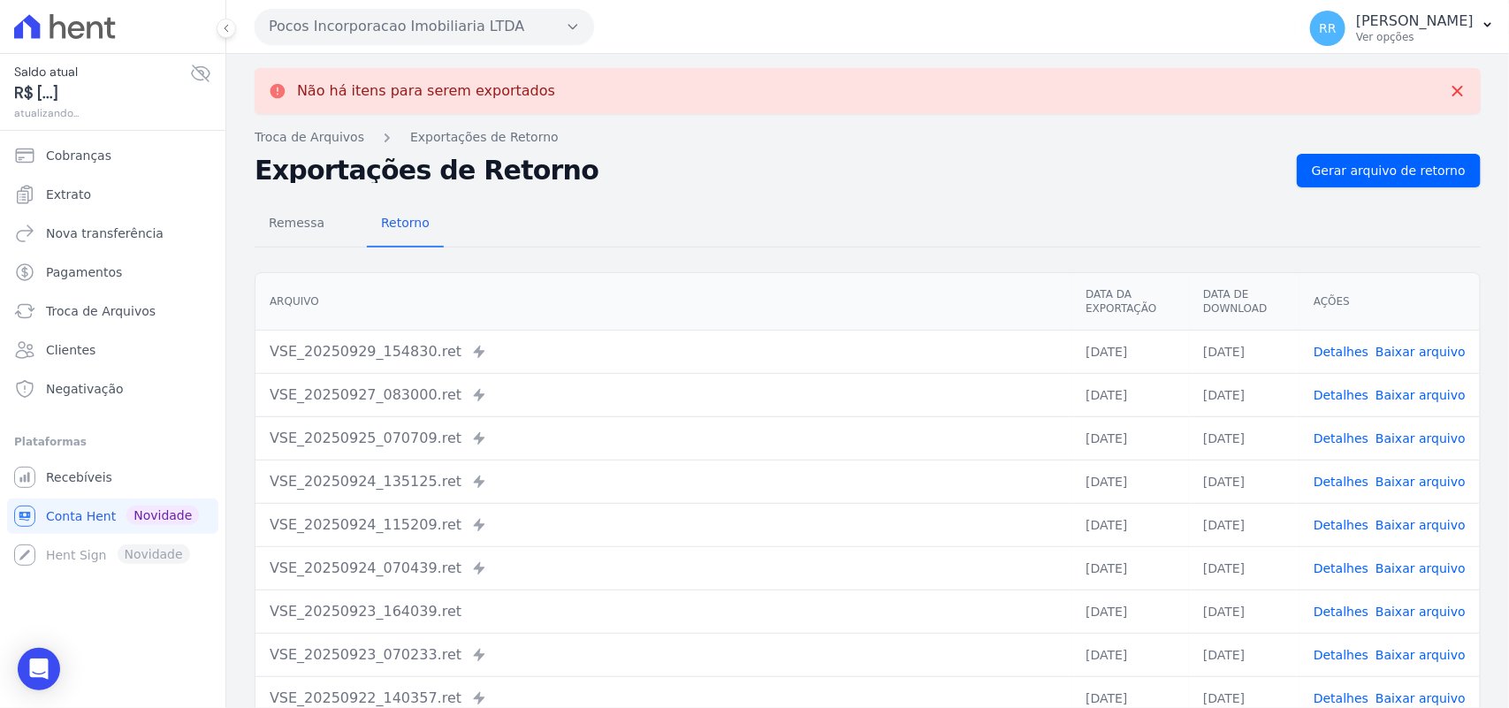
click at [425, 28] on button "Pocos Incorporacao Imobiliaria LTDA" at bounding box center [424, 26] width 339 height 35
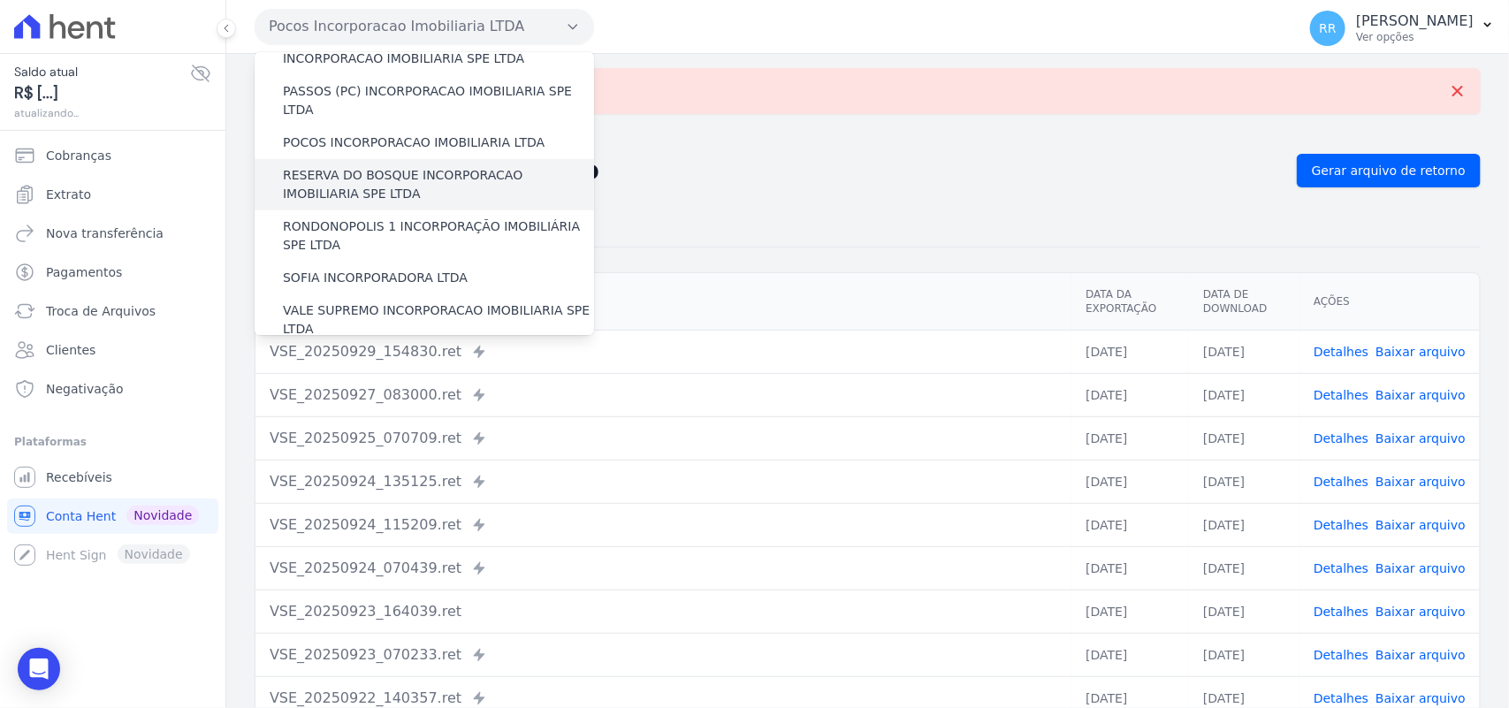
scroll to position [663, 0]
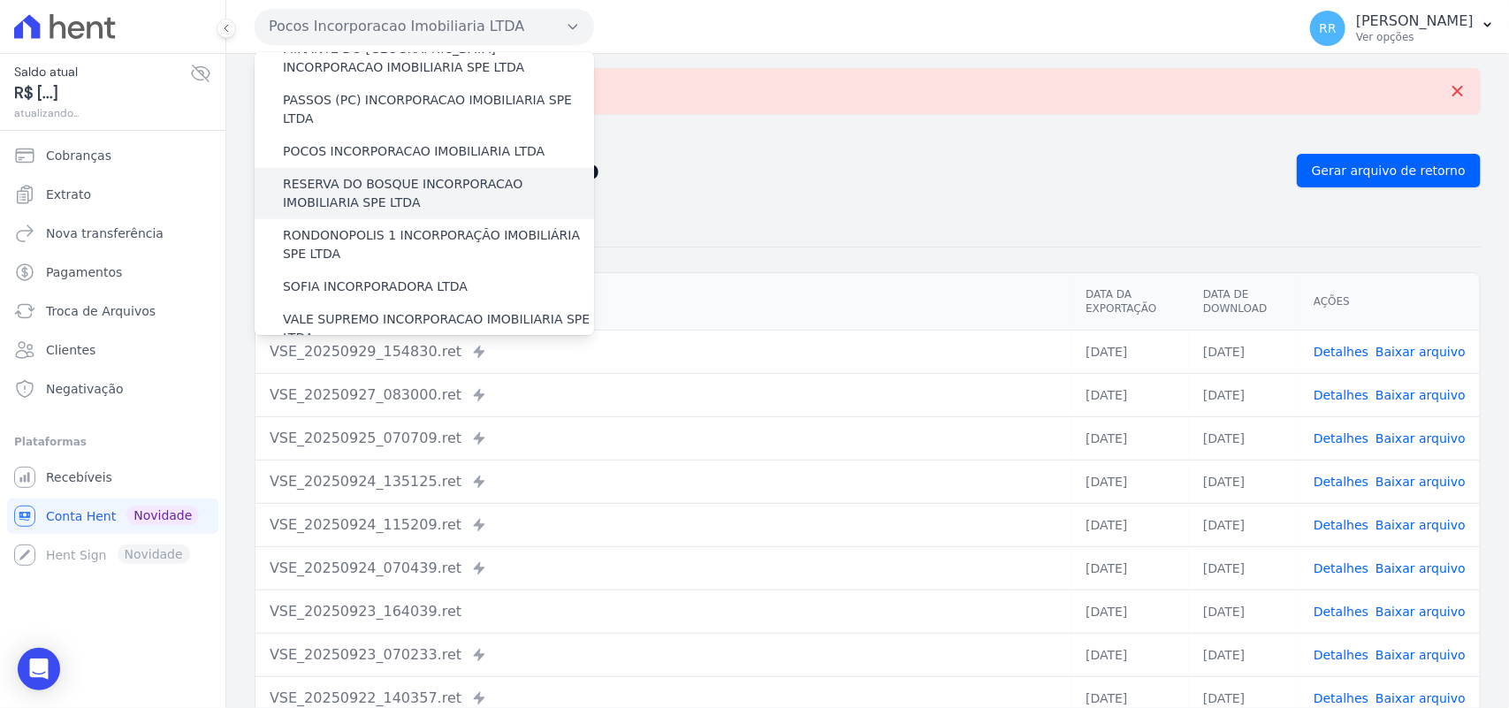
click at [347, 175] on label "RESERVA DO BOSQUE INCORPORACAO IMOBILIARIA SPE LTDA" at bounding box center [438, 193] width 311 height 37
click at [0, 0] on input "RESERVA DO BOSQUE INCORPORACAO IMOBILIARIA SPE LTDA" at bounding box center [0, 0] width 0 height 0
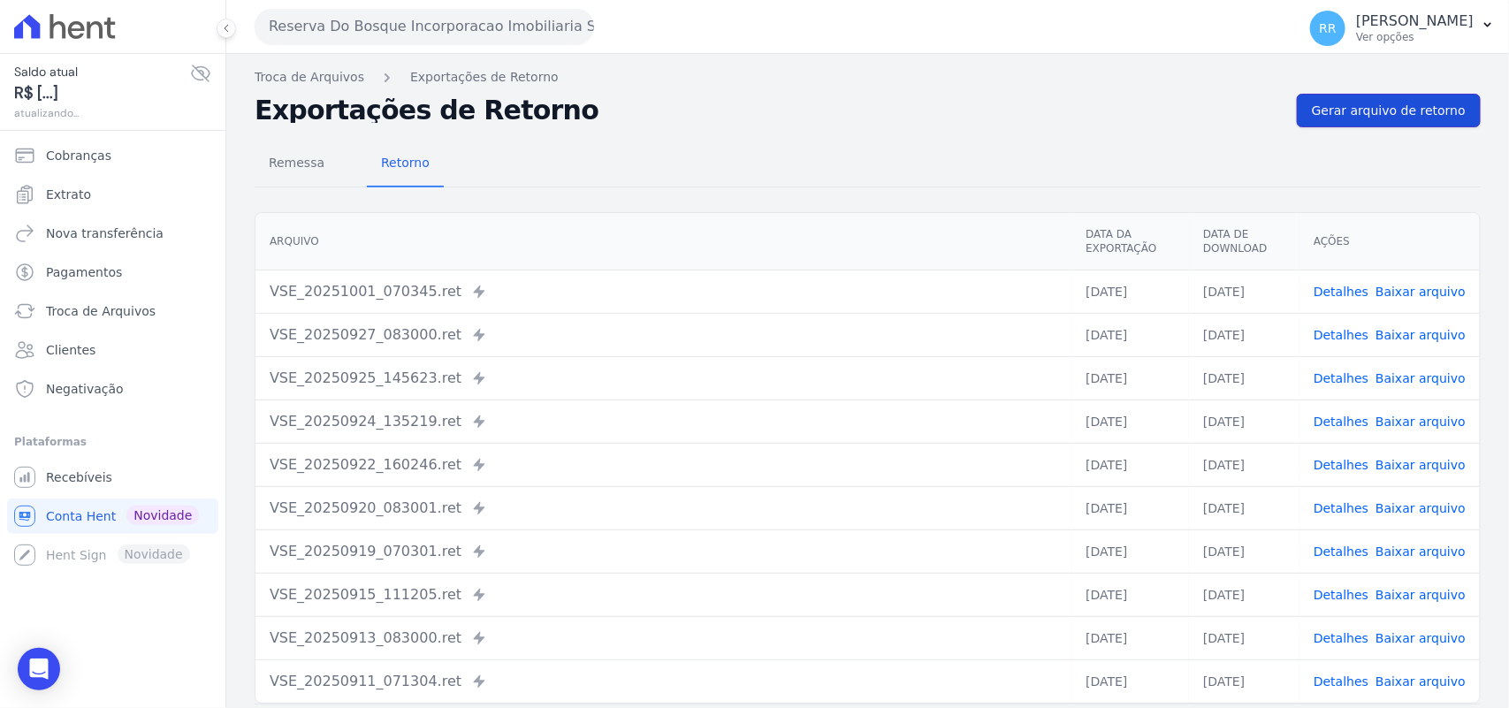
click at [1420, 117] on span "Gerar arquivo de retorno" at bounding box center [1388, 111] width 154 height 18
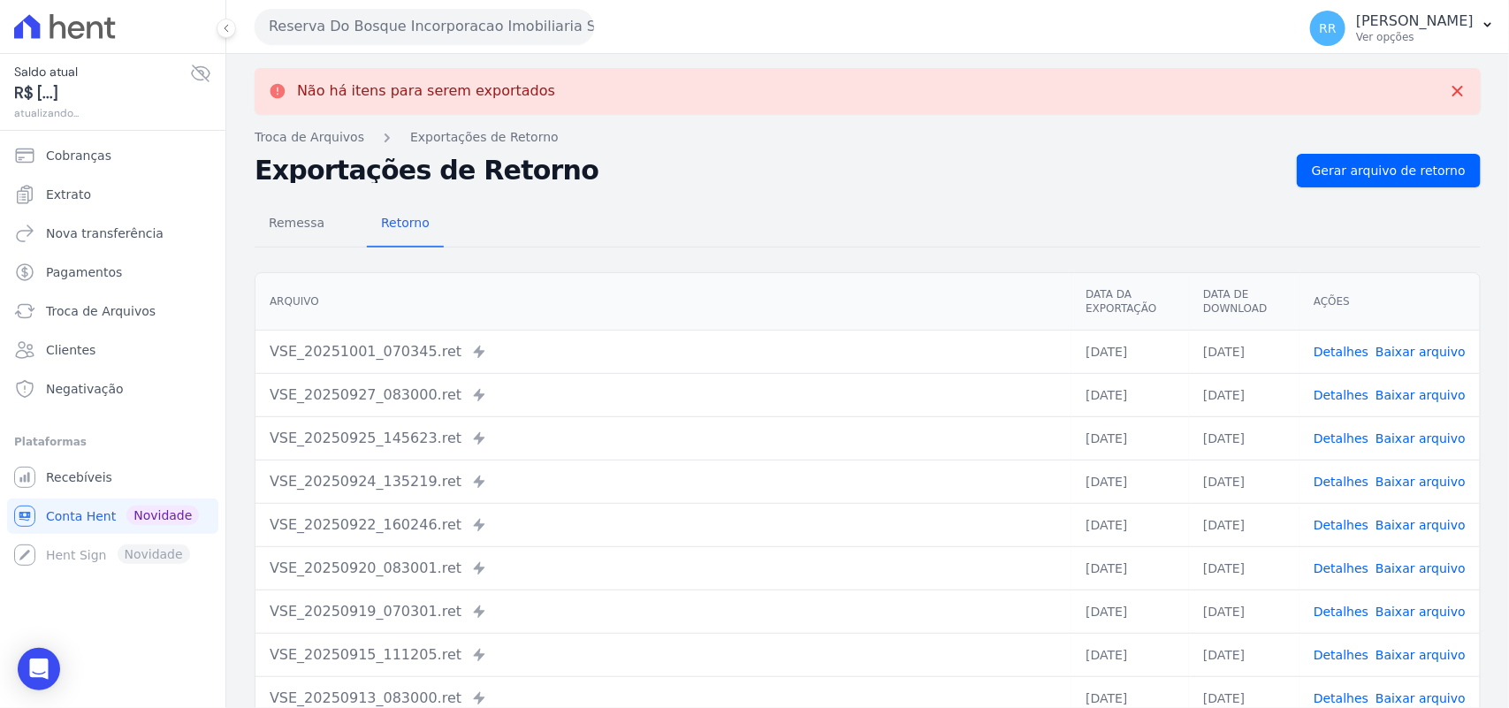
click at [399, 34] on button "Reserva Do Bosque Incorporacao Imobiliaria SPE LTDA" at bounding box center [424, 26] width 339 height 35
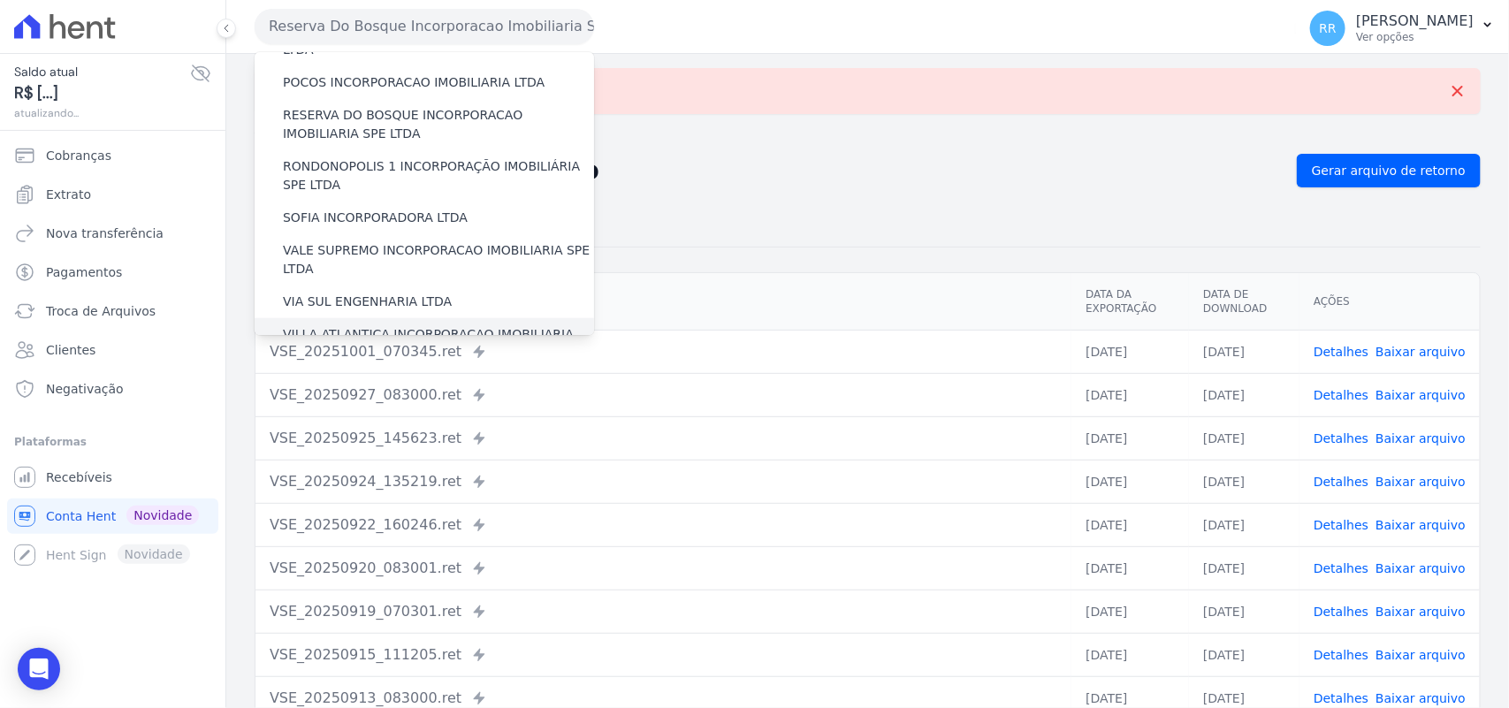
scroll to position [696, 0]
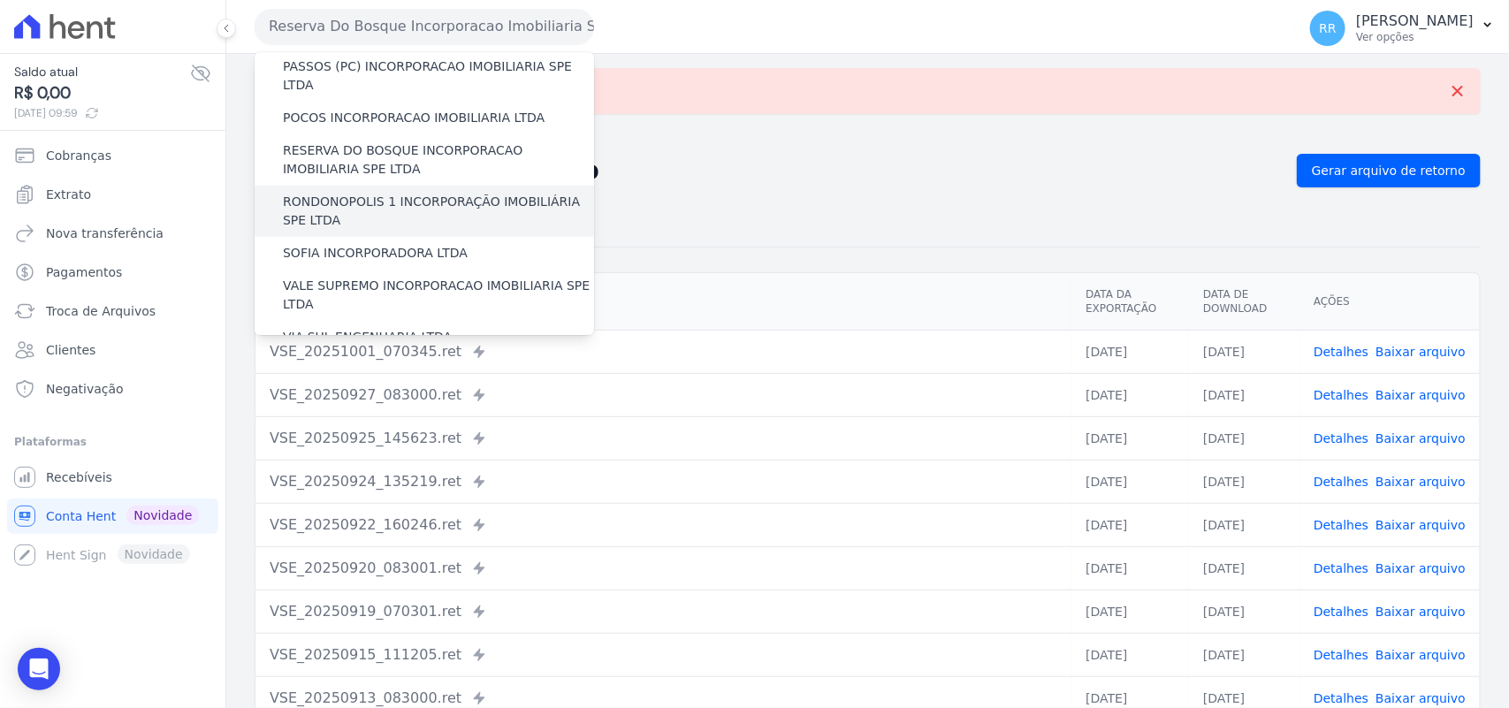
click at [361, 193] on label "RONDONOPOLIS 1 INCORPORAÇÃO IMOBILIÁRIA SPE LTDA" at bounding box center [438, 211] width 311 height 37
click at [0, 0] on input "RONDONOPOLIS 1 INCORPORAÇÃO IMOBILIÁRIA SPE LTDA" at bounding box center [0, 0] width 0 height 0
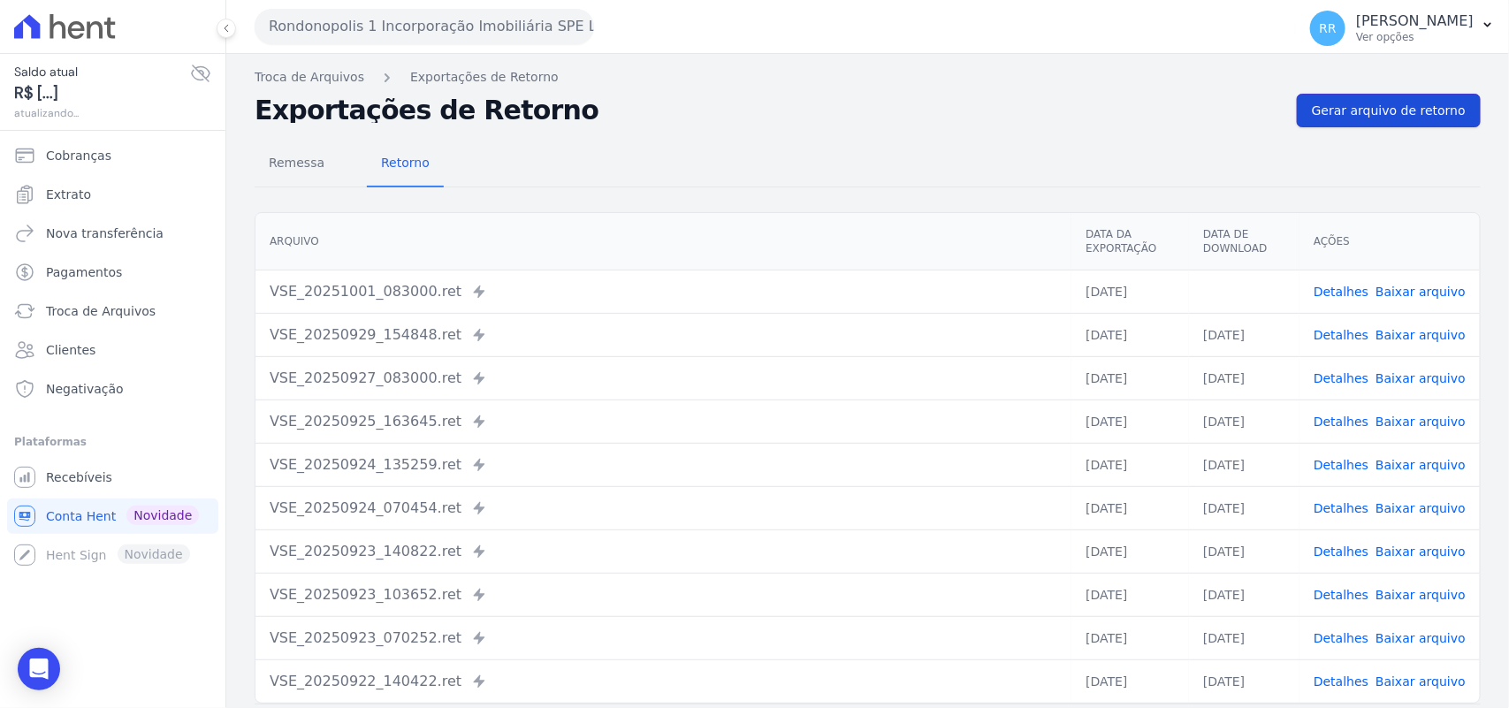
click at [1392, 115] on span "Gerar arquivo de retorno" at bounding box center [1388, 111] width 154 height 18
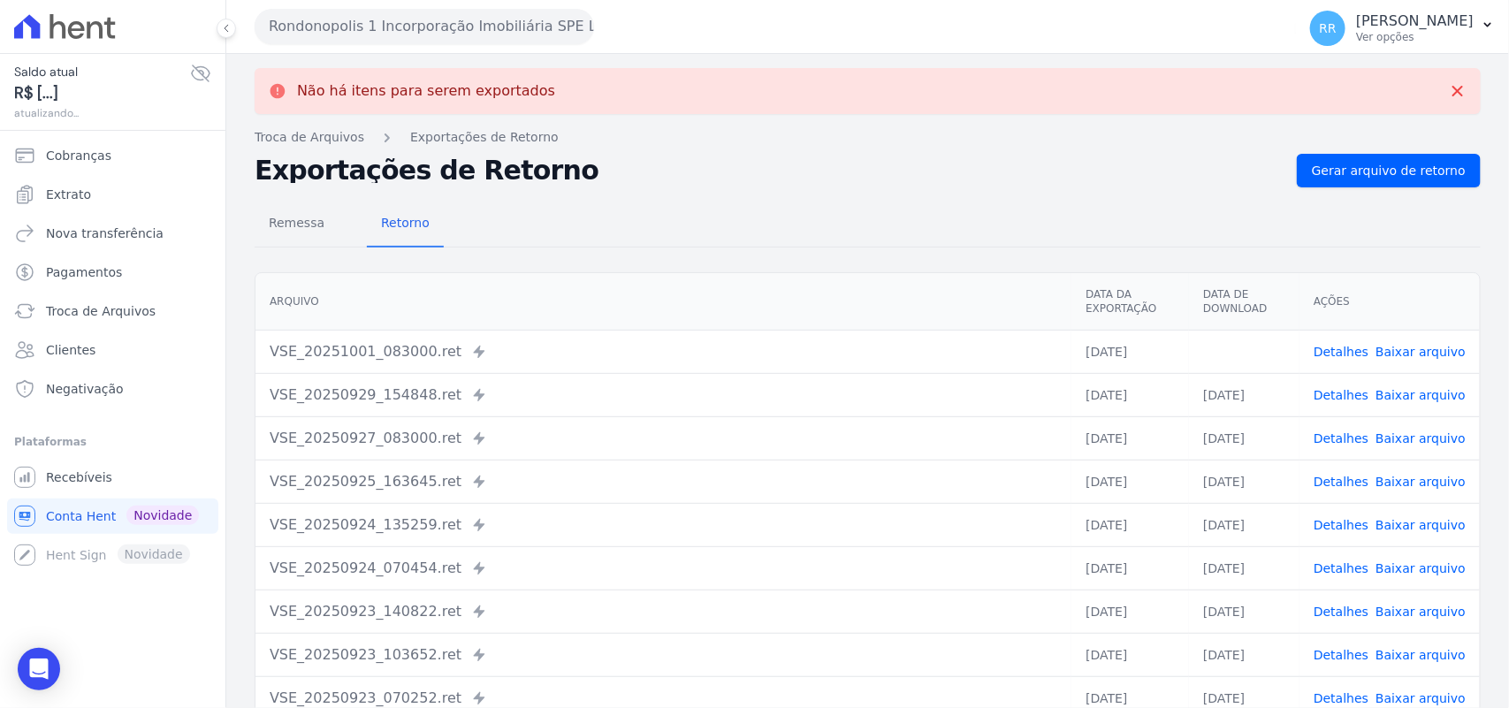
click at [1405, 351] on link "Baixar arquivo" at bounding box center [1420, 352] width 90 height 14
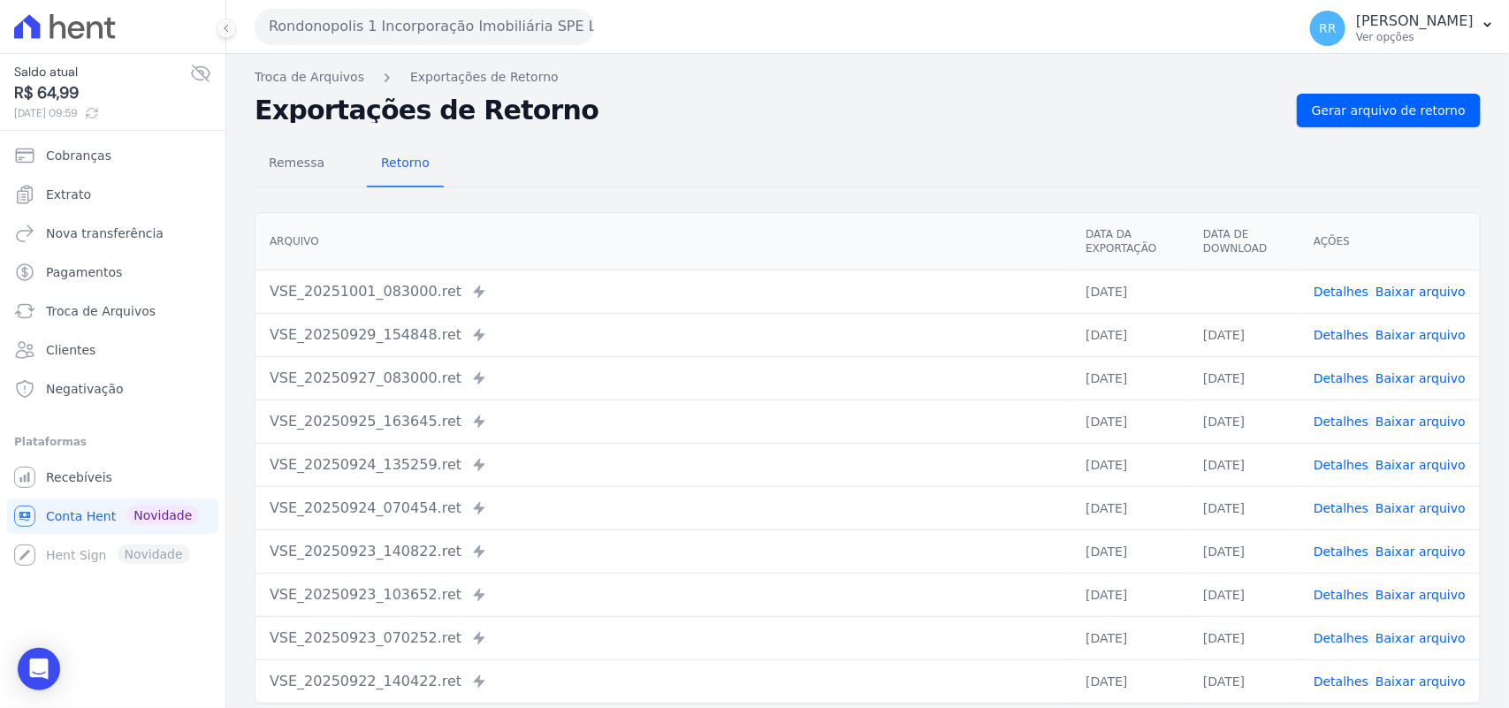
click at [597, 95] on div "Exportações de Retorno Gerar arquivo de retorno" at bounding box center [868, 111] width 1226 height 34
click at [443, 24] on button "Rondonopolis 1 Incorporação Imobiliária SPE LTDA" at bounding box center [424, 26] width 339 height 35
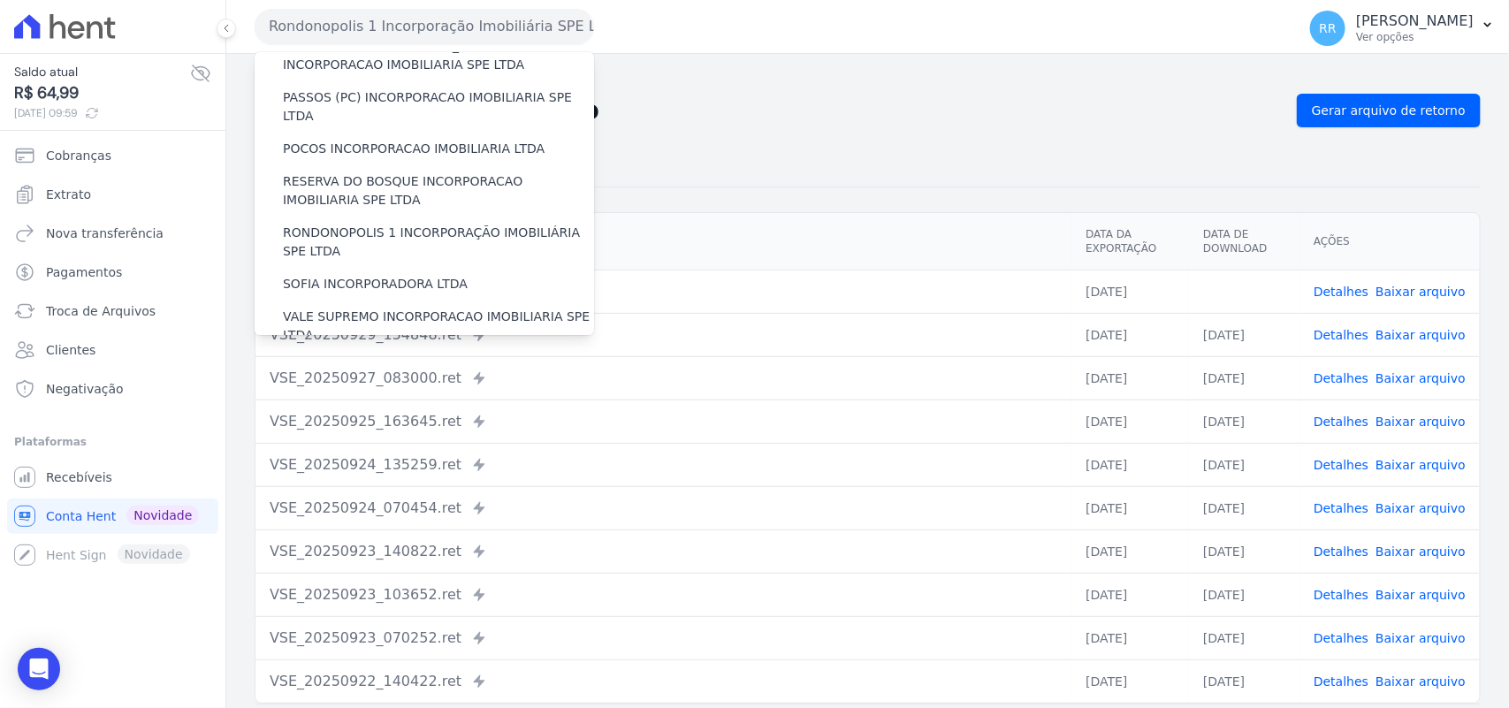
scroll to position [660, 0]
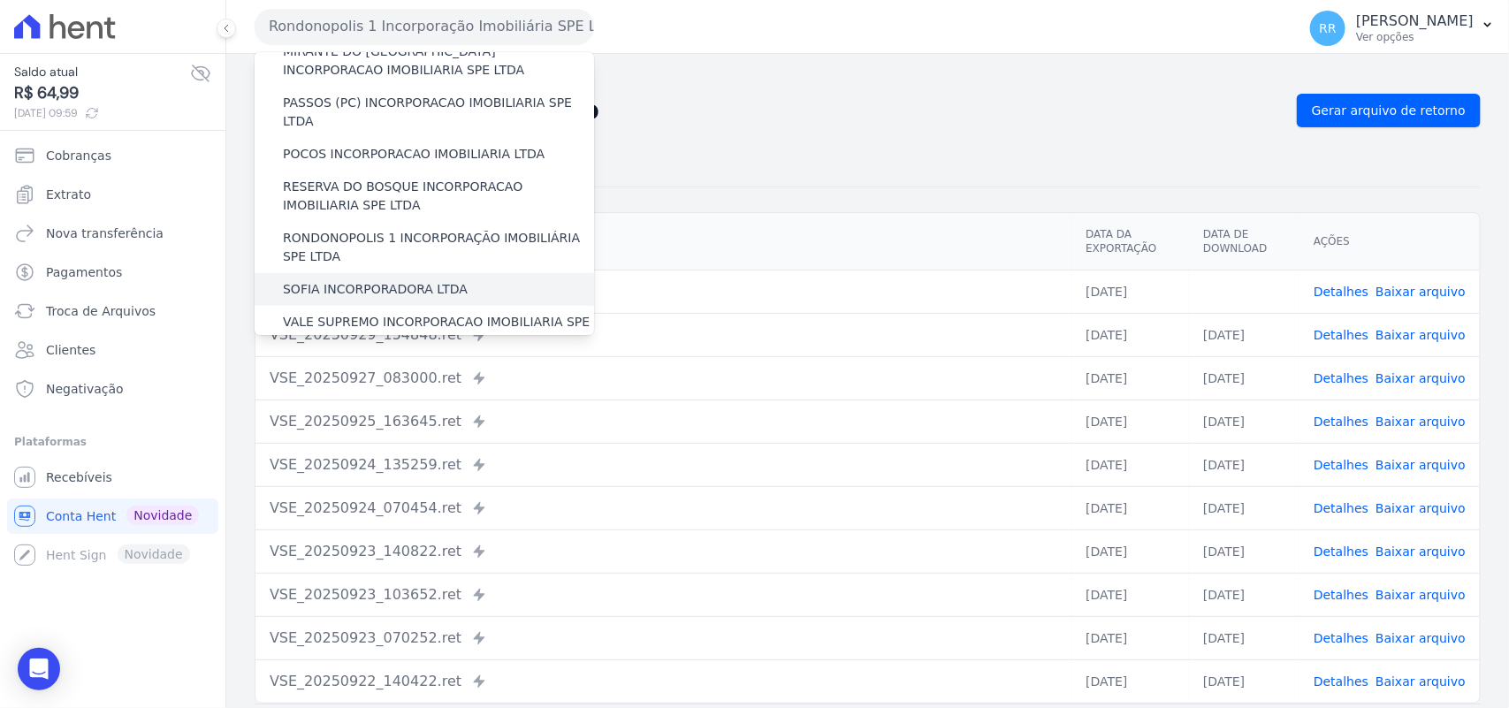
click at [394, 280] on label "SOFIA INCORPORADORA LTDA" at bounding box center [375, 289] width 185 height 19
click at [0, 0] on input "SOFIA INCORPORADORA LTDA" at bounding box center [0, 0] width 0 height 0
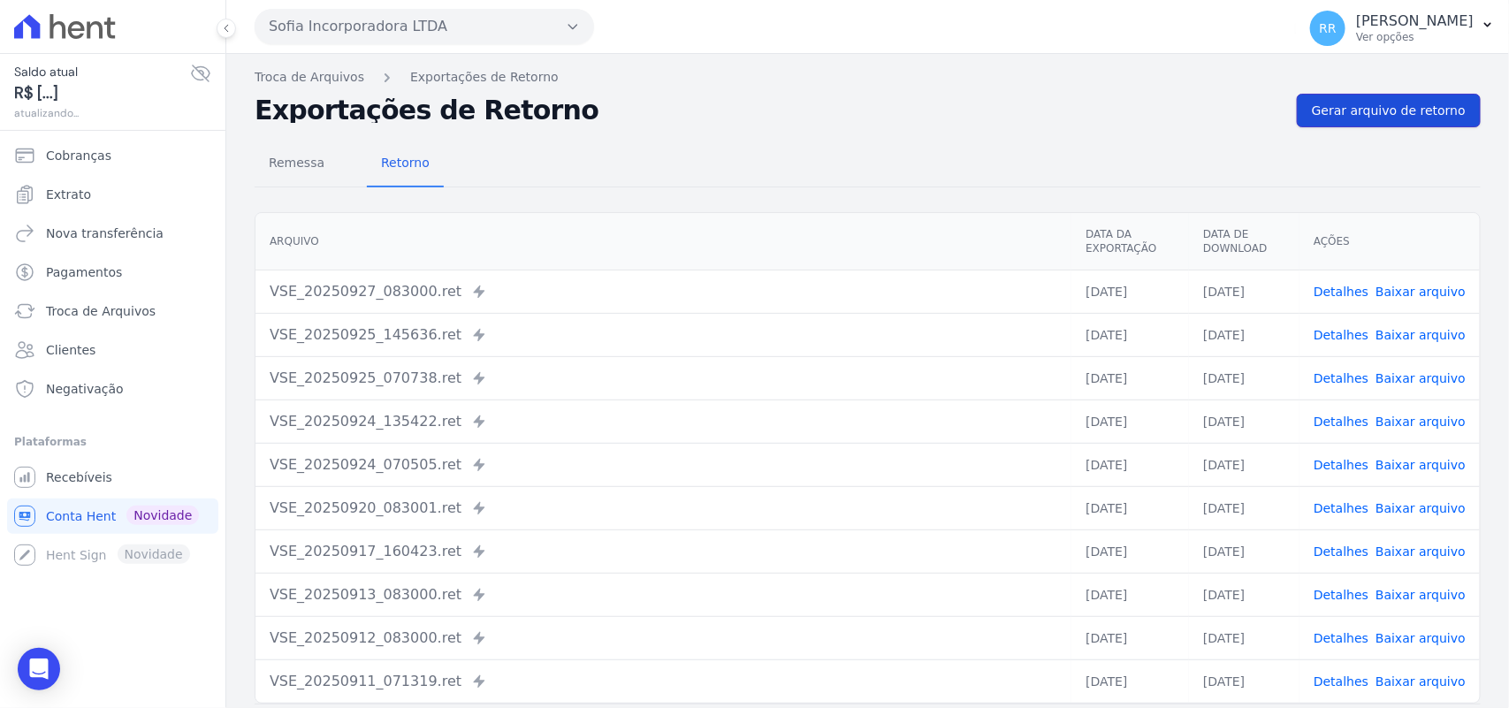
click at [1383, 98] on link "Gerar arquivo de retorno" at bounding box center [1388, 111] width 184 height 34
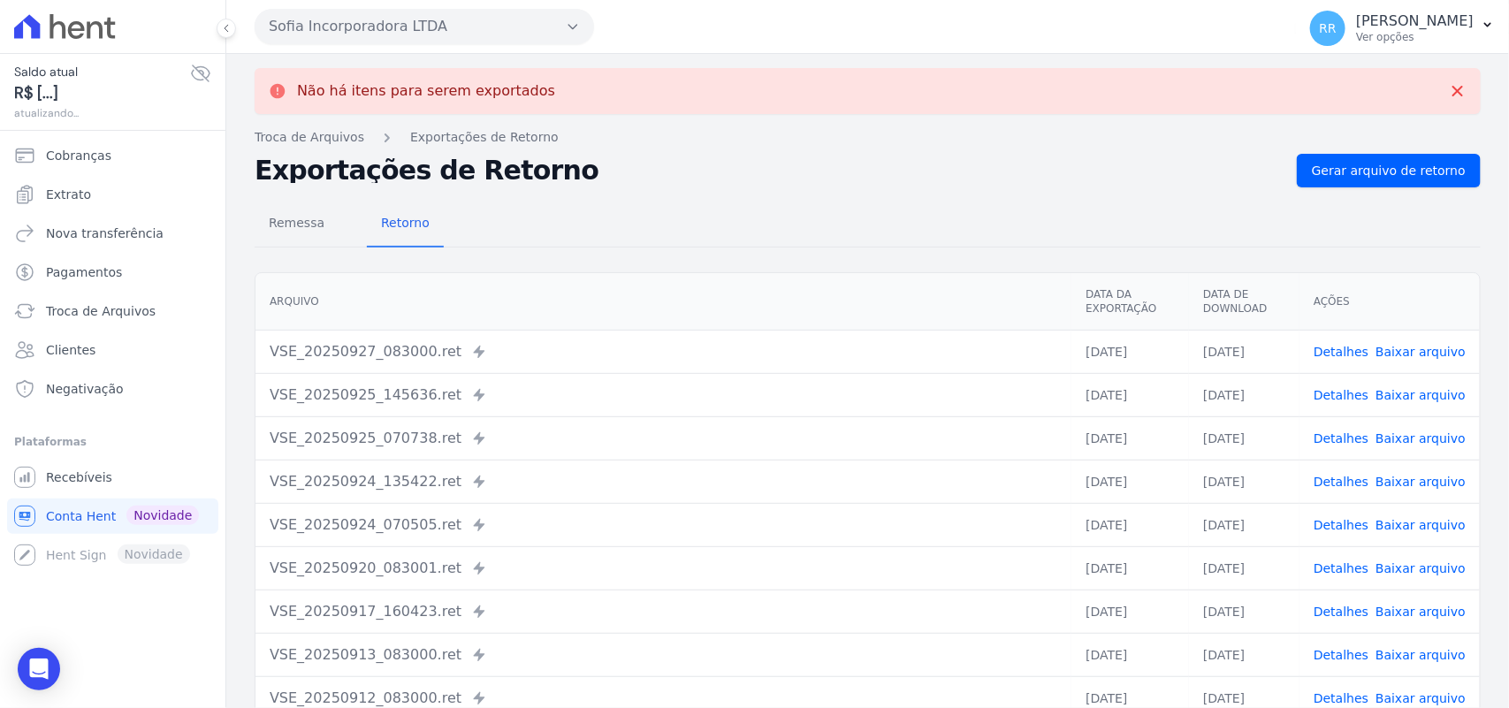
click at [579, 28] on icon "button" at bounding box center [573, 26] width 14 height 14
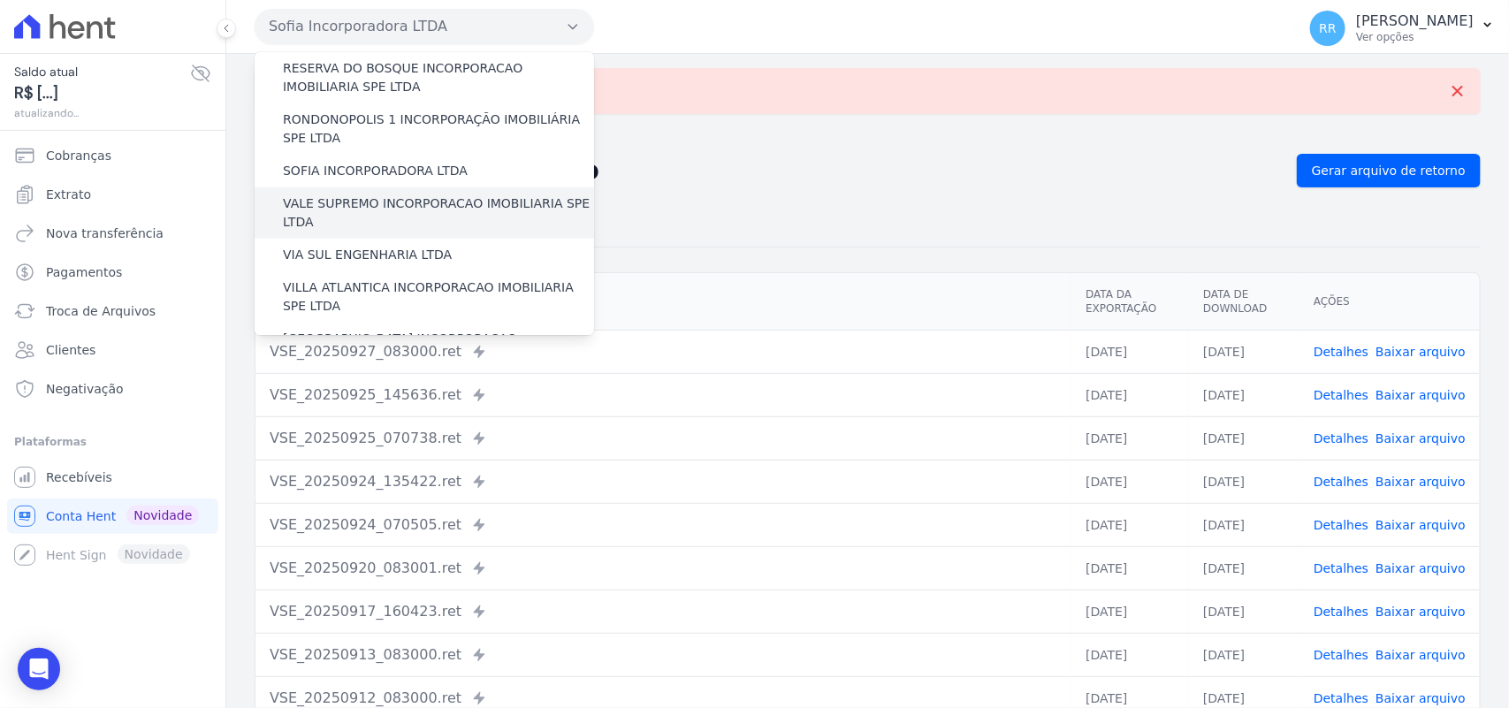
scroll to position [771, 0]
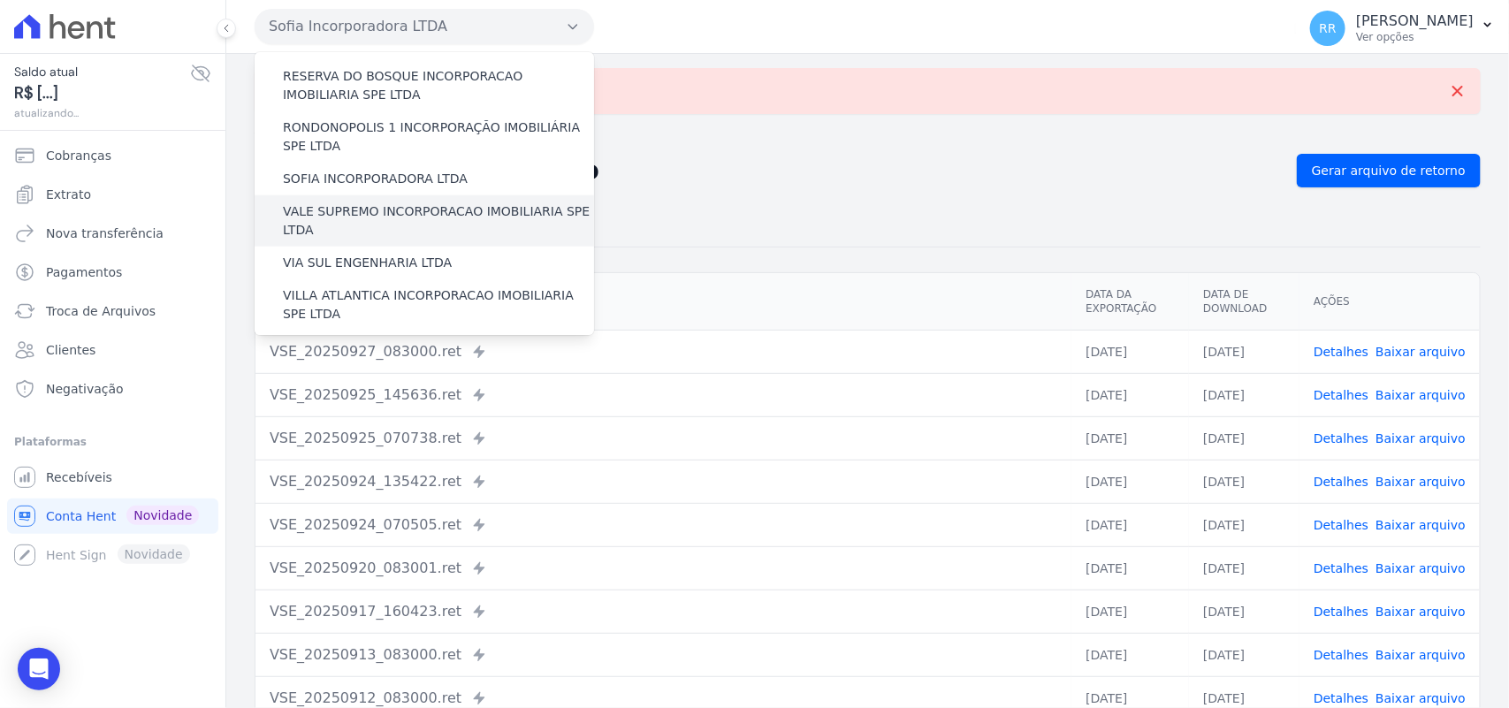
click at [338, 202] on label "VALE SUPREMO INCORPORACAO IMOBILIARIA SPE LTDA" at bounding box center [438, 220] width 311 height 37
click at [0, 0] on input "VALE SUPREMO INCORPORACAO IMOBILIARIA SPE LTDA" at bounding box center [0, 0] width 0 height 0
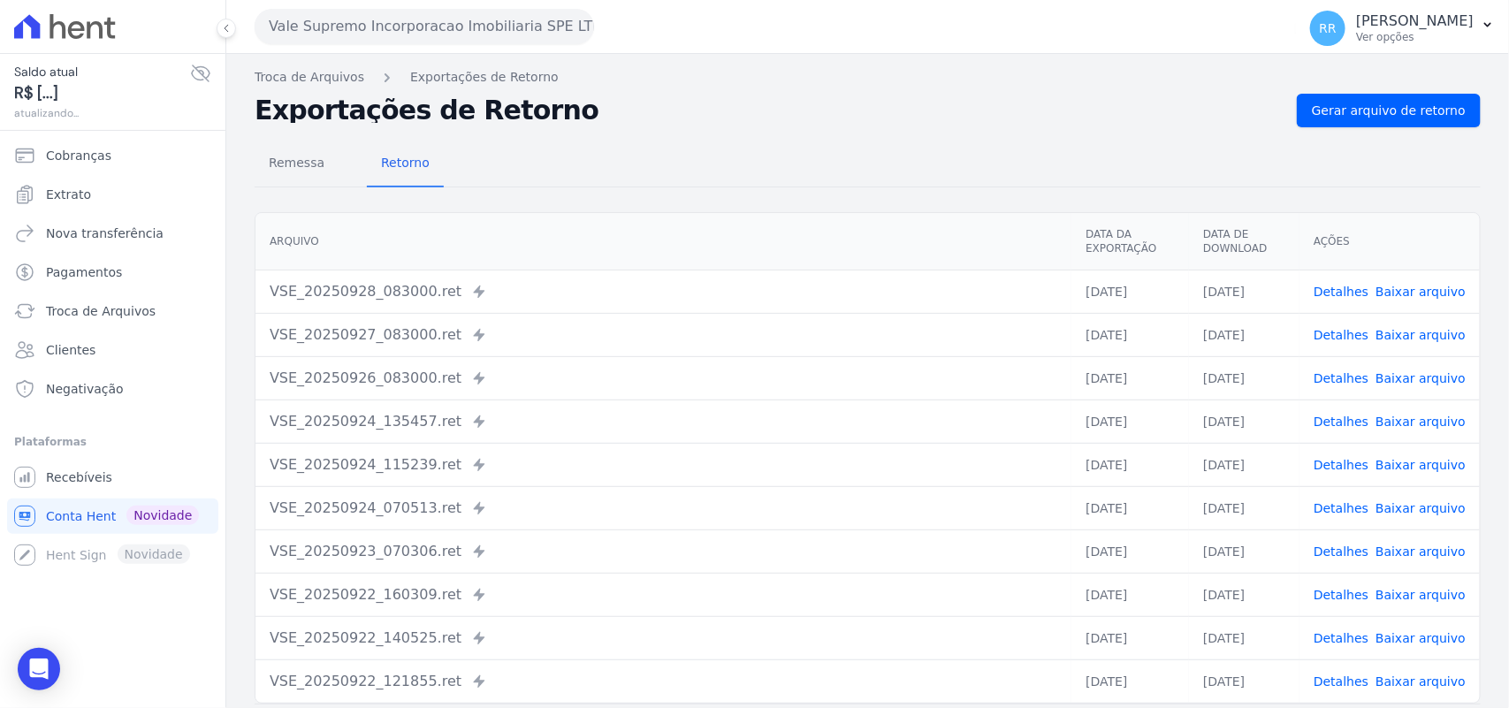
click at [1434, 130] on div "Remessa Retorno [GEOGRAPHIC_DATA] Data da Exportação Data de Download Ações VSE…" at bounding box center [868, 446] width 1226 height 639
click at [1427, 99] on link "Gerar arquivo de retorno" at bounding box center [1388, 111] width 184 height 34
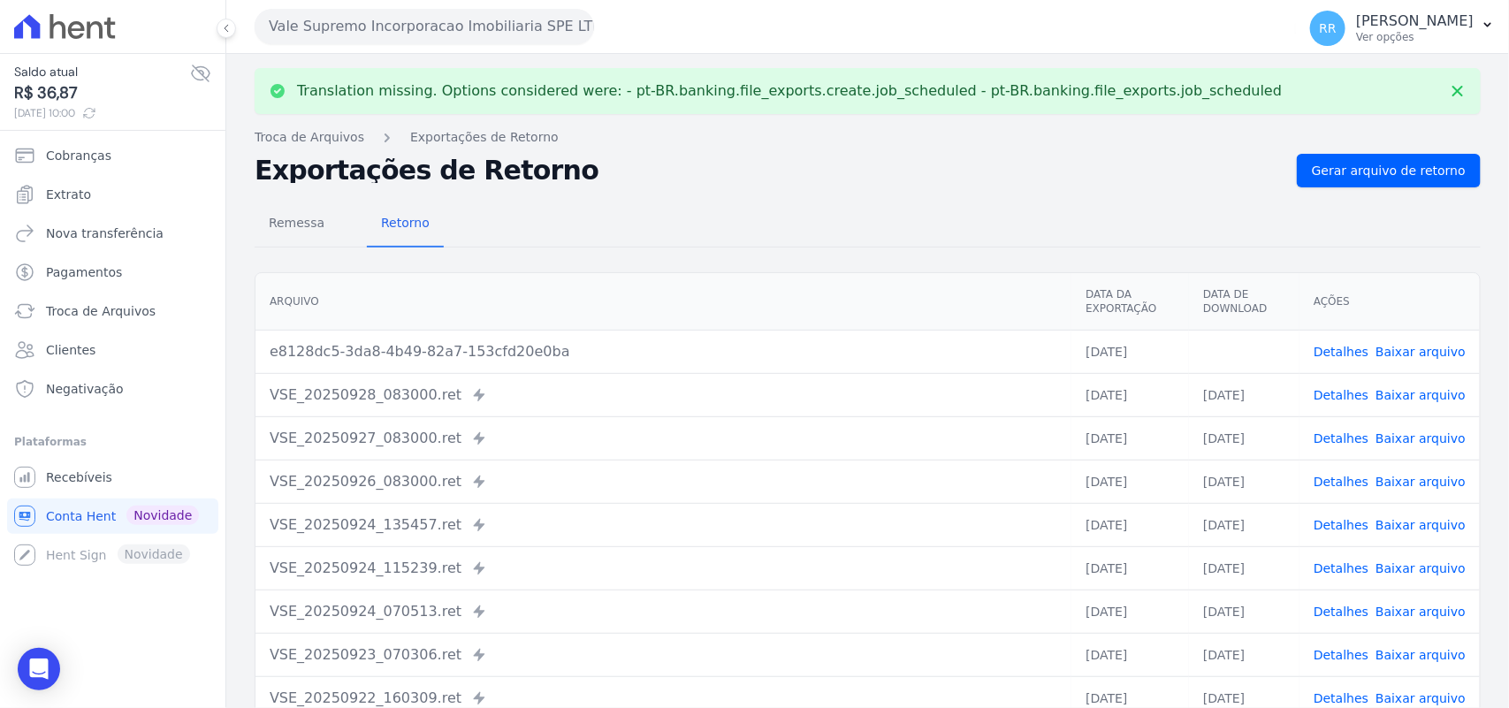
click at [1398, 350] on link "Baixar arquivo" at bounding box center [1420, 352] width 90 height 14
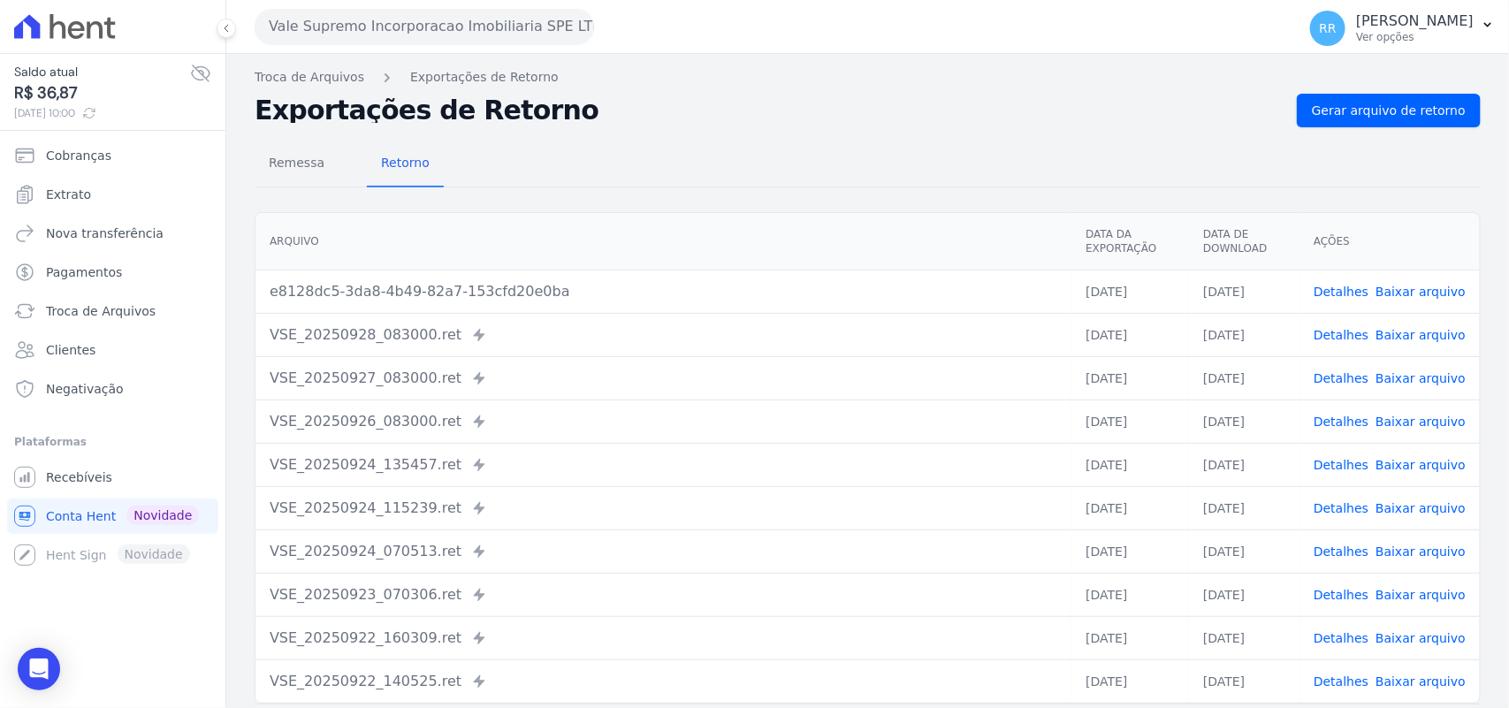
click at [1398, 285] on link "Baixar arquivo" at bounding box center [1420, 292] width 90 height 14
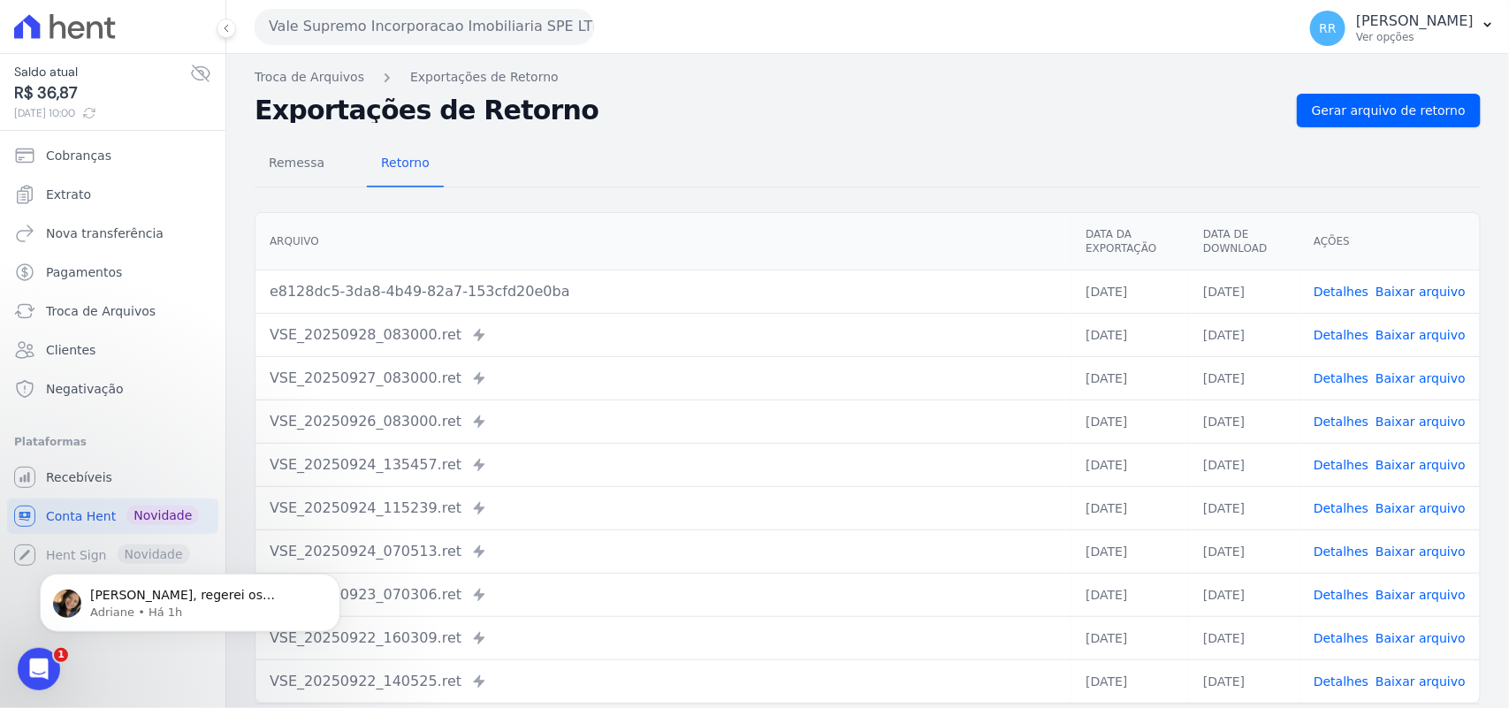
drag, startPoint x: 360, startPoint y: 23, endPoint x: 371, endPoint y: 68, distance: 46.5
click at [360, 23] on button "Vale Supremo Incorporacao Imobiliaria SPE LTDA" at bounding box center [424, 26] width 339 height 35
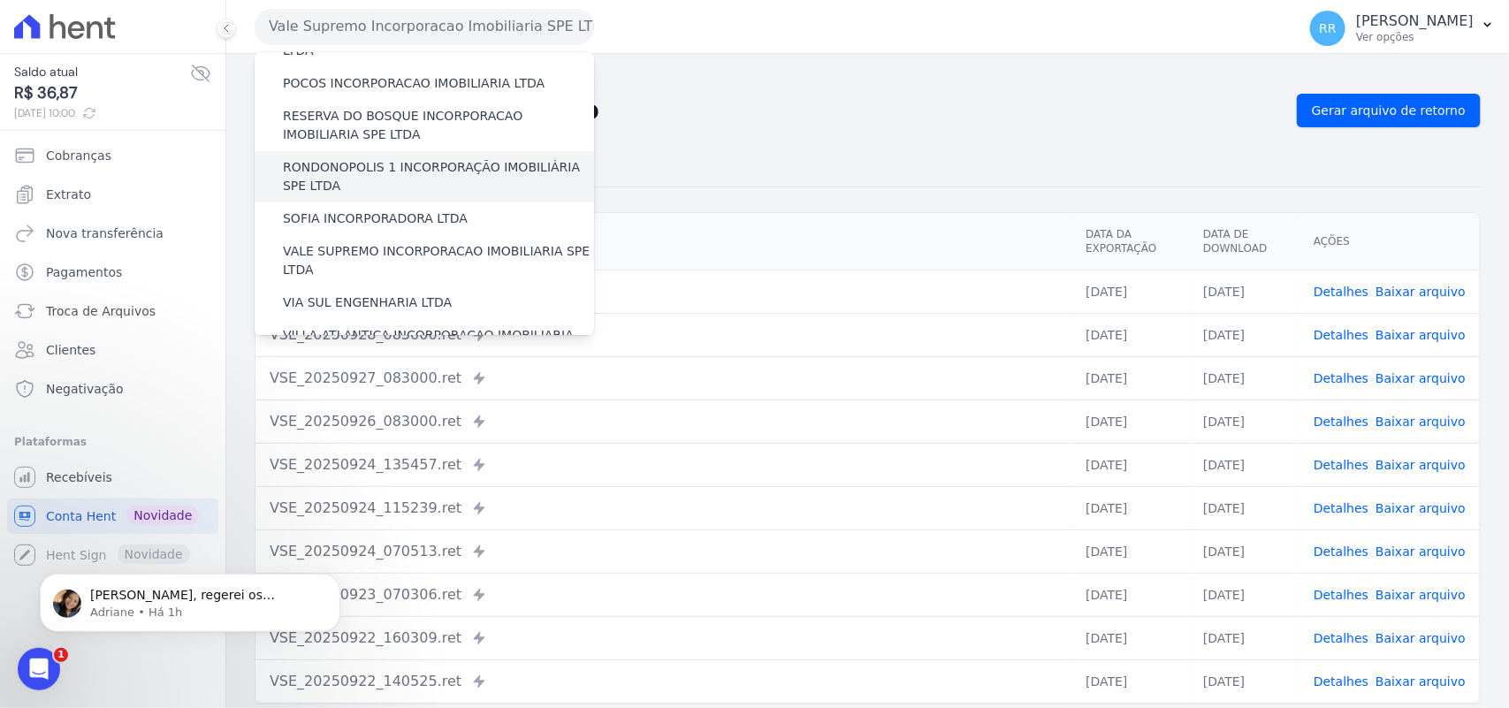
scroll to position [807, 0]
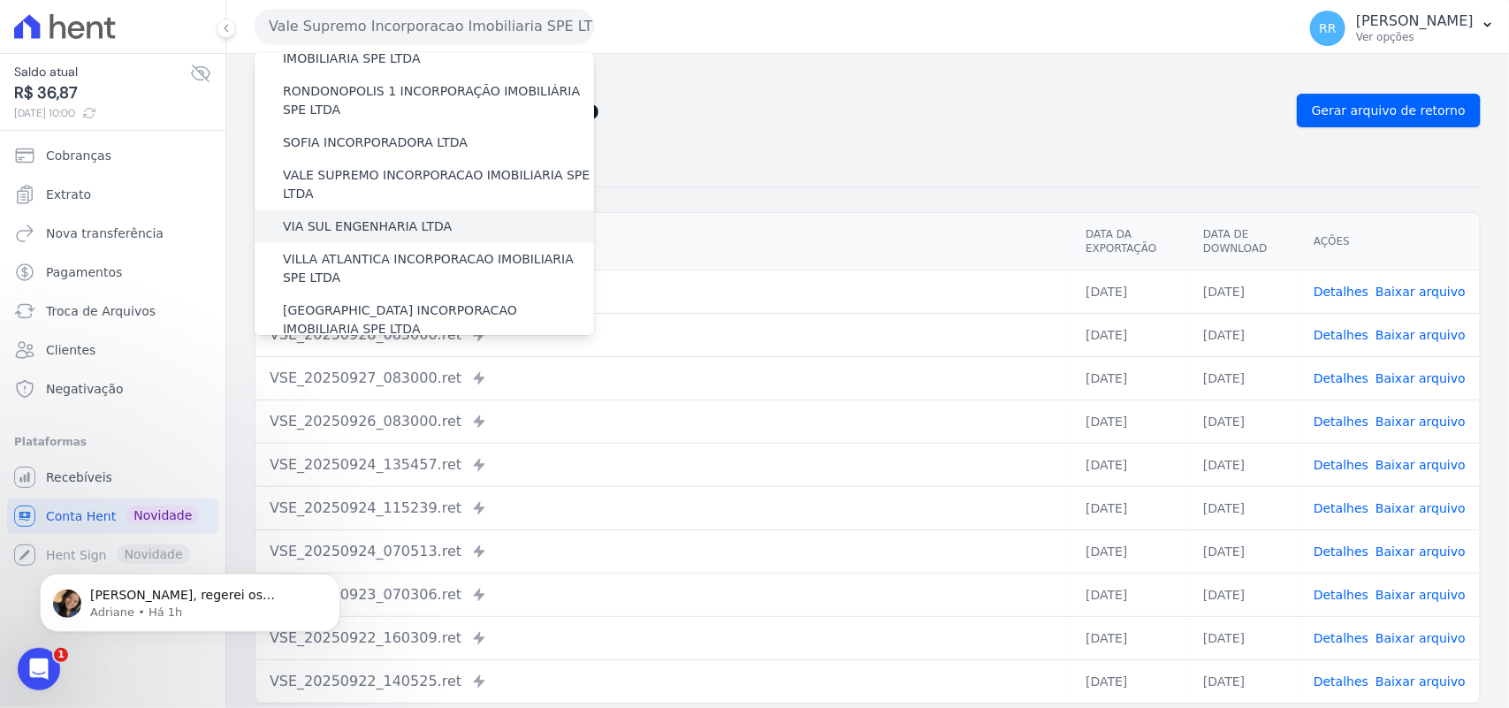
click at [362, 217] on label "VIA SUL ENGENHARIA LTDA" at bounding box center [367, 226] width 169 height 19
click at [0, 0] on input "VIA SUL ENGENHARIA LTDA" at bounding box center [0, 0] width 0 height 0
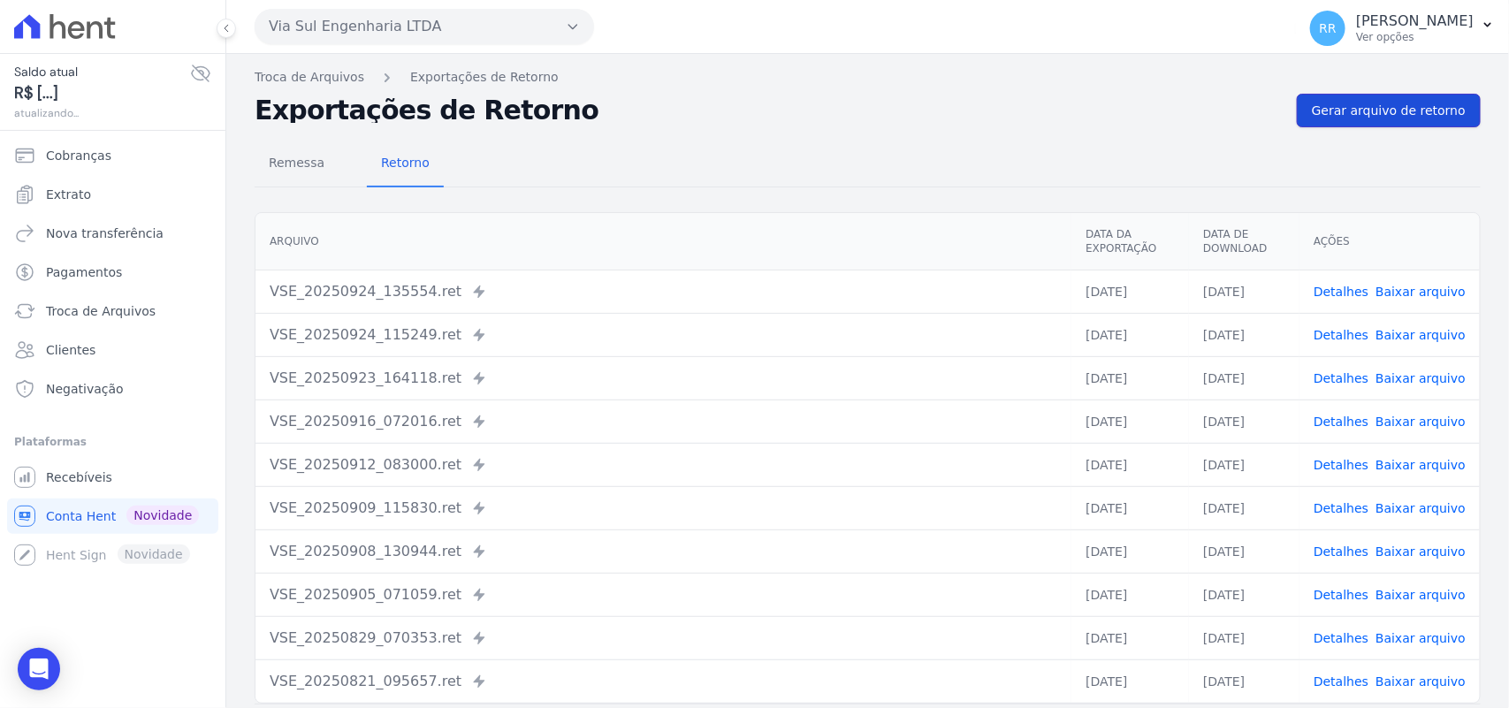
click at [1355, 102] on span "Gerar arquivo de retorno" at bounding box center [1388, 111] width 154 height 18
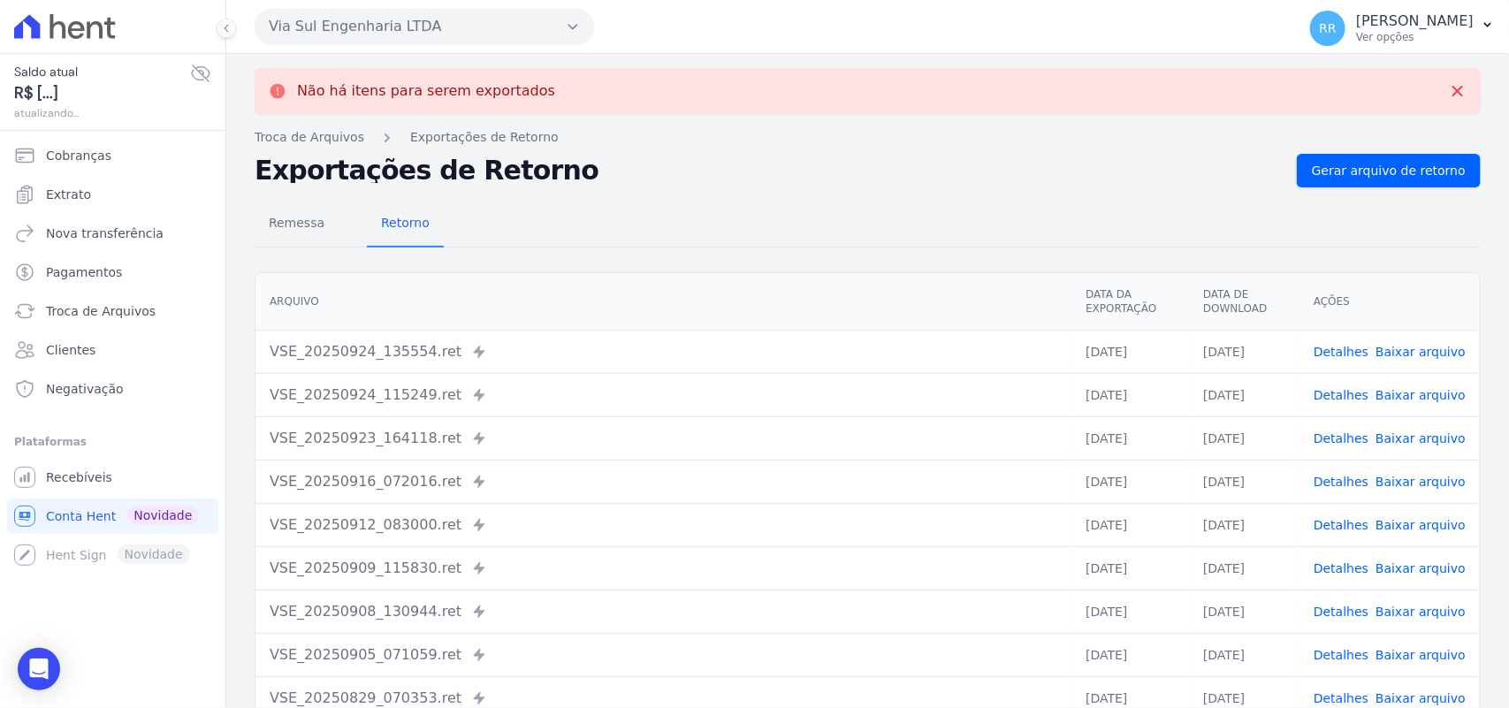
click at [413, 25] on button "Via Sul Engenharia LTDA" at bounding box center [424, 26] width 339 height 35
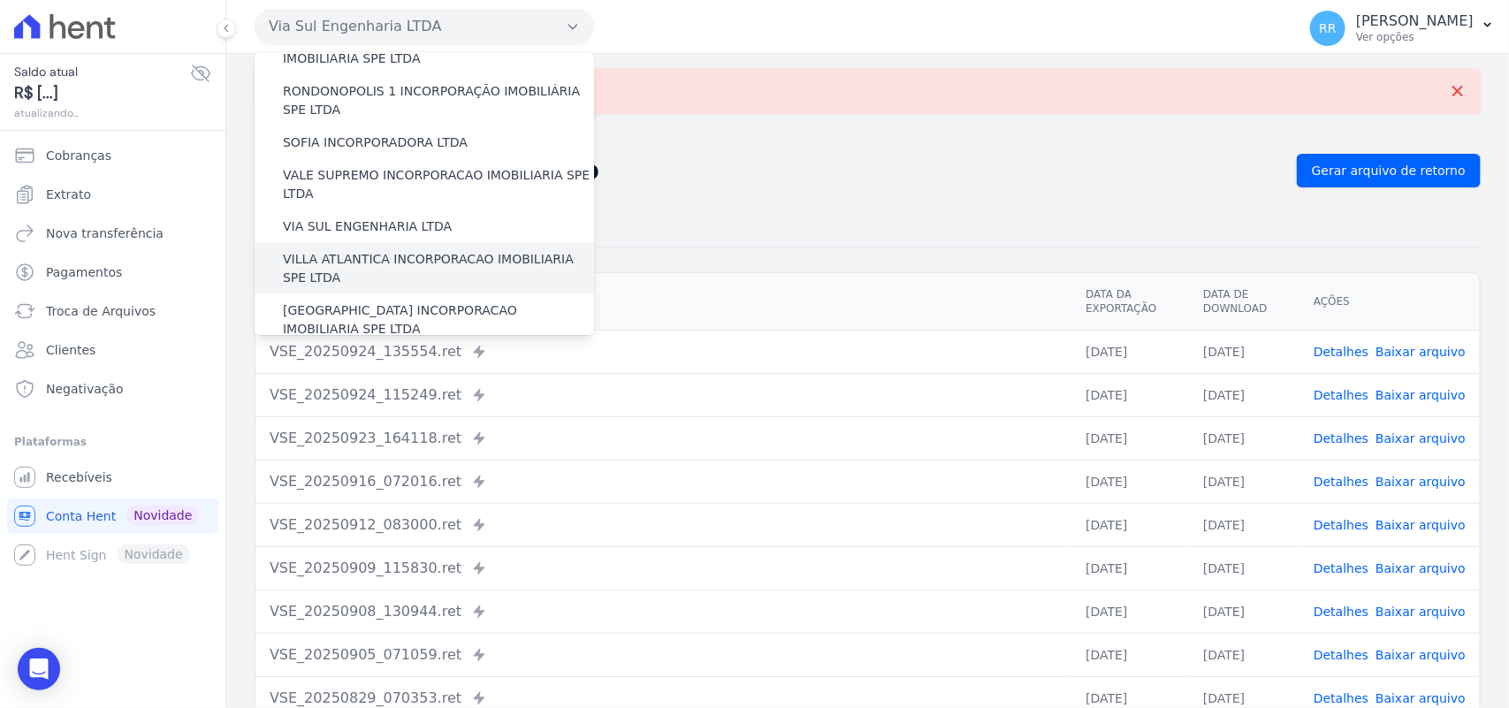
click at [361, 250] on label "VILLA ATLANTICA INCORPORACAO IMOBILIARIA SPE LTDA" at bounding box center [438, 268] width 311 height 37
click at [0, 0] on input "VILLA ATLANTICA INCORPORACAO IMOBILIARIA SPE LTDA" at bounding box center [0, 0] width 0 height 0
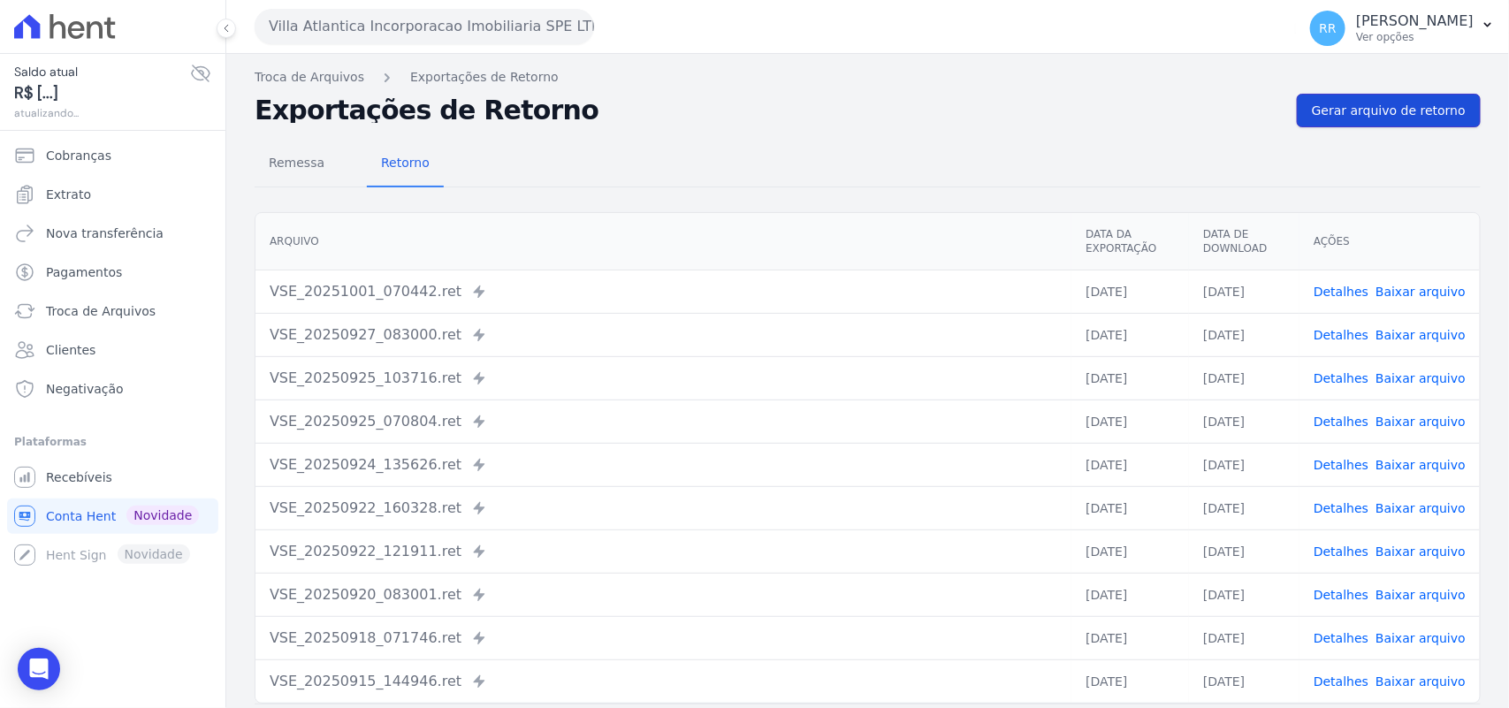
click at [1389, 109] on span "Gerar arquivo de retorno" at bounding box center [1388, 111] width 154 height 18
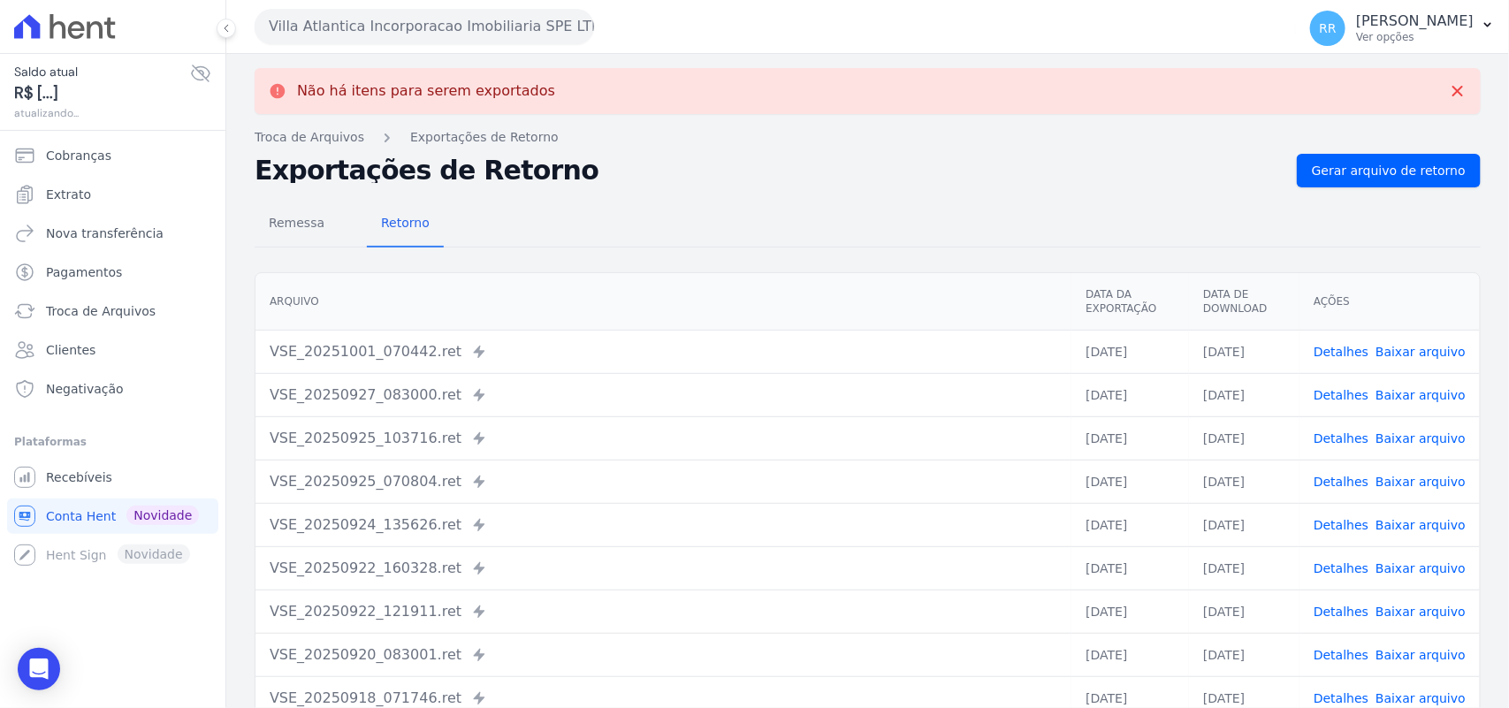
click at [455, 29] on button "Villa Atlantica Incorporacao Imobiliaria SPE LTDA" at bounding box center [424, 26] width 339 height 35
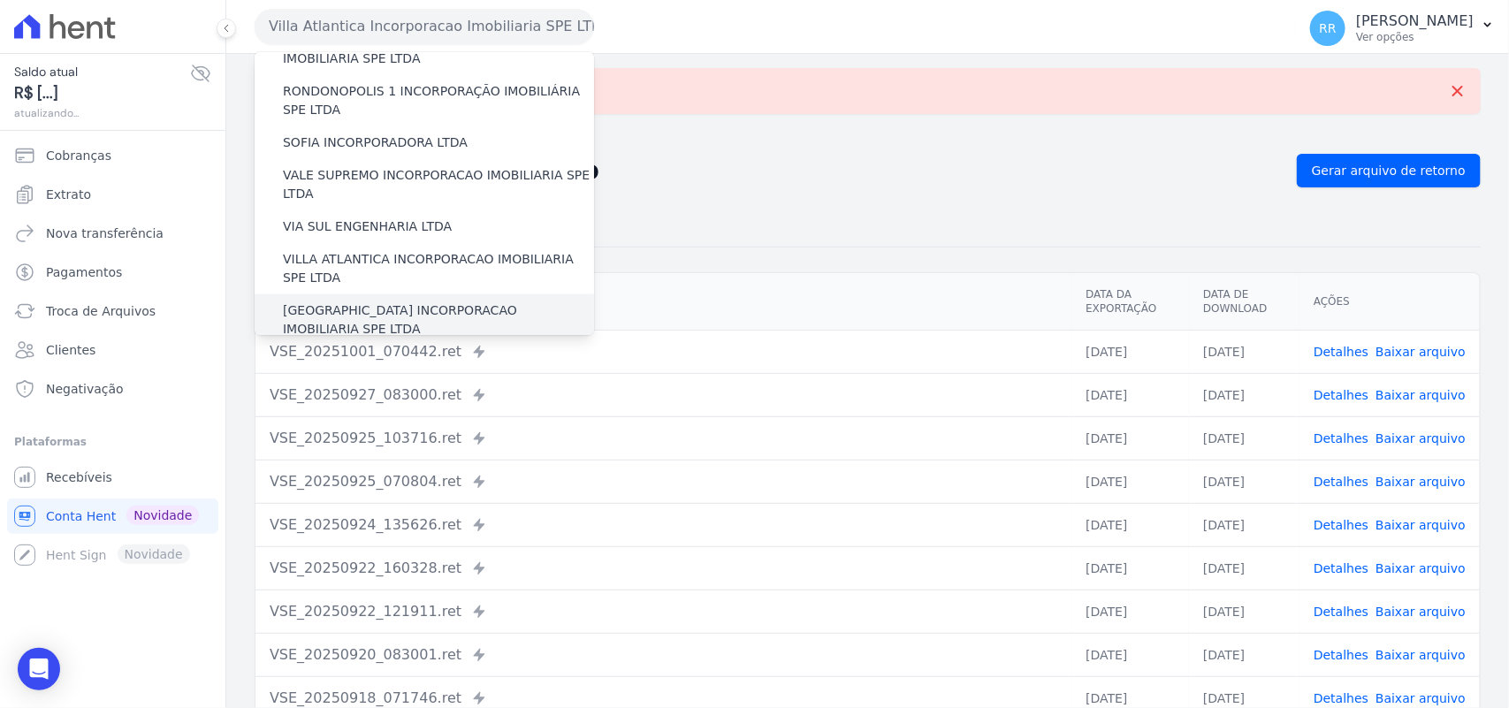
click at [343, 301] on label "[GEOGRAPHIC_DATA] INCORPORACAO IMOBILIARIA SPE LTDA" at bounding box center [438, 319] width 311 height 37
click at [0, 0] on input "[GEOGRAPHIC_DATA] INCORPORACAO IMOBILIARIA SPE LTDA" at bounding box center [0, 0] width 0 height 0
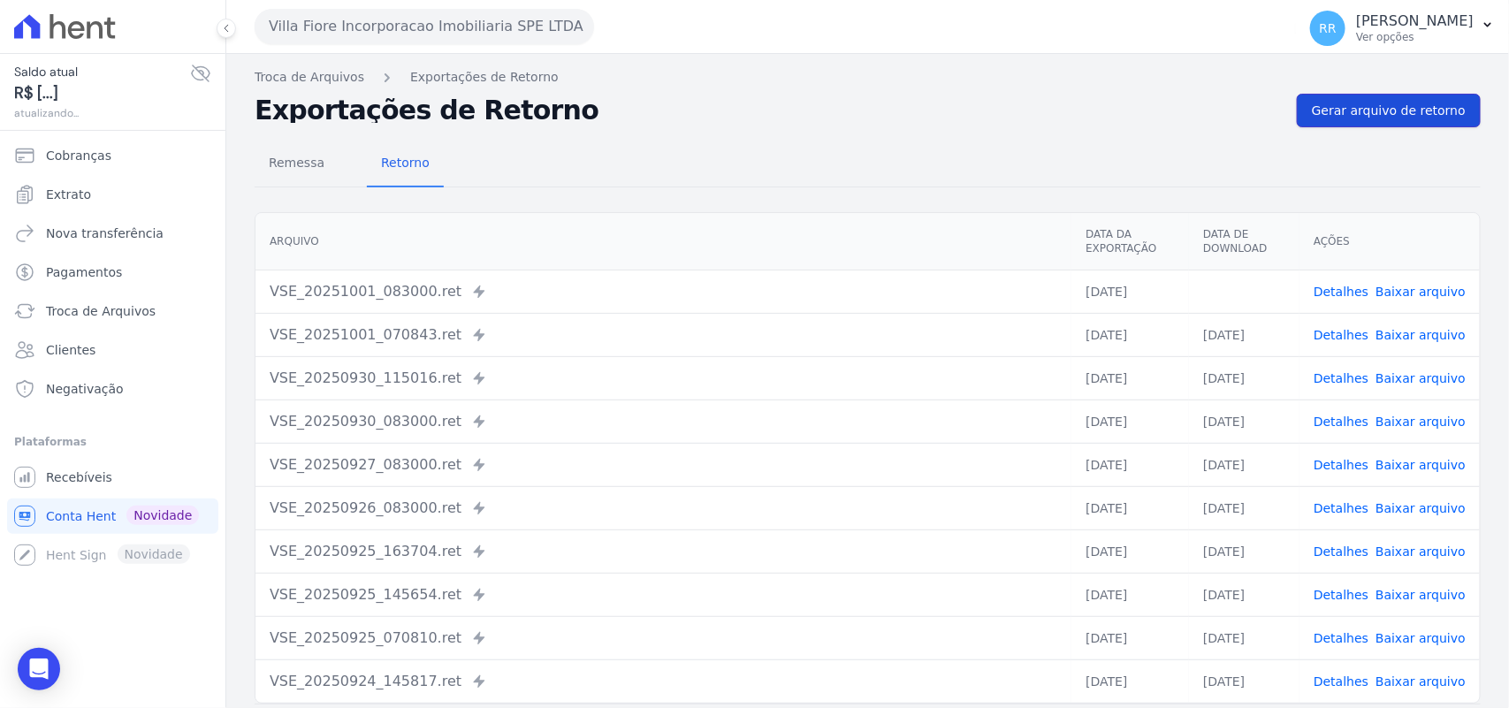
click at [1388, 109] on span "Gerar arquivo de retorno" at bounding box center [1388, 111] width 154 height 18
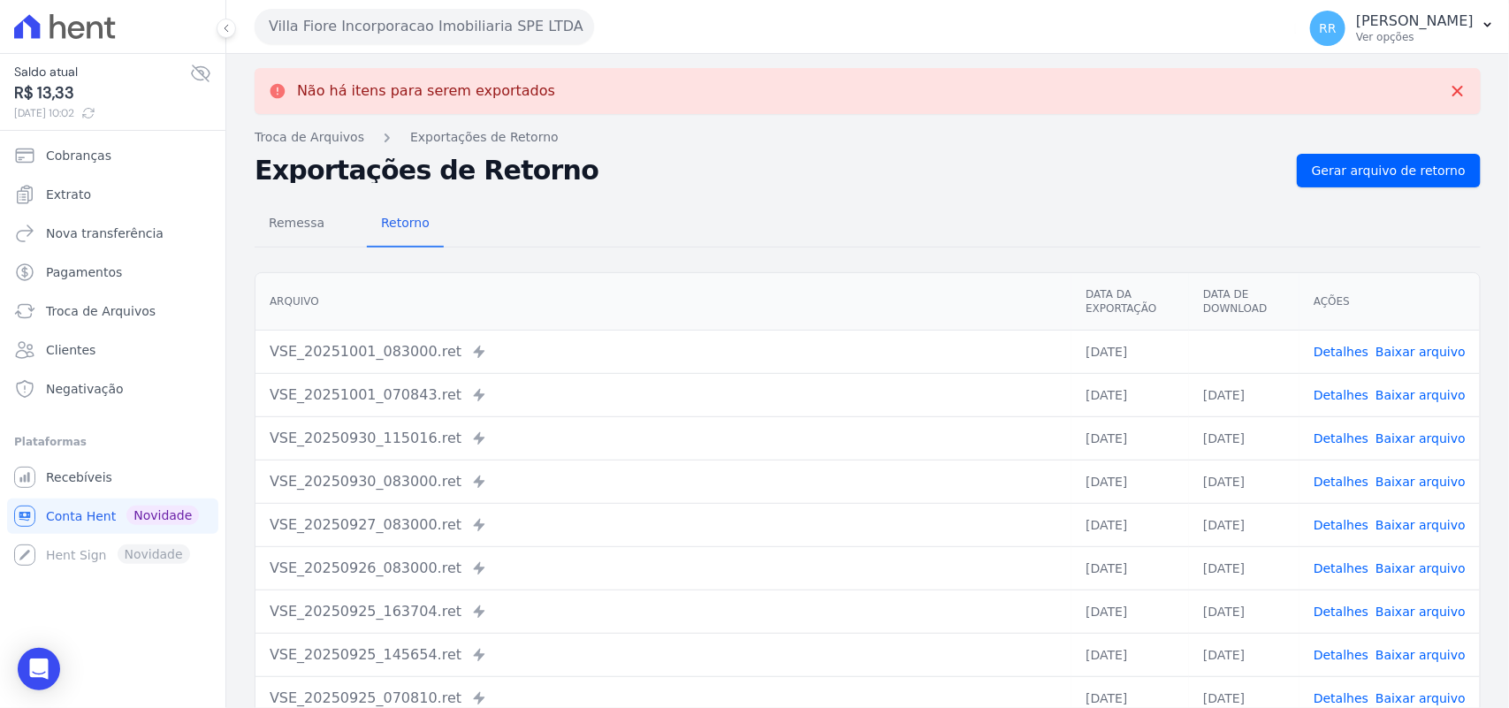
click at [1415, 352] on link "Baixar arquivo" at bounding box center [1420, 352] width 90 height 14
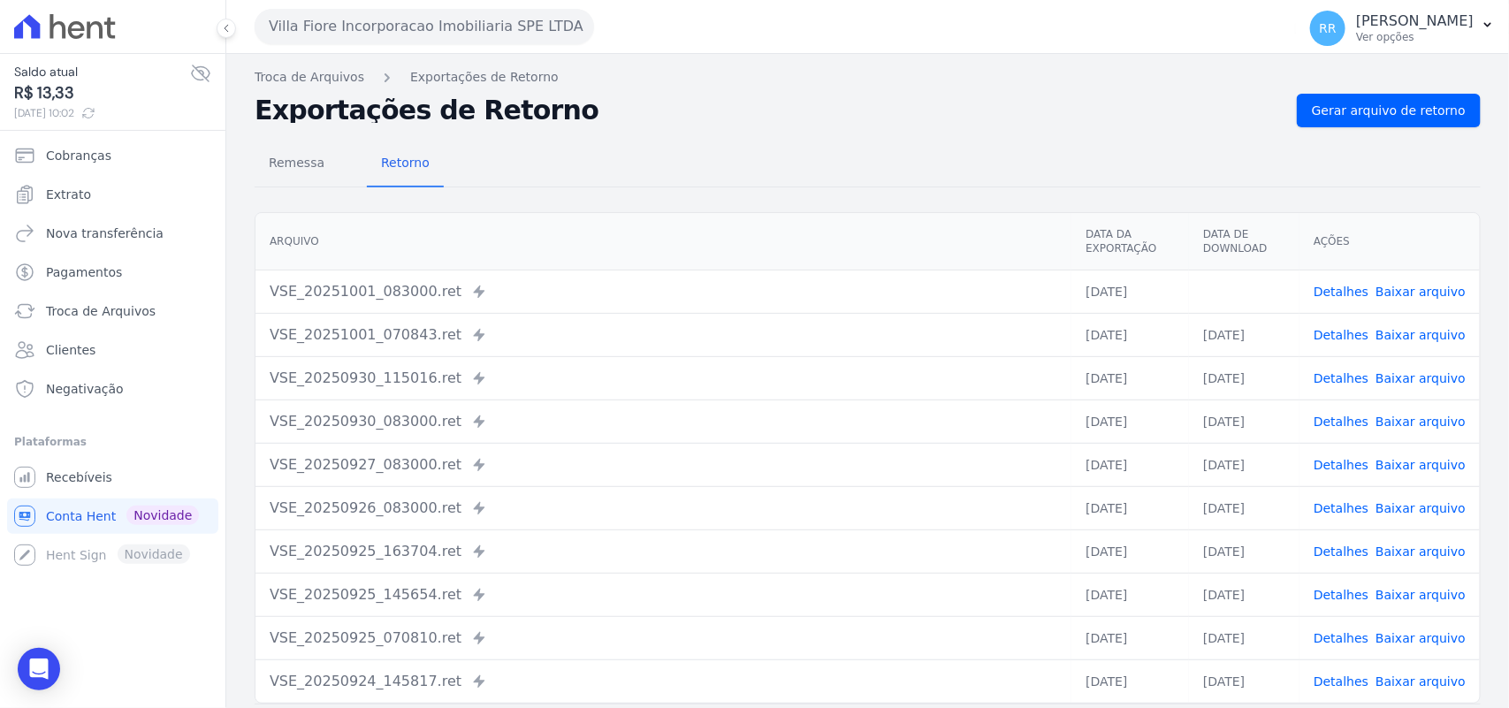
drag, startPoint x: 731, startPoint y: 120, endPoint x: 362, endPoint y: 107, distance: 368.8
click at [732, 120] on h2 "Exportações de Retorno" at bounding box center [769, 110] width 1028 height 25
click at [338, 44] on div "Villa Fiore Incorporacao Imobiliaria SPE LTDA Via Sul Engenharia AGUAS DE GUANA…" at bounding box center [772, 26] width 1034 height 55
drag, startPoint x: 352, startPoint y: 46, endPoint x: 371, endPoint y: 15, distance: 36.5
click at [353, 46] on div "Villa Fiore Incorporacao Imobiliaria SPE LTDA Via Sul Engenharia AGUAS DE GUANA…" at bounding box center [772, 26] width 1034 height 55
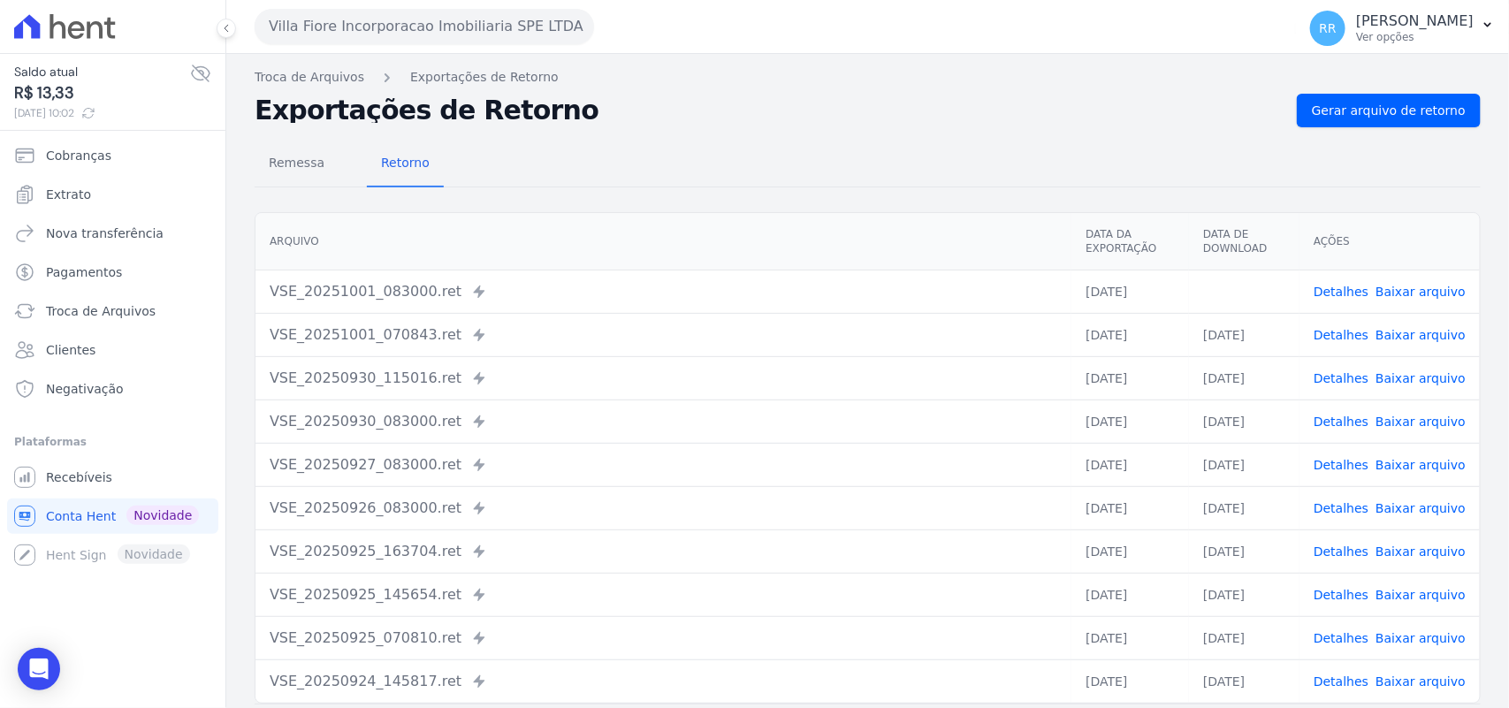
click at [371, 15] on button "Villa Fiore Incorporacao Imobiliaria SPE LTDA" at bounding box center [424, 26] width 339 height 35
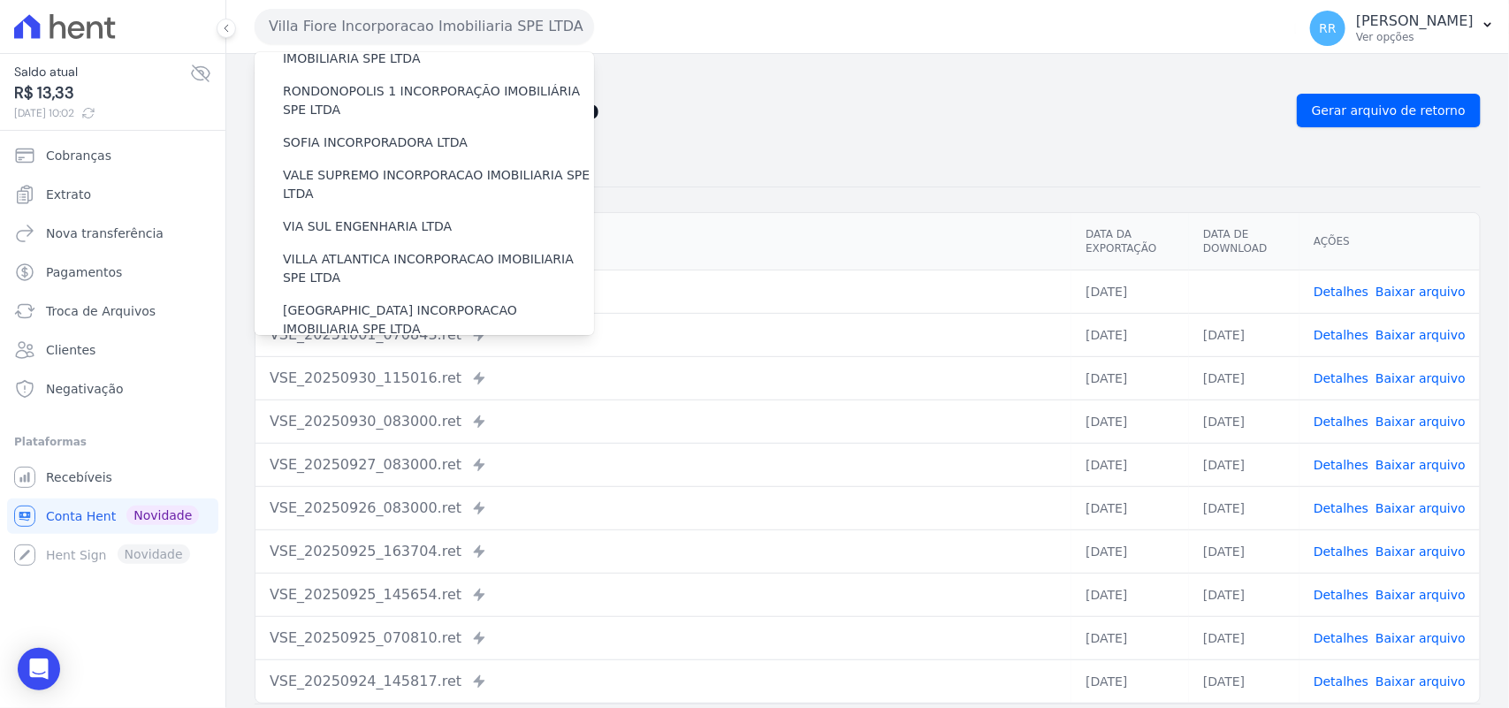
click at [352, 346] on div "VILLA TROPICAL INCORPORAÇÃO IMOBILIÁRIA SPE LTDA" at bounding box center [424, 371] width 339 height 51
click at [347, 353] on label "VILLA TROPICAL INCORPORAÇÃO IMOBILIÁRIA SPE LTDA" at bounding box center [438, 371] width 311 height 37
click at [0, 0] on input "VILLA TROPICAL INCORPORAÇÃO IMOBILIÁRIA SPE LTDA" at bounding box center [0, 0] width 0 height 0
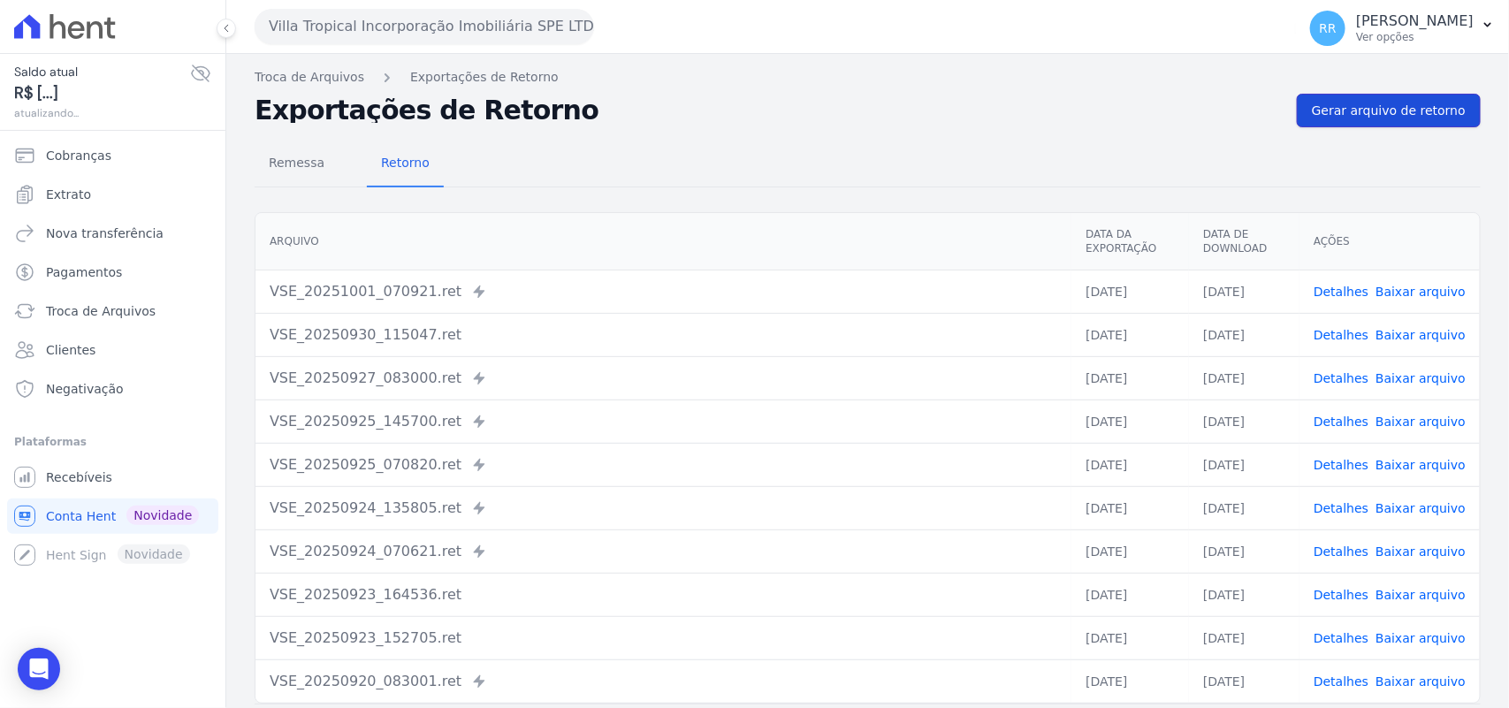
click at [1313, 113] on span "Gerar arquivo de retorno" at bounding box center [1388, 111] width 154 height 18
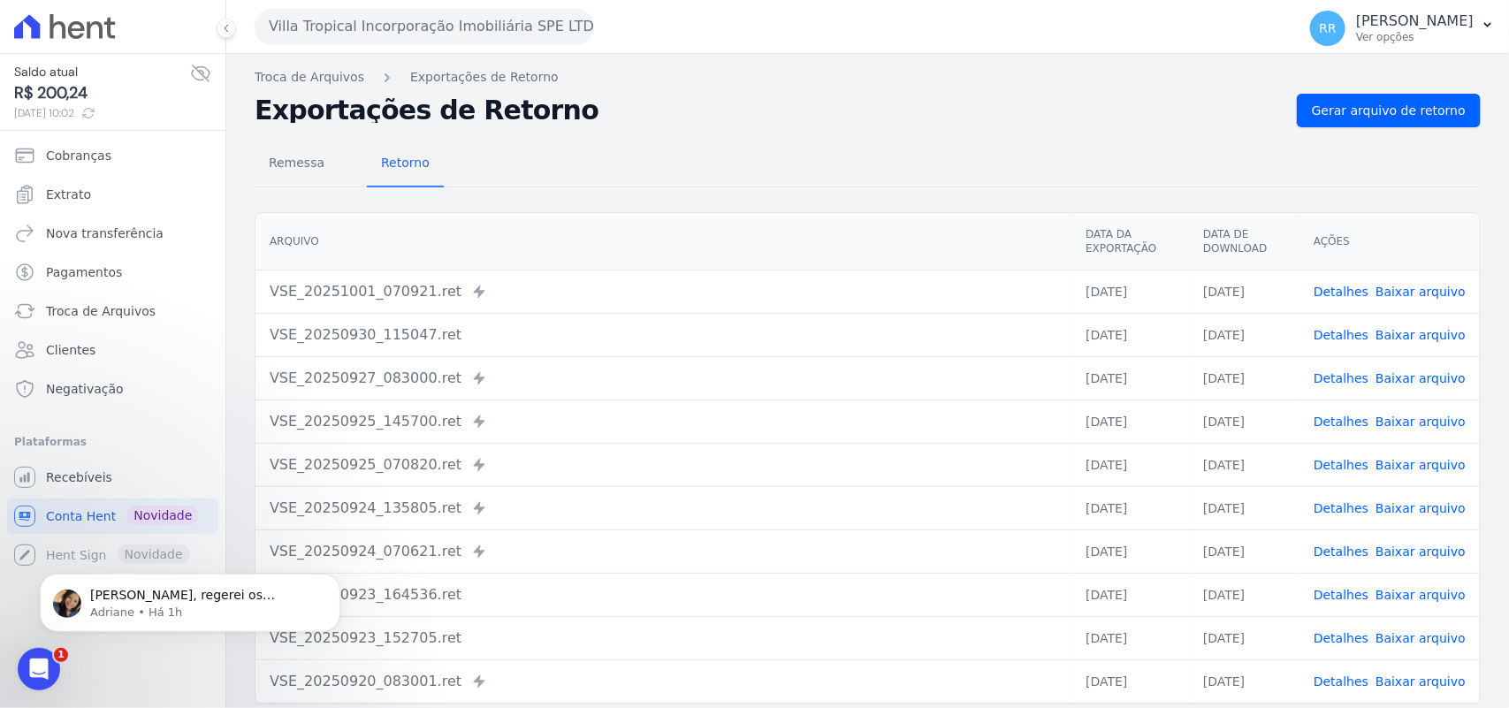
scroll to position [0, 0]
click at [213, 577] on div "Renato, regerei os arquivos retornos emitidos próximos do horário do chamado, e…" at bounding box center [190, 602] width 300 height 58
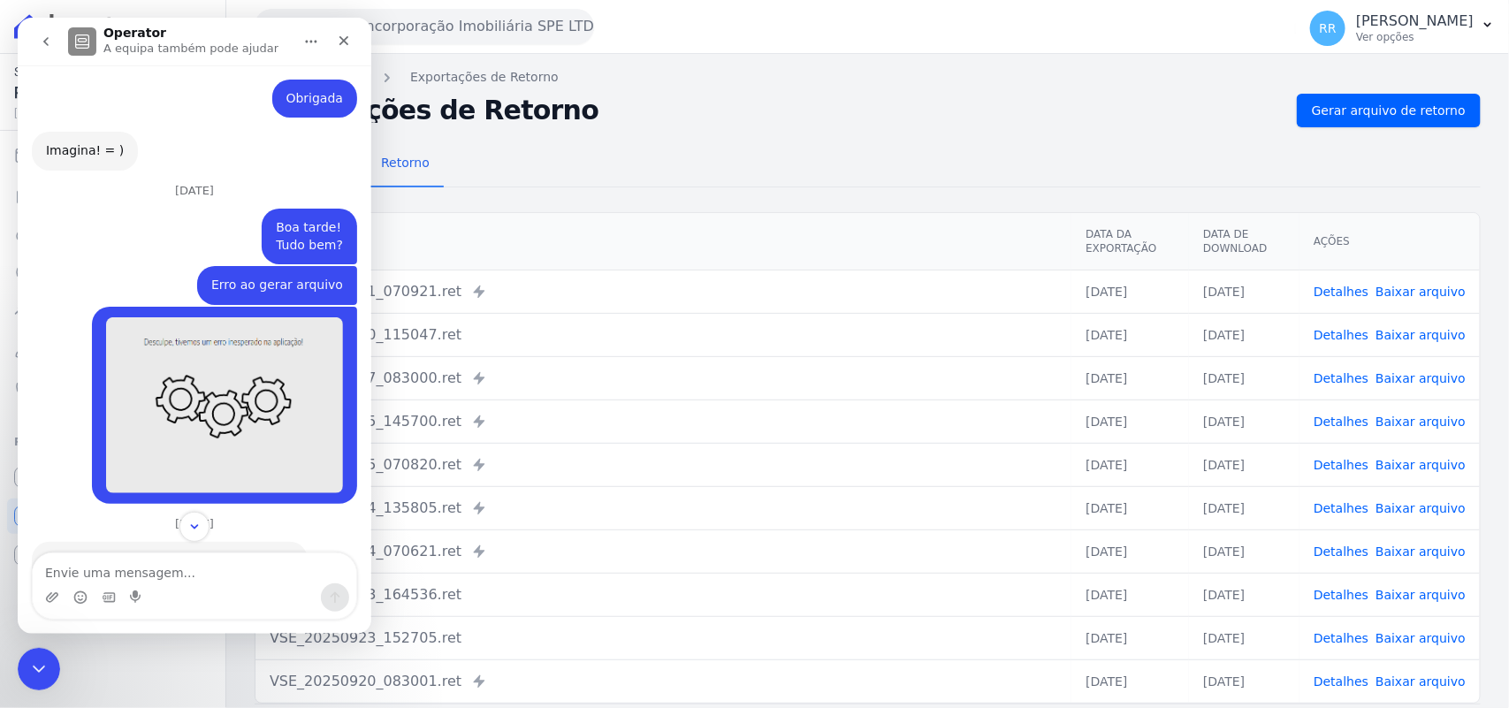
scroll to position [1146, 0]
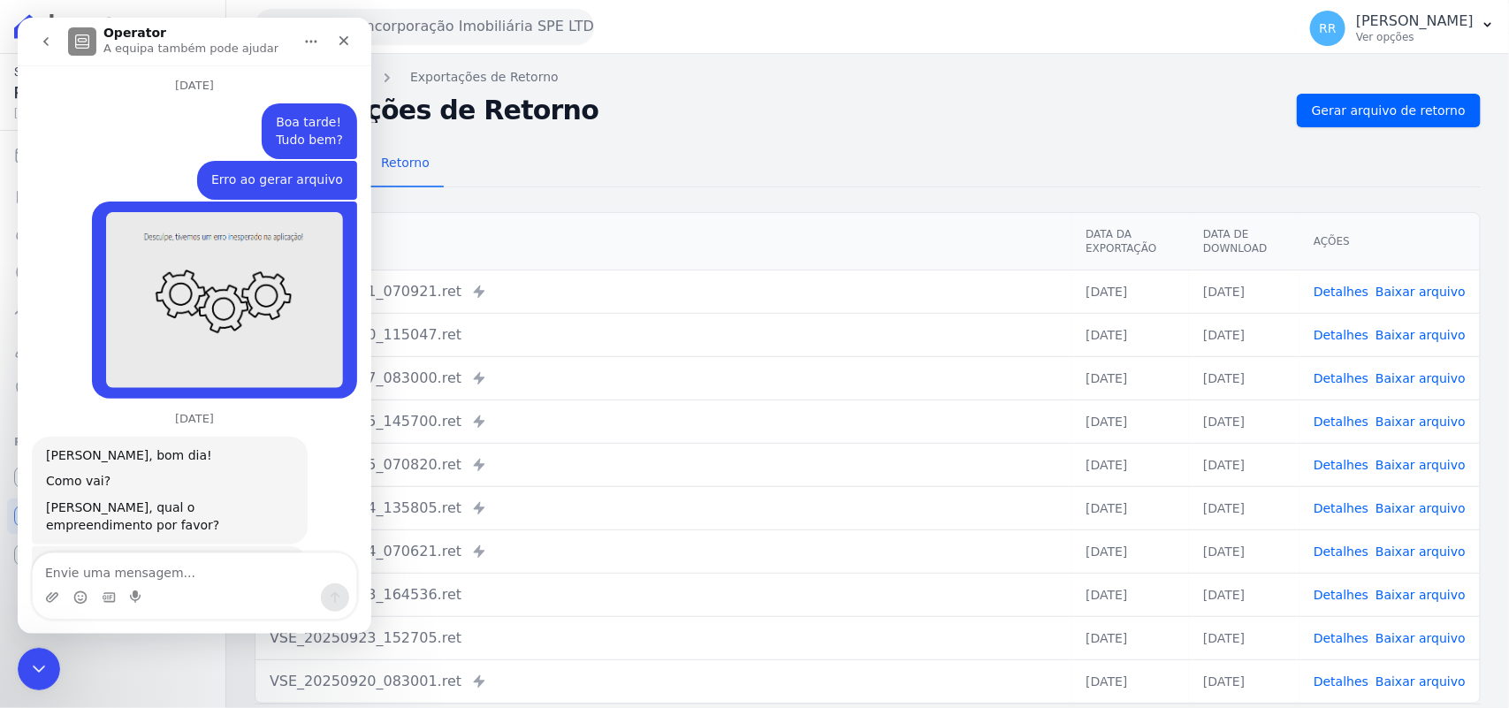
click at [246, 578] on textarea "Envie uma mensagem..." at bounding box center [194, 568] width 323 height 30
click at [169, 473] on div "Como vai?" at bounding box center [169, 482] width 247 height 18
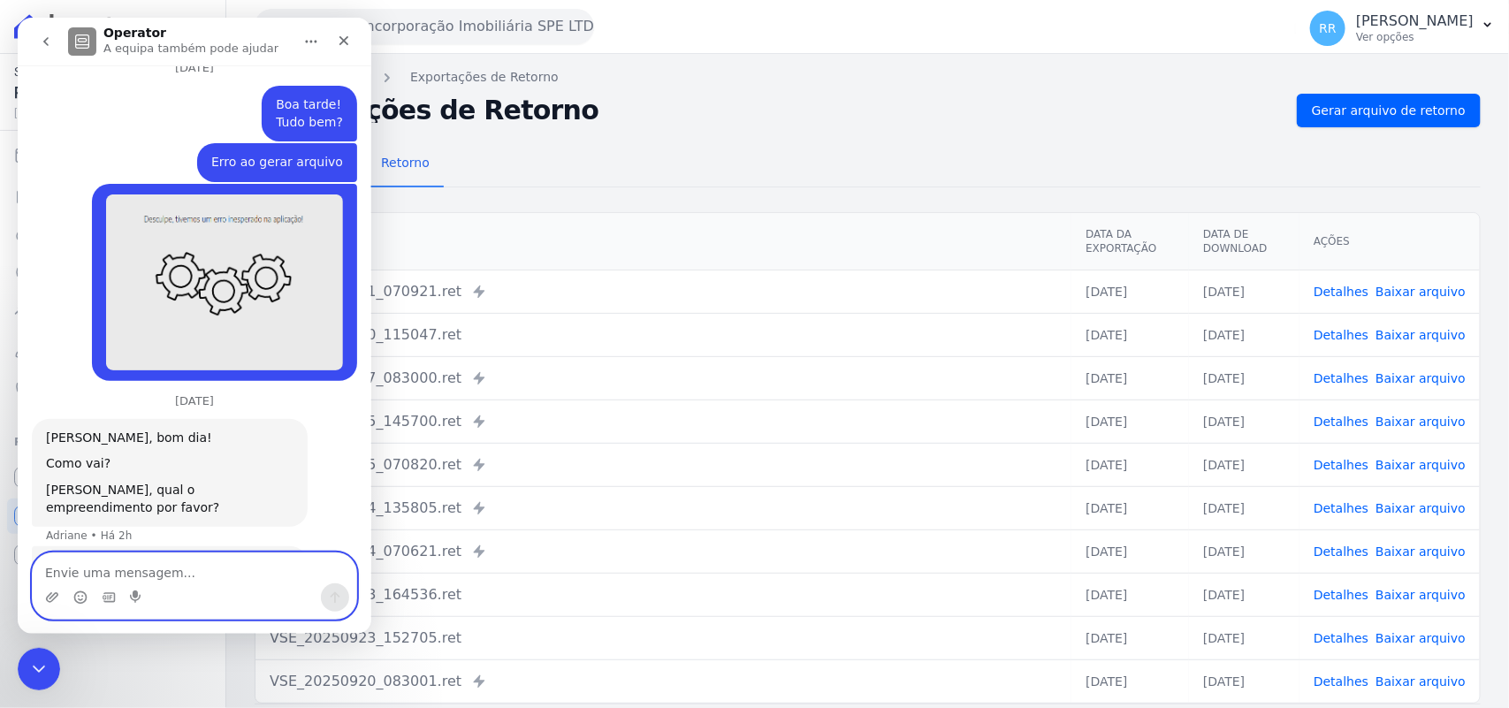
click at [99, 576] on textarea "Envie uma mensagem..." at bounding box center [194, 568] width 323 height 30
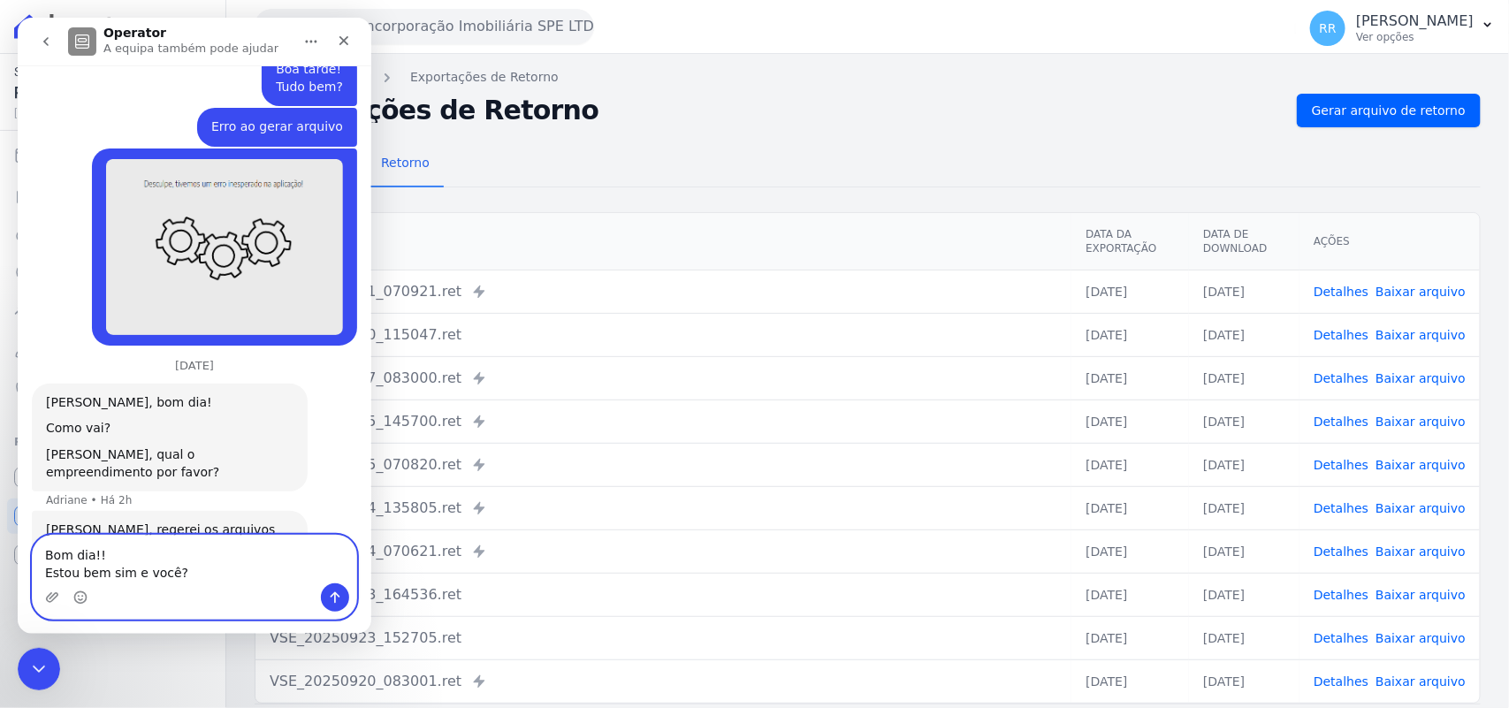
scroll to position [1217, 0]
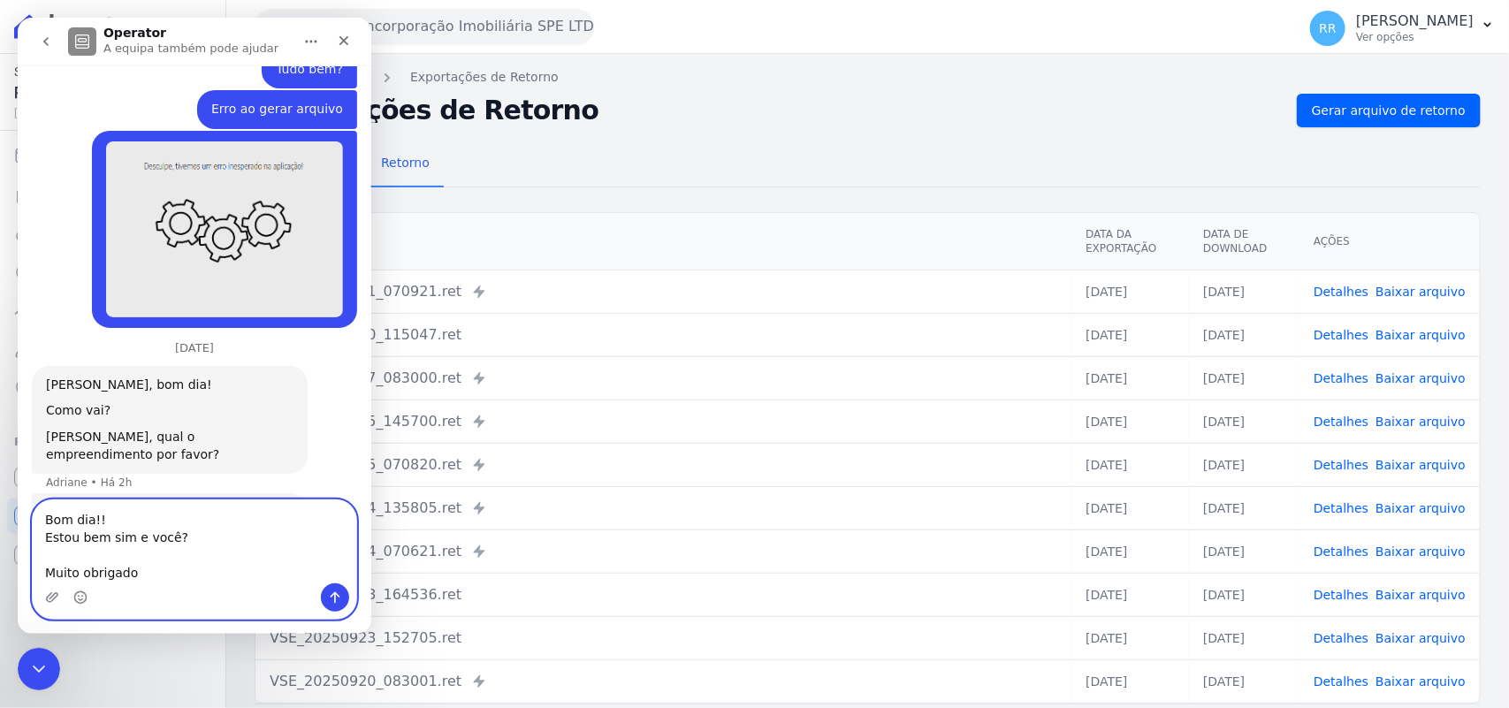
type textarea "Bom dia!! Estou bem sim e você? Muito obrigado"
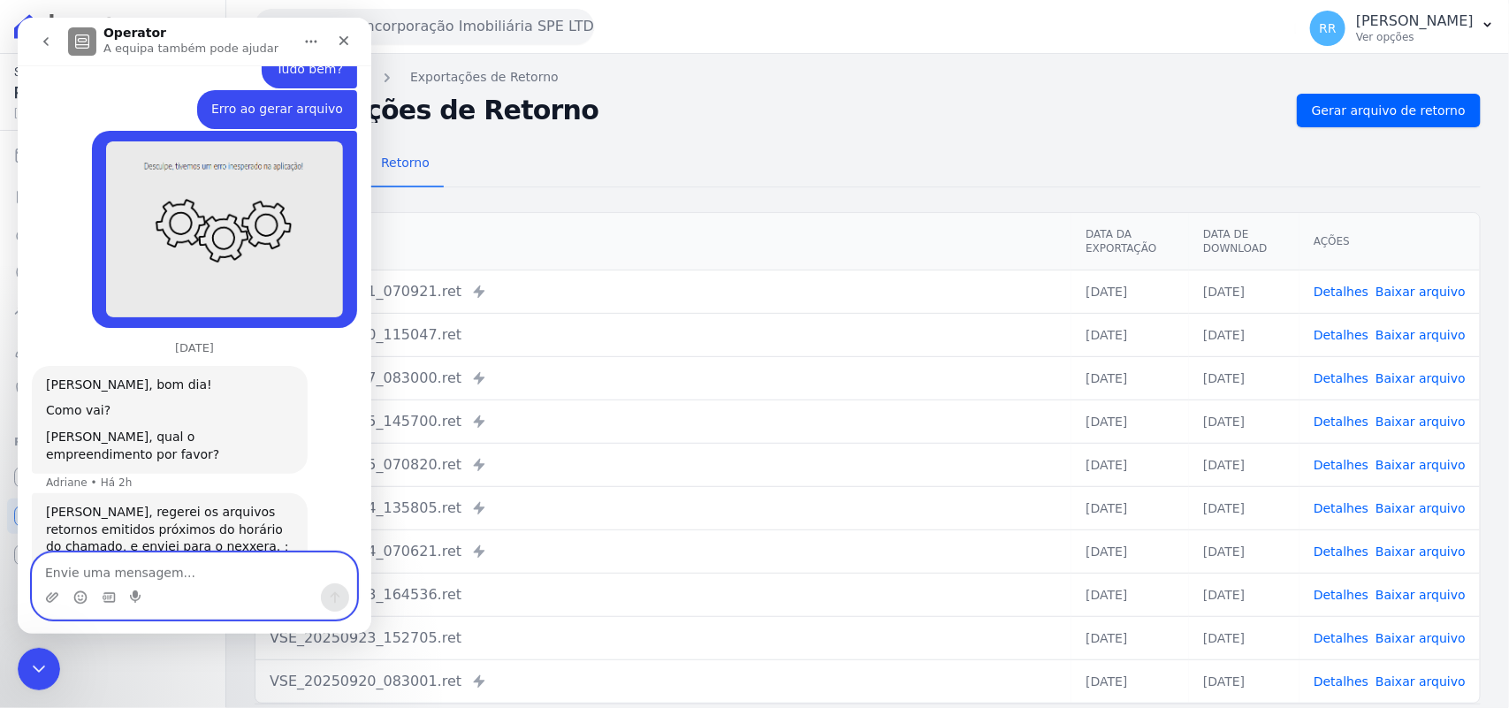
scroll to position [1260, 0]
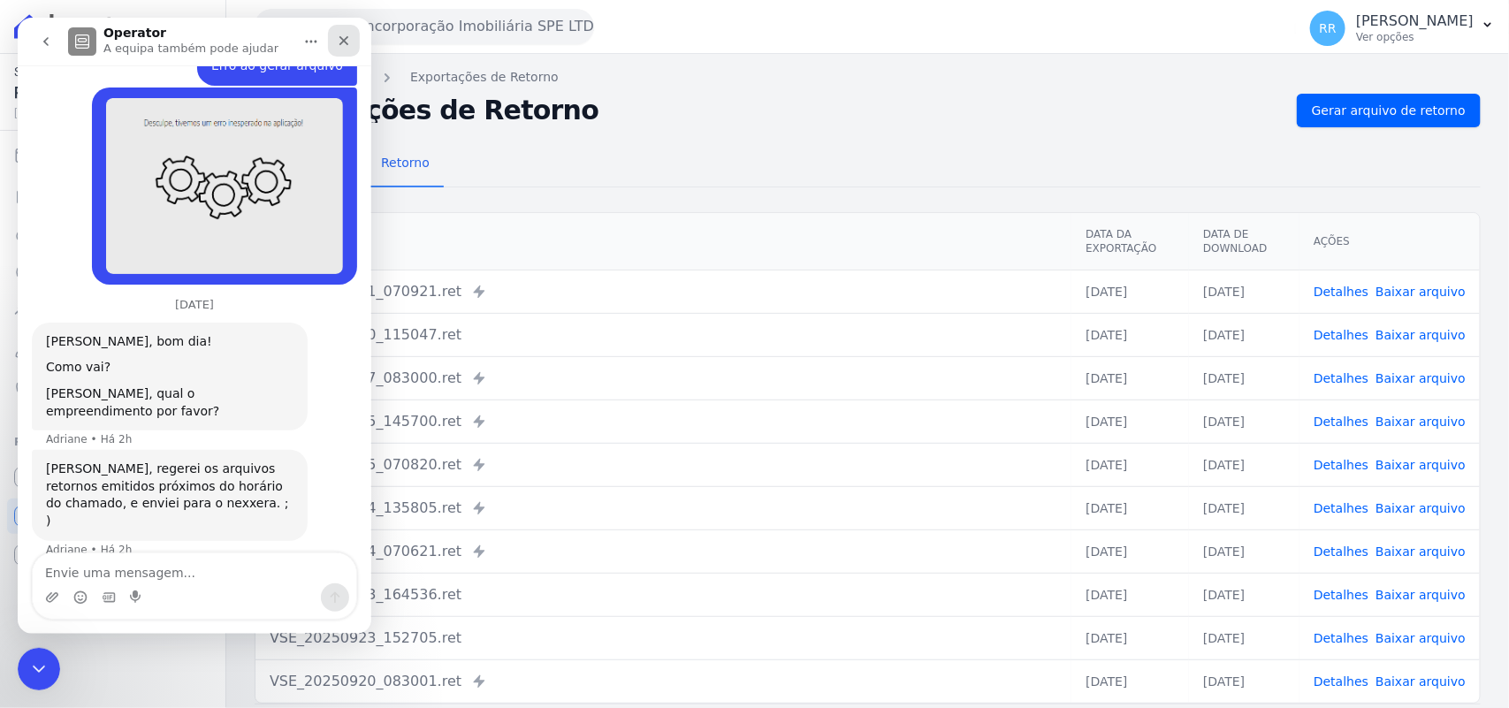
click at [341, 34] on icon "Fechar" at bounding box center [344, 41] width 14 height 14
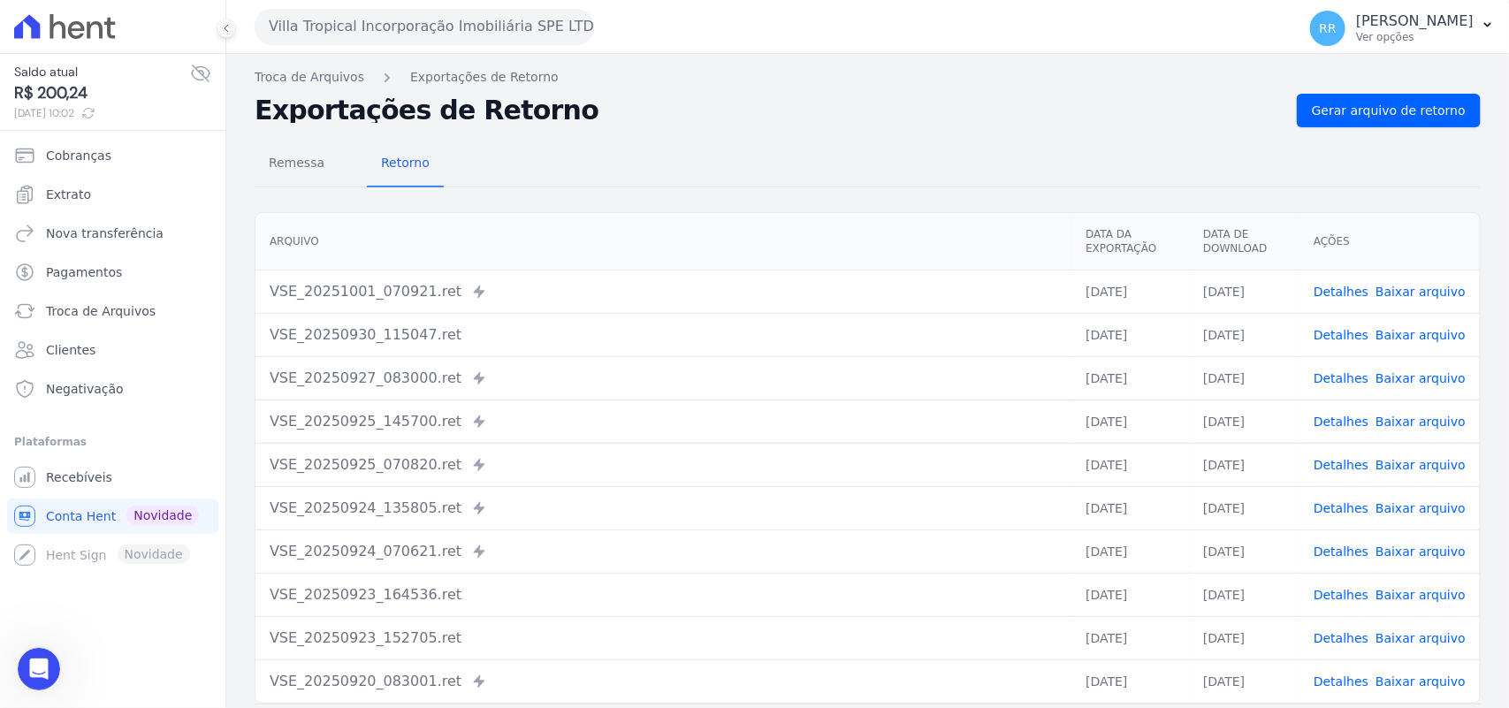
scroll to position [1321, 0]
